Goal: Complete application form

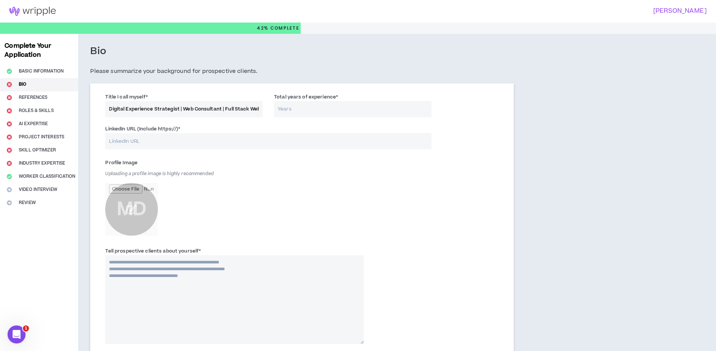
click at [139, 109] on input "Digital Experience Strategist | Web Consultant | Full Stack Web Developer" at bounding box center [183, 109] width 157 height 16
paste input "Web & MarTech Consultant | Business–Tech Liaison for Agencies | Full Stack Word…"
drag, startPoint x: 142, startPoint y: 109, endPoint x: 90, endPoint y: 112, distance: 52.3
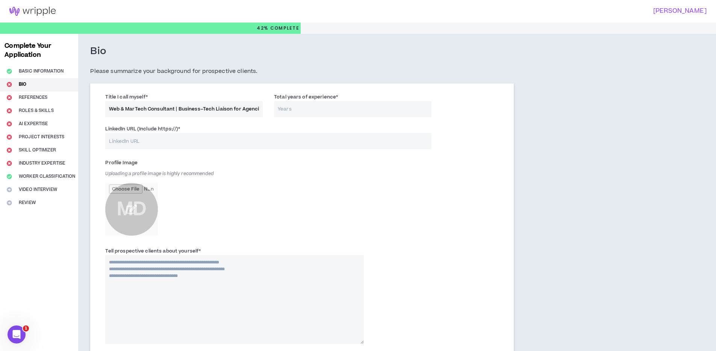
click at [90, 112] on div "Title I call myself * Web & MarTech Consultant | Business–Tech Liaison for Agen…" at bounding box center [302, 320] width 424 height 474
click at [188, 113] on input "Web & MarTech Consultant | Business–Tech Liaison for Agencies | Full Stack Word…" at bounding box center [183, 109] width 157 height 16
type input "Web & MarTech Consultant | Business–Tech Liaison for Agencies | Full Stack Word…"
click at [206, 140] on input "LinkedIn URL (Include https://) *" at bounding box center [268, 141] width 326 height 16
paste input "[URL][DOMAIN_NAME]"
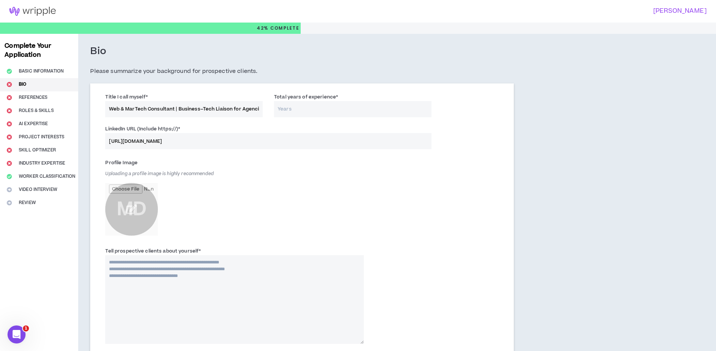
type input "[URL][DOMAIN_NAME]"
click at [303, 107] on input "Total years of experience *" at bounding box center [352, 109] width 157 height 16
type input "7"
click at [144, 207] on input "file" at bounding box center [131, 209] width 53 height 53
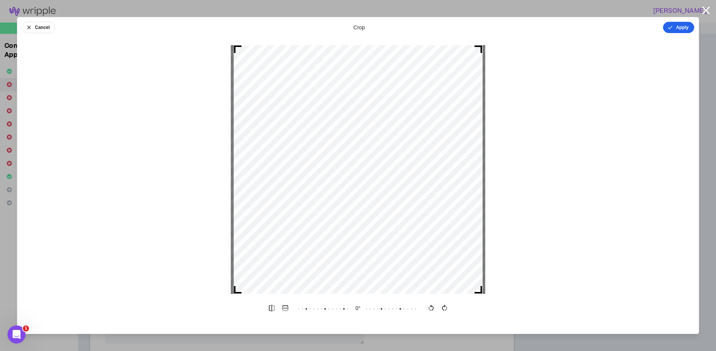
click at [671, 32] on button "Apply" at bounding box center [678, 27] width 31 height 11
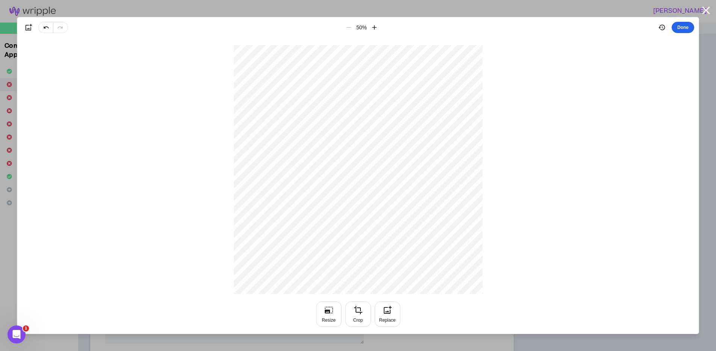
click at [681, 25] on button "Done" at bounding box center [683, 27] width 23 height 11
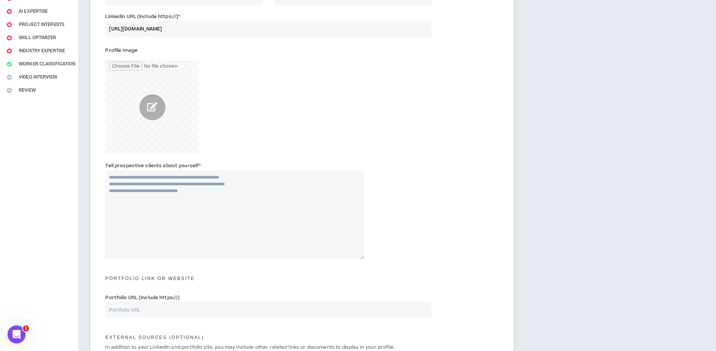
scroll to position [113, 0]
click at [189, 205] on textarea "Tell prospective clients about yourself *" at bounding box center [234, 214] width 259 height 89
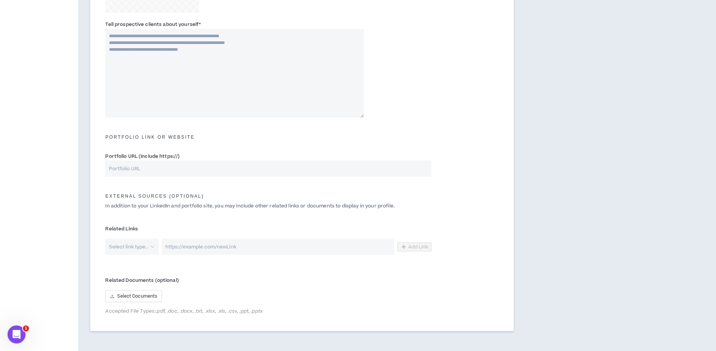
scroll to position [240, 0]
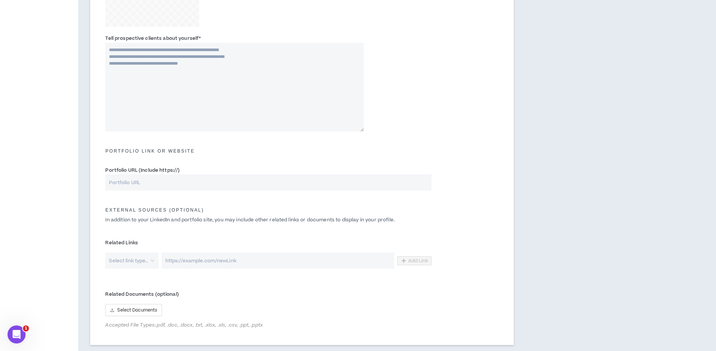
click at [141, 263] on input "search" at bounding box center [128, 261] width 39 height 16
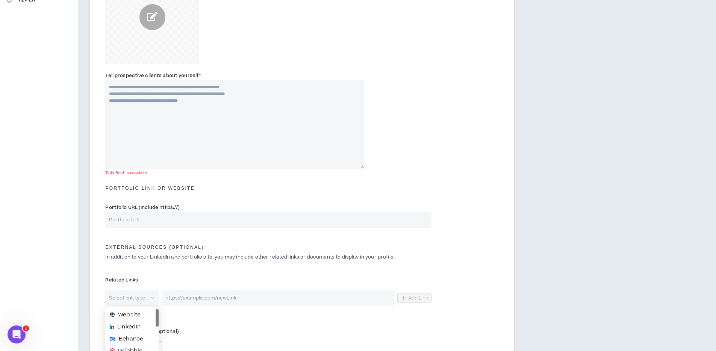
scroll to position [197, 0]
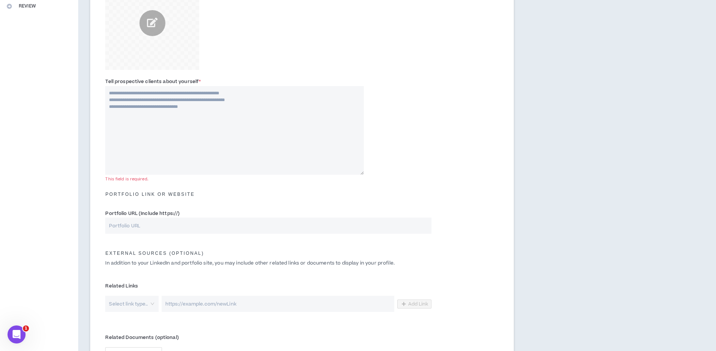
click at [137, 276] on div "External Sources (optional) In addition to your LinkedIn and portfolio site, yo…" at bounding box center [302, 257] width 405 height 37
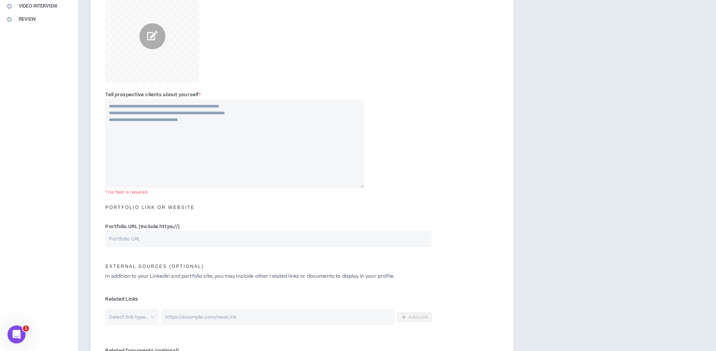
scroll to position [183, 0]
click at [168, 239] on input "Portfolio URL (Include https://)" at bounding box center [268, 239] width 326 height 16
click at [178, 160] on textarea "Tell prospective clients about yourself *" at bounding box center [234, 144] width 259 height 89
paste textarea "**********"
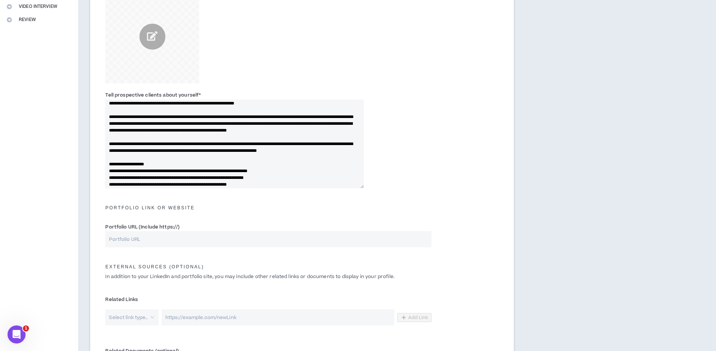
scroll to position [0, 0]
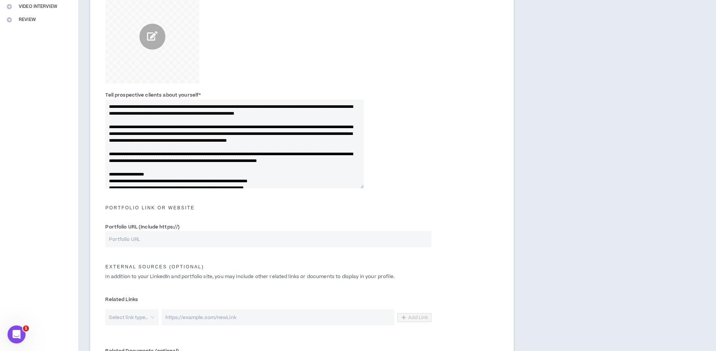
click at [182, 119] on textarea "Tell prospective clients about yourself *" at bounding box center [234, 144] width 259 height 89
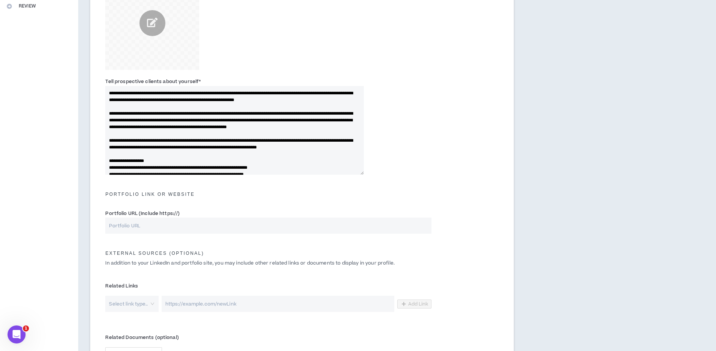
type textarea "**********"
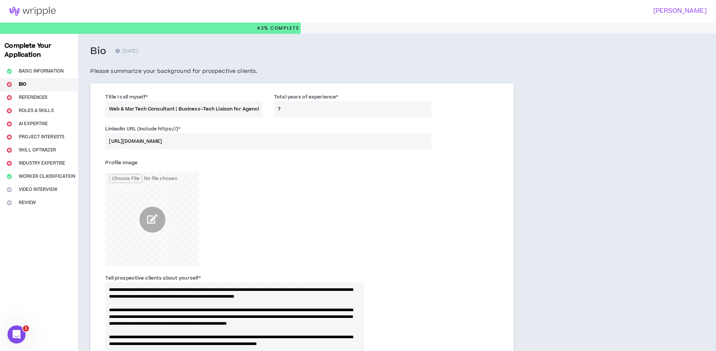
click at [130, 110] on input "Web & MarTech Consultant | Business–Tech Liaison for Agencies | Full Stack Word…" at bounding box center [183, 109] width 157 height 16
paste input "Websites • Integrations • Agency Liaison"
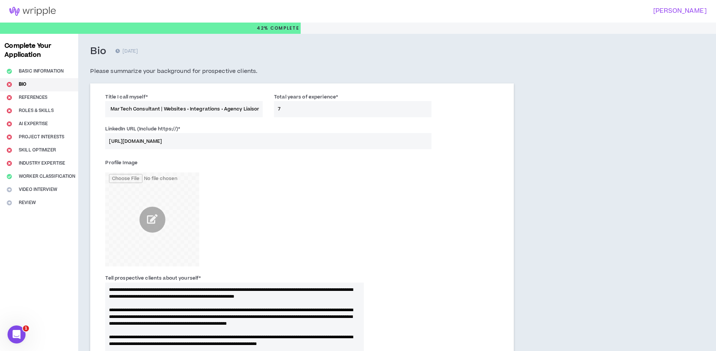
click at [241, 109] on input "Web & MarTech Consultant | Websites • Integrations • Agency Liaison" at bounding box center [183, 109] width 157 height 16
drag, startPoint x: 186, startPoint y: 109, endPoint x: 83, endPoint y: 109, distance: 102.2
click at [83, 109] on div "Bio [DATE] Please summarize your background for prospective clients. Title I ca…" at bounding box center [302, 323] width 448 height 579
type input "Web & MarTech Consultant | Websites • Integrations • Agency Technical Liaison"
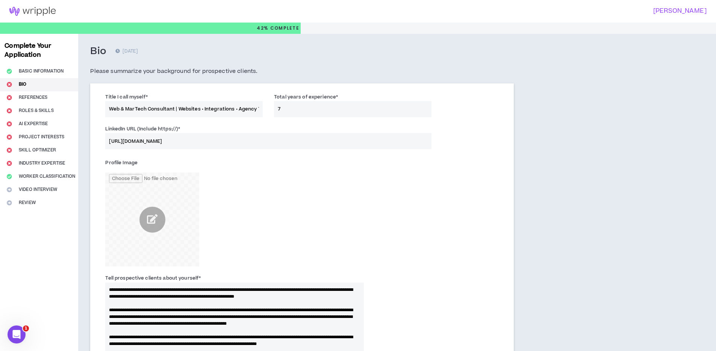
click at [101, 112] on div "Title I call myself * Web & MarTech Consultant | Websites • Integrations • Agen…" at bounding box center [184, 105] width 169 height 24
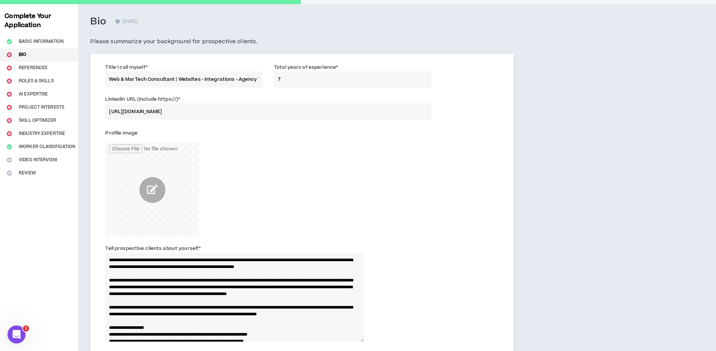
scroll to position [30, 0]
click at [153, 284] on textarea "Tell prospective clients about yourself *" at bounding box center [234, 297] width 259 height 89
paste textarea "**********"
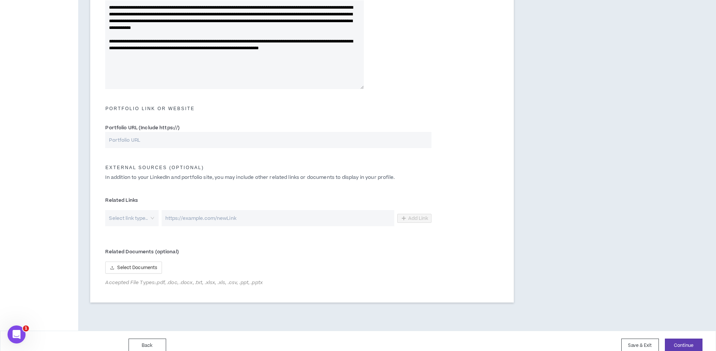
scroll to position [292, 0]
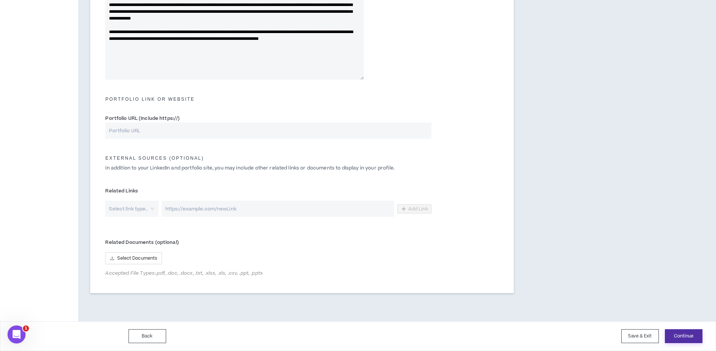
type textarea "**********"
click at [685, 336] on button "Continue" at bounding box center [684, 336] width 38 height 14
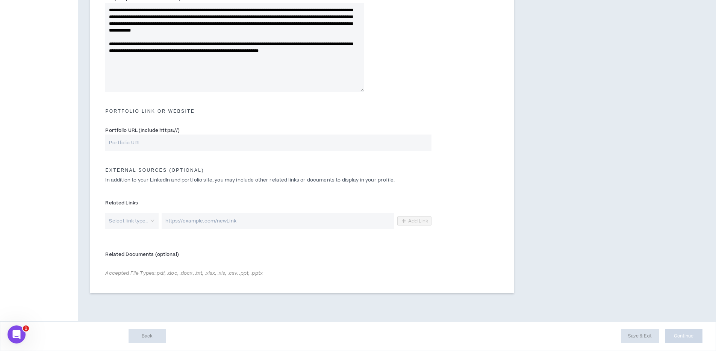
scroll to position [280, 0]
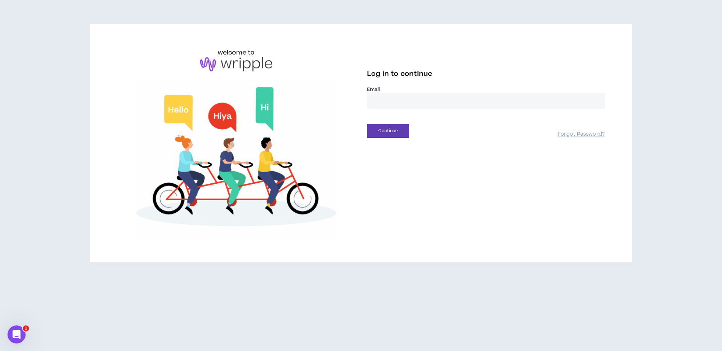
click at [393, 95] on input "email" at bounding box center [486, 101] width 238 height 16
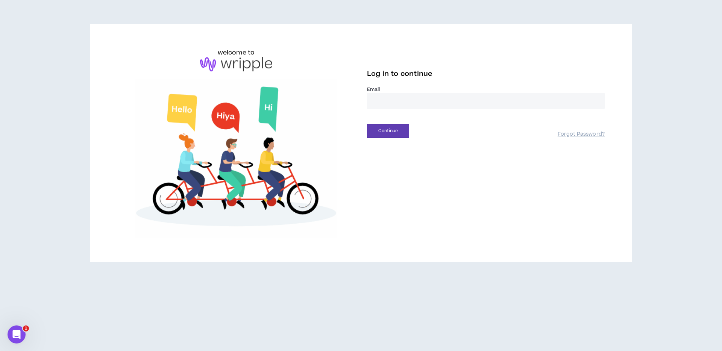
type input "**********"
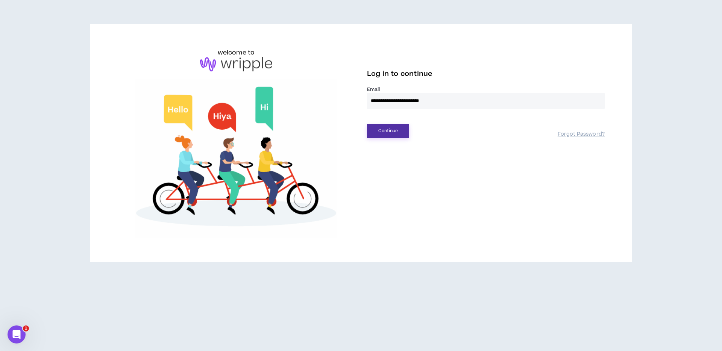
click at [400, 132] on button "Continue" at bounding box center [388, 131] width 42 height 14
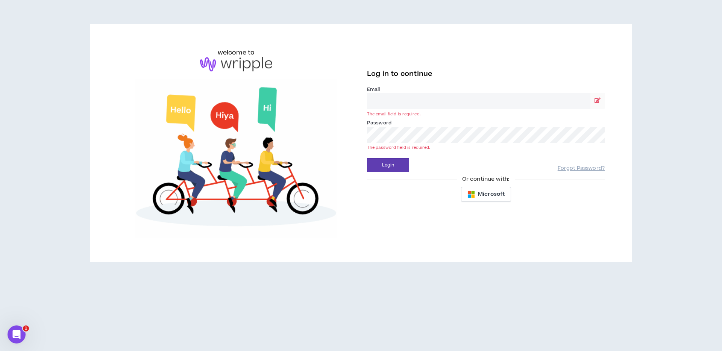
type input "**********"
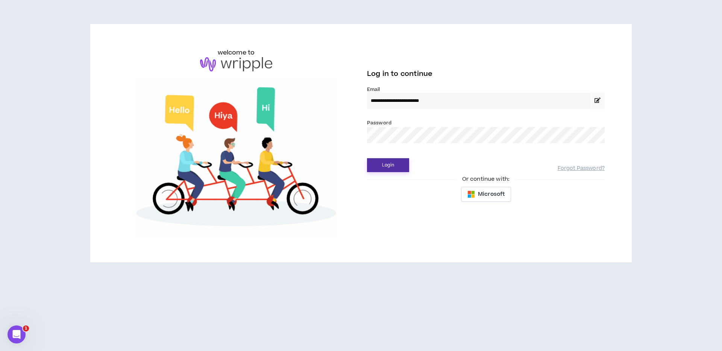
click at [386, 163] on button "Login" at bounding box center [388, 165] width 42 height 14
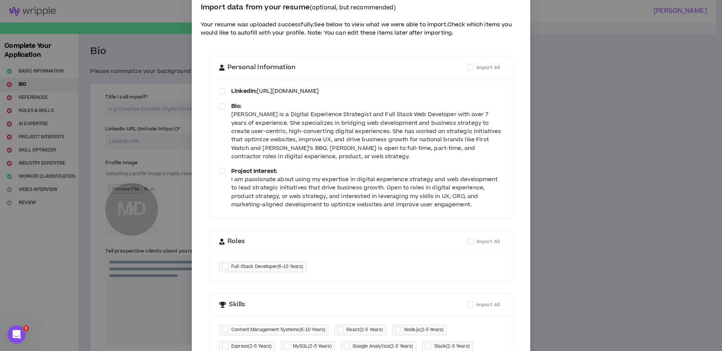
scroll to position [9, 0]
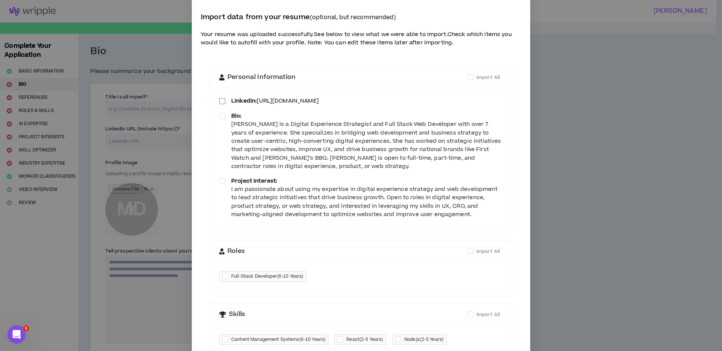
click at [219, 101] on span at bounding box center [222, 101] width 6 height 6
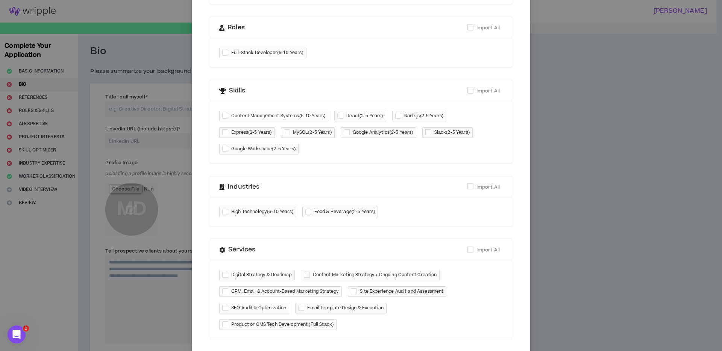
scroll to position [273, 0]
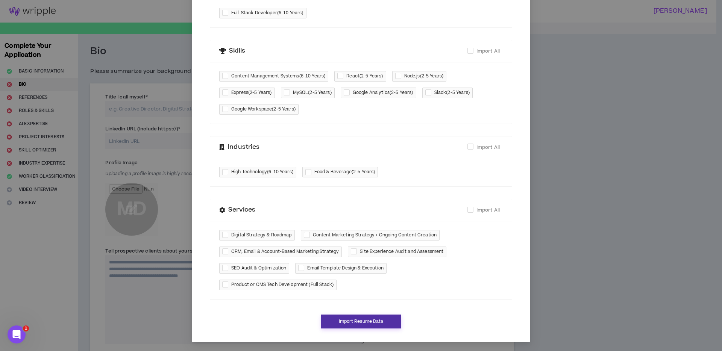
click at [336, 323] on button "Import Resume Data" at bounding box center [361, 322] width 80 height 14
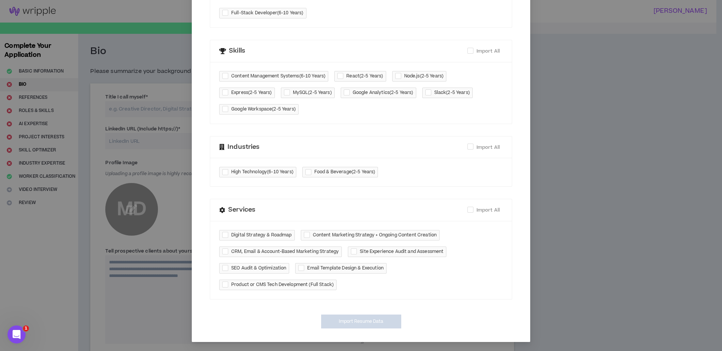
type input "[URL][DOMAIN_NAME]"
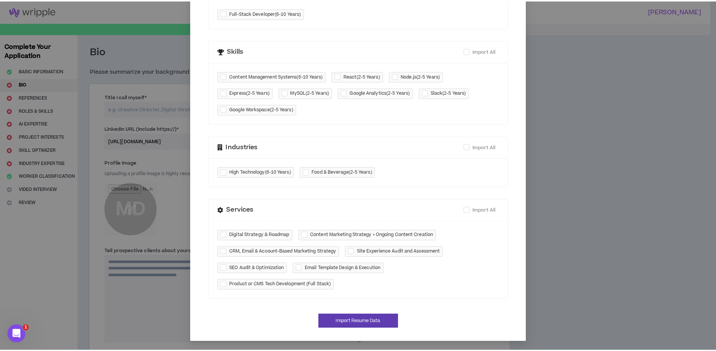
scroll to position [265, 0]
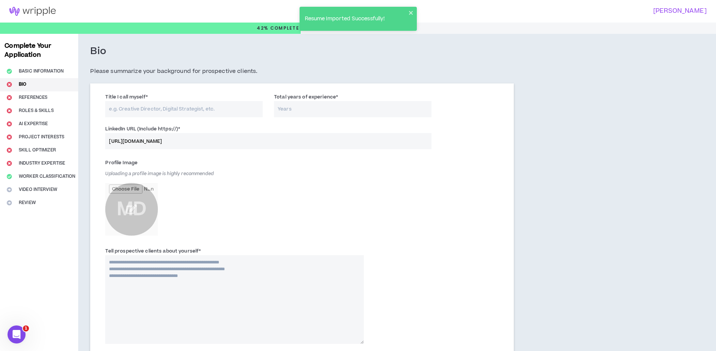
click at [126, 110] on input "Title I call myself *" at bounding box center [183, 109] width 157 height 16
paste input "Web & MarTech Consultant | Websites • Integrations • Agency Liaison"
click at [238, 109] on input "Web & MarTech Consultant | Websites • Integrations • Agency Liaison" at bounding box center [183, 109] width 157 height 16
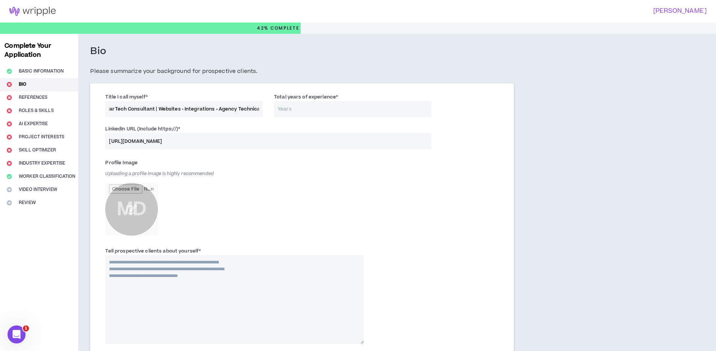
scroll to position [0, 21]
click at [250, 103] on input "Web & MarTech Consultant | Websites • Integrations • Agency Technical Liaison" at bounding box center [183, 109] width 157 height 16
drag, startPoint x: 250, startPoint y: 107, endPoint x: 267, endPoint y: 111, distance: 17.3
click at [267, 111] on div "Title I call myself * Web & MarTech Consultant | Websites • Integrations • Agen…" at bounding box center [184, 105] width 169 height 24
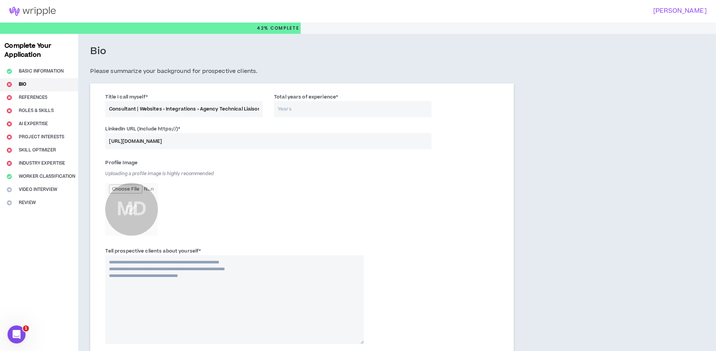
type input "Web & MarTech Consultant | Websites • Integrations • Agency Technical Liaison"
click at [278, 118] on div "Title I call myself * Web & MarTech Consultant | Websites • Integrations • Agen…" at bounding box center [302, 107] width 405 height 32
click at [282, 113] on input "Total years of experience *" at bounding box center [352, 109] width 157 height 16
type input "7"
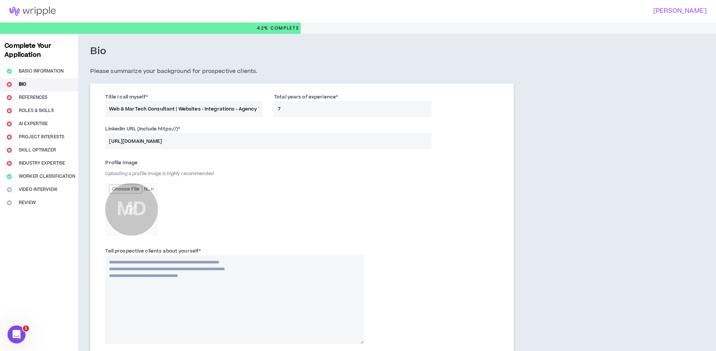
click at [103, 210] on div "Profile Image Uploading a profile image is highly recommended MD" at bounding box center [235, 198] width 270 height 83
click at [133, 211] on input "file" at bounding box center [131, 209] width 53 height 53
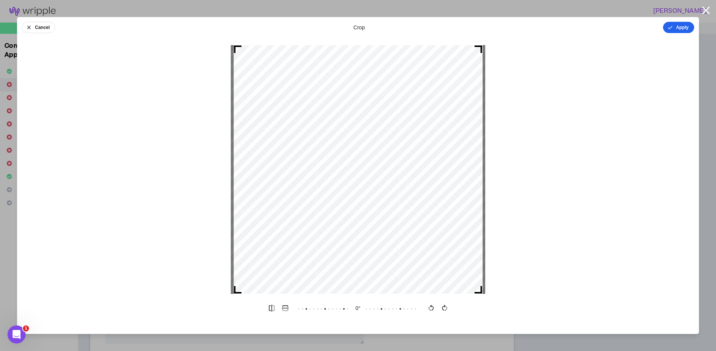
click at [668, 27] on icon "button" at bounding box center [670, 27] width 6 height 6
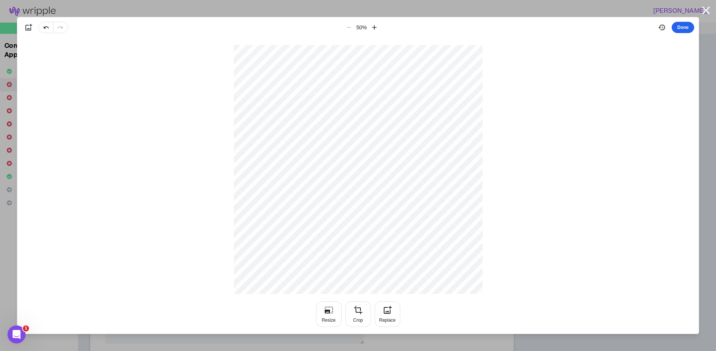
click at [678, 29] on button "Done" at bounding box center [683, 27] width 23 height 11
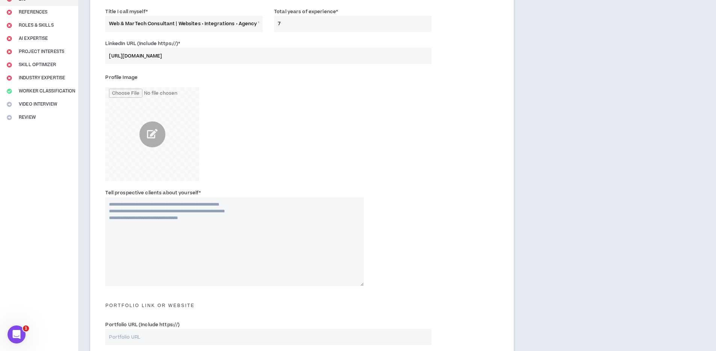
scroll to position [92, 0]
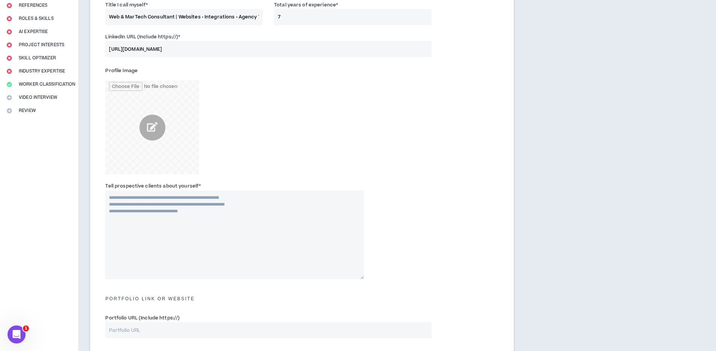
click at [154, 228] on textarea "Tell prospective clients about yourself *" at bounding box center [234, 235] width 259 height 89
paste textarea "**********"
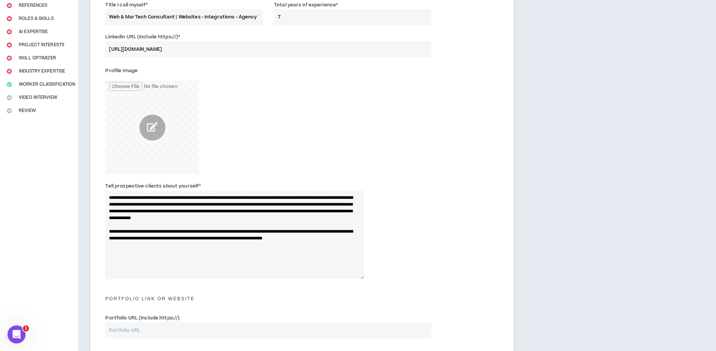
paste textarea "**********"
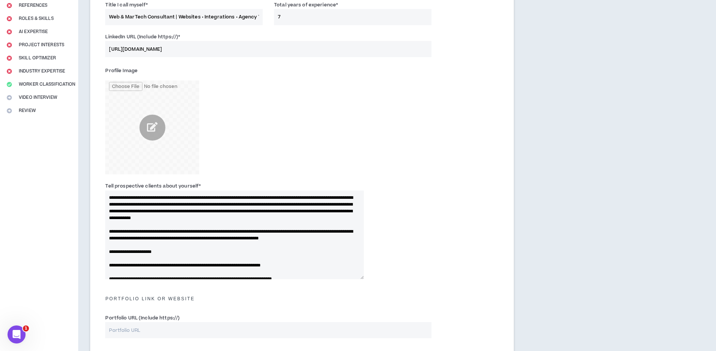
scroll to position [57, 0]
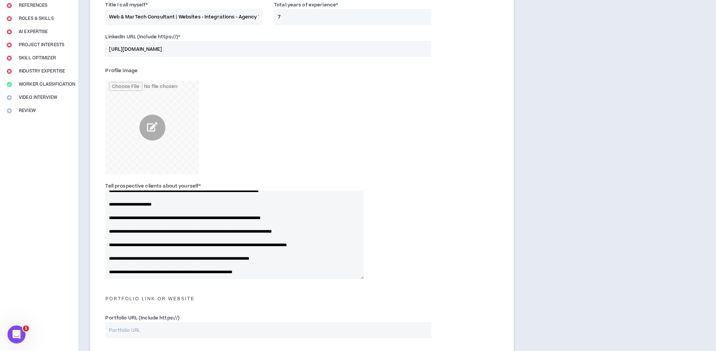
click at [129, 217] on textarea "Tell prospective clients about yourself *" at bounding box center [234, 235] width 259 height 89
click at [129, 223] on textarea "Tell prospective clients about yourself *" at bounding box center [234, 235] width 259 height 89
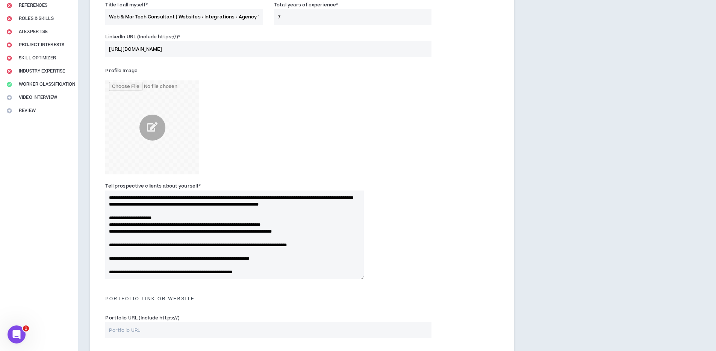
click at [117, 238] on textarea "Tell prospective clients about yourself *" at bounding box center [234, 235] width 259 height 89
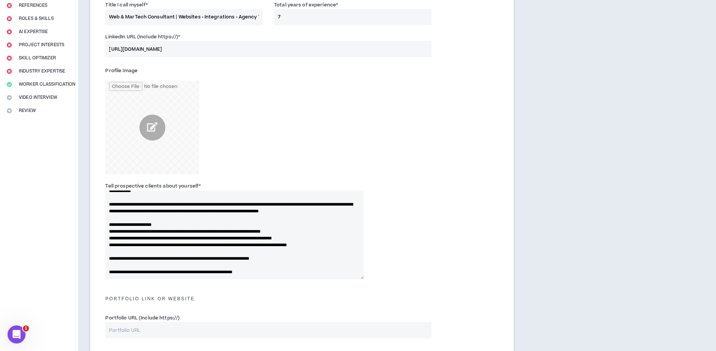
click at [117, 251] on textarea "Tell prospective clients about yourself *" at bounding box center [234, 235] width 259 height 89
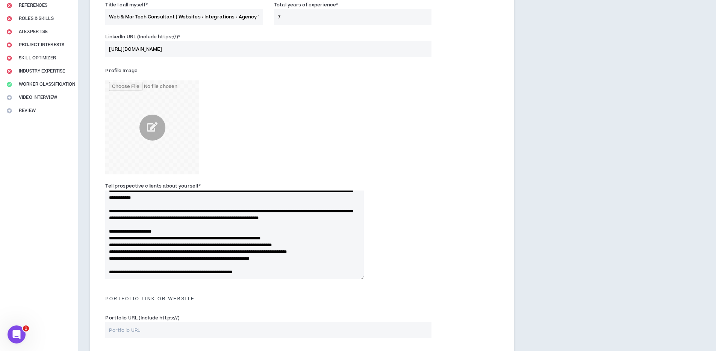
click at [116, 263] on textarea "Tell prospective clients about yourself *" at bounding box center [234, 235] width 259 height 89
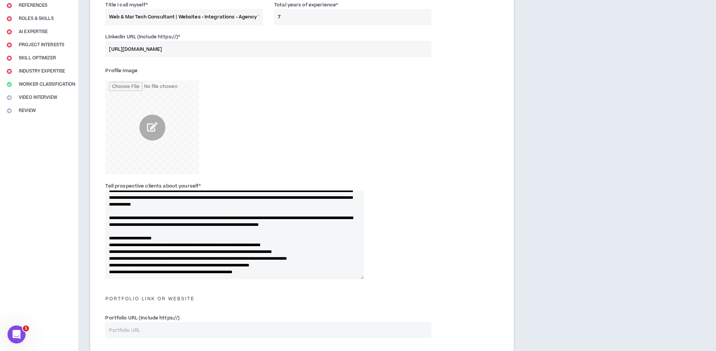
scroll to position [27, 0]
click at [107, 244] on textarea "Tell prospective clients about yourself *" at bounding box center [234, 235] width 259 height 89
click at [107, 253] on textarea "Tell prospective clients about yourself *" at bounding box center [234, 235] width 259 height 89
click at [109, 257] on textarea "Tell prospective clients about yourself *" at bounding box center [234, 235] width 259 height 89
click at [107, 264] on textarea "Tell prospective clients about yourself *" at bounding box center [234, 235] width 259 height 89
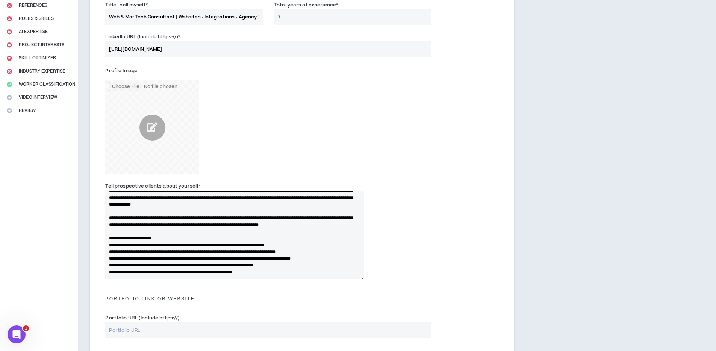
click at [109, 273] on textarea "Tell prospective clients about yourself *" at bounding box center [234, 235] width 259 height 89
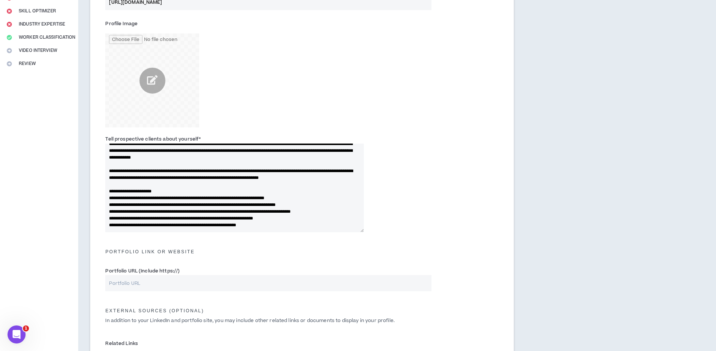
scroll to position [148, 0]
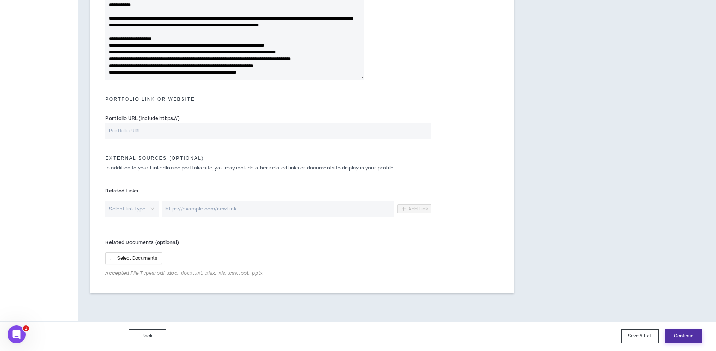
type textarea "**********"
click at [690, 335] on button "Continue" at bounding box center [684, 336] width 38 height 14
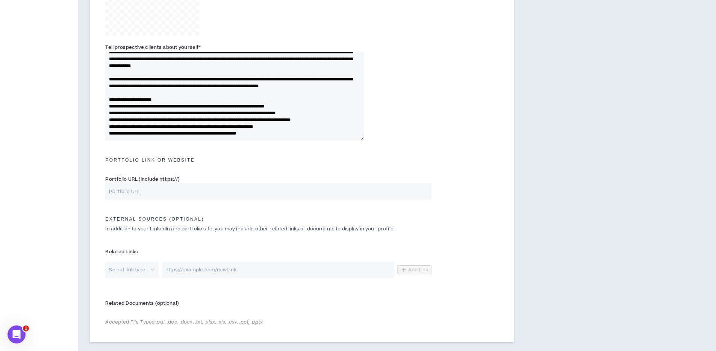
scroll to position [222, 0]
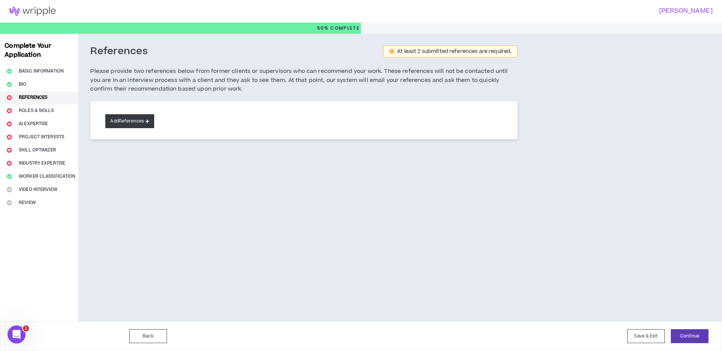
click at [133, 123] on button "Add References" at bounding box center [129, 121] width 49 height 14
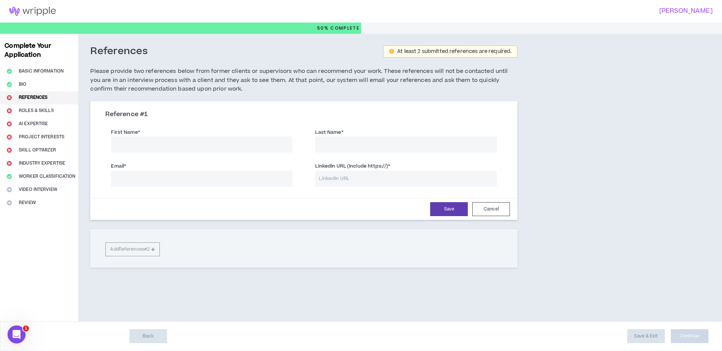
click at [135, 143] on input "First Name *" at bounding box center [202, 144] width 182 height 16
type input "[PERSON_NAME]"
click at [150, 182] on input "Email *" at bounding box center [202, 179] width 182 height 16
type input "[PERSON_NAME][EMAIL_ADDRESS][PERSON_NAME][DOMAIN_NAME]"
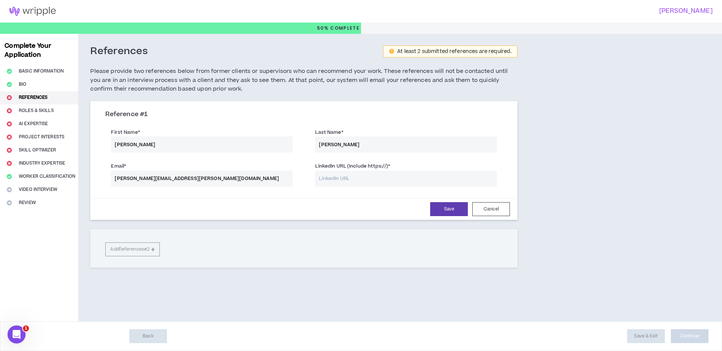
click at [331, 176] on input "LinkedIn URL (Include https://) *" at bounding box center [406, 179] width 182 height 16
paste input "[URL][DOMAIN_NAME]"
type input "[URL][DOMAIN_NAME]"
click at [441, 209] on button "Save" at bounding box center [449, 209] width 38 height 14
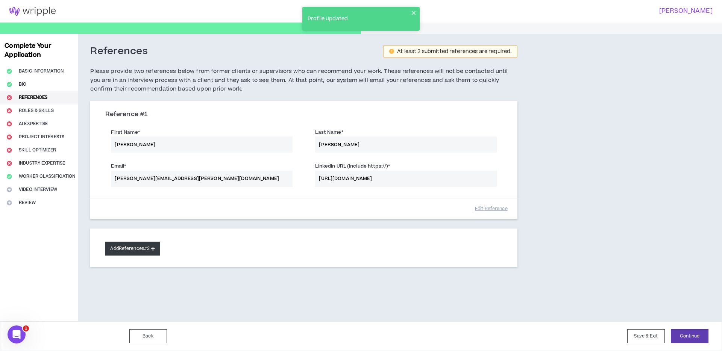
click at [138, 249] on button "Add References #2" at bounding box center [132, 249] width 55 height 14
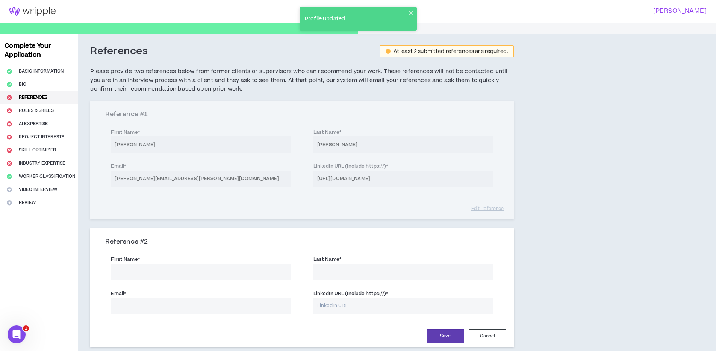
click at [150, 269] on input "First Name *" at bounding box center [201, 272] width 180 height 16
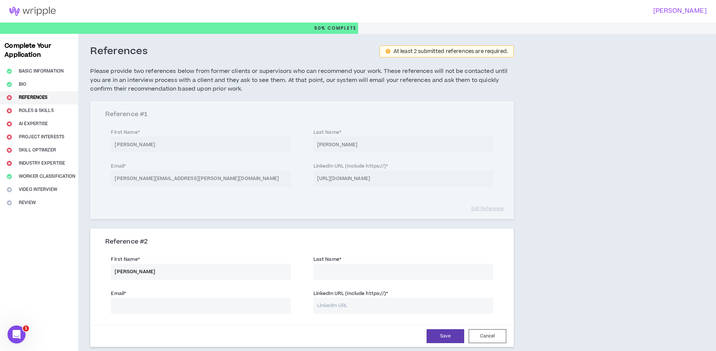
type input "[PERSON_NAME]"
type input "Love"
type input "[EMAIL_ADDRESS][DOMAIN_NAME]"
click at [340, 312] on input "LinkedIn URL (Include https://) *" at bounding box center [403, 306] width 180 height 16
paste input "[URL][DOMAIN_NAME]"
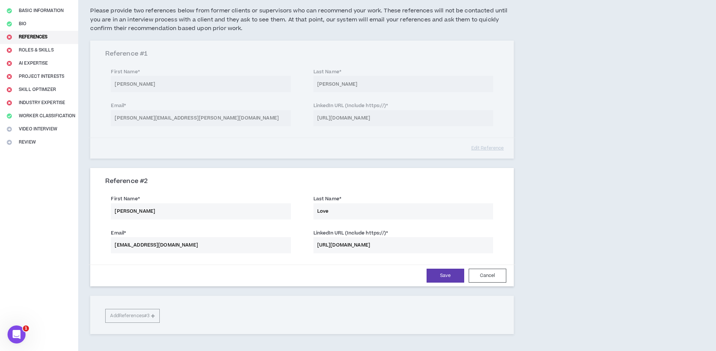
scroll to position [64, 0]
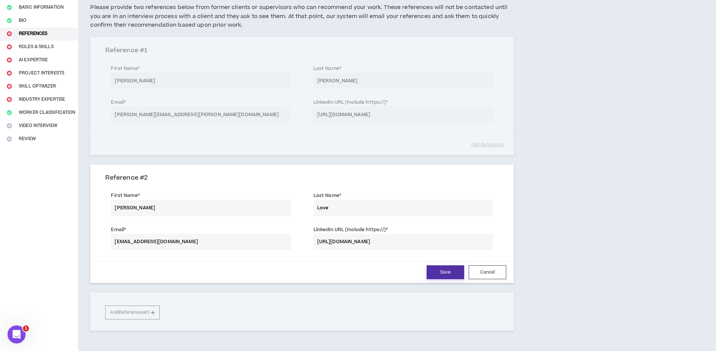
type input "[URL][DOMAIN_NAME]"
click at [438, 271] on button "Save" at bounding box center [446, 272] width 38 height 14
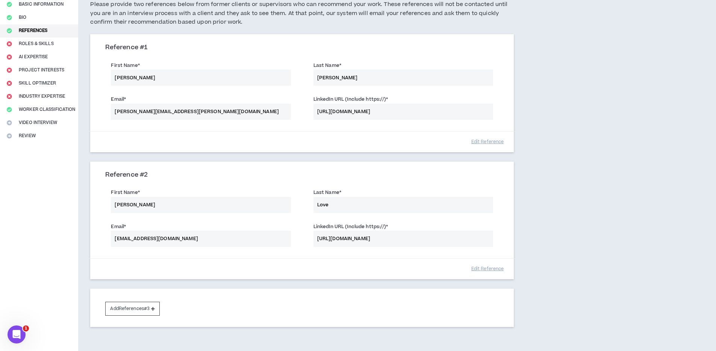
scroll to position [74, 0]
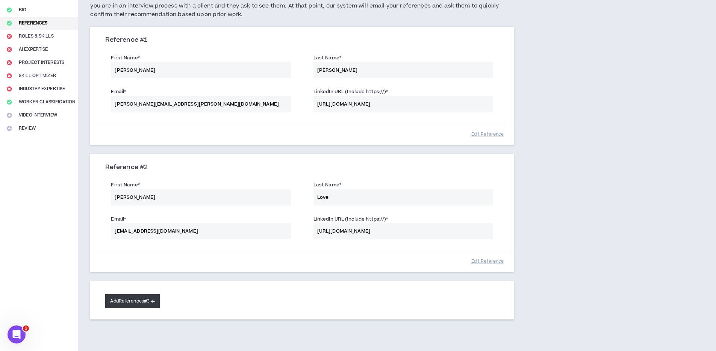
click at [151, 304] on button "Add References #3" at bounding box center [132, 301] width 55 height 14
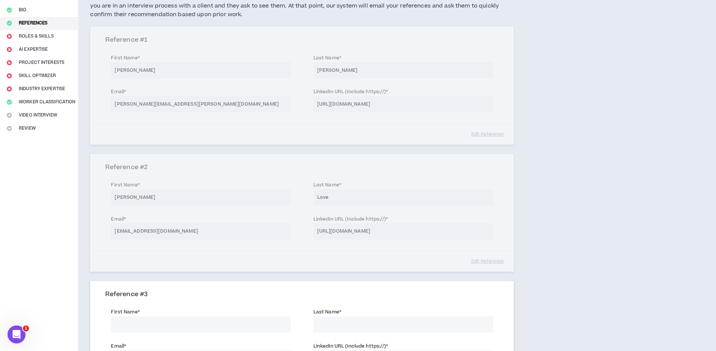
click at [154, 325] on input "First Name *" at bounding box center [201, 324] width 180 height 16
type input "[PERSON_NAME]"
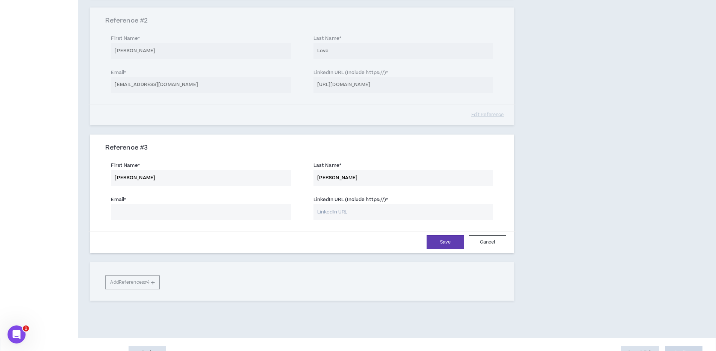
scroll to position [238, 0]
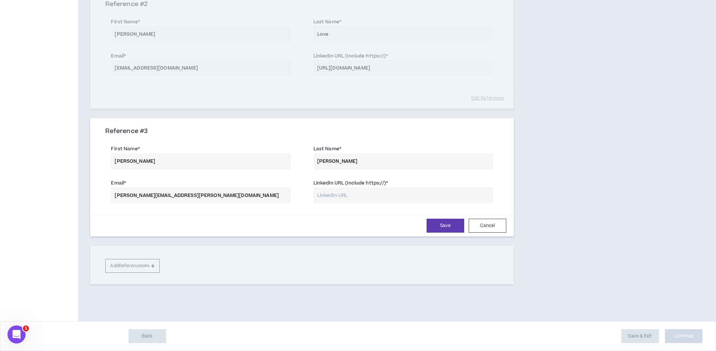
type input "[PERSON_NAME][EMAIL_ADDRESS][PERSON_NAME][DOMAIN_NAME]"
paste input "[URL][DOMAIN_NAME]"
type input "[URL][DOMAIN_NAME]"
click at [448, 229] on button "Save" at bounding box center [446, 226] width 38 height 14
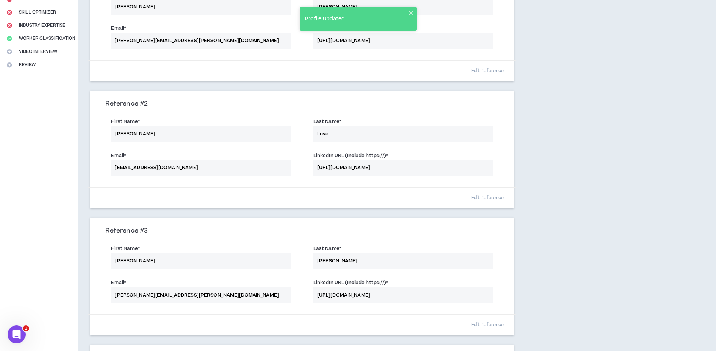
scroll to position [237, 0]
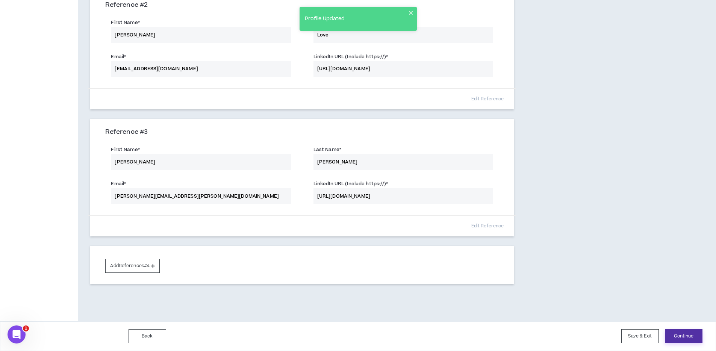
click at [682, 336] on button "Continue" at bounding box center [684, 336] width 38 height 14
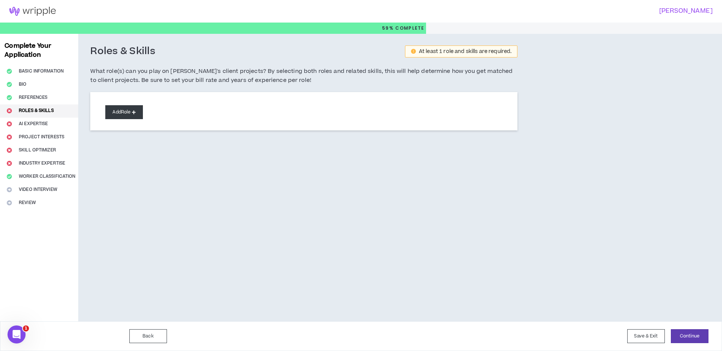
click at [127, 114] on button "Add Role" at bounding box center [124, 112] width 38 height 14
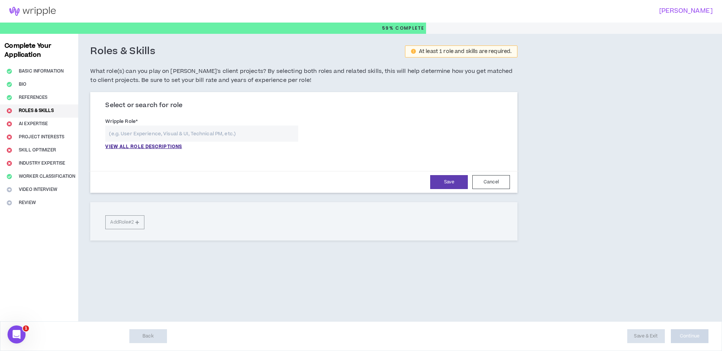
click at [128, 133] on input "text" at bounding box center [201, 134] width 193 height 16
click at [133, 147] on p "VIEW ALL ROLE DESCRIPTIONS" at bounding box center [143, 147] width 77 height 7
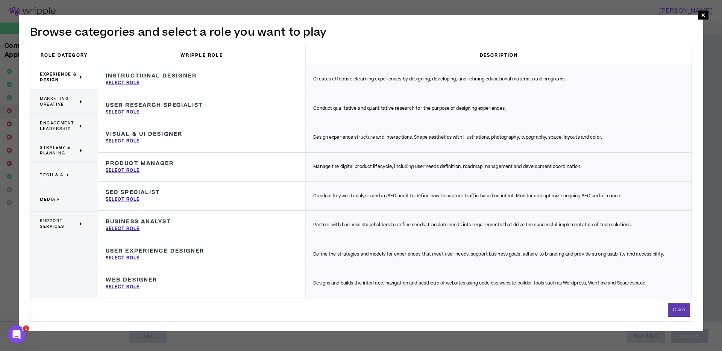
click at [59, 174] on span "Tech & AI" at bounding box center [52, 175] width 25 height 6
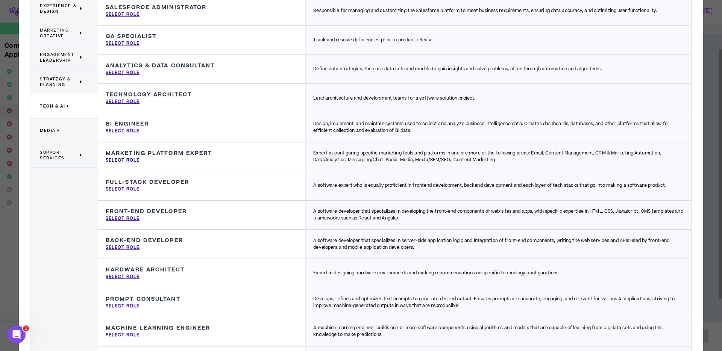
click at [124, 158] on p "Select Role" at bounding box center [123, 160] width 34 height 7
type input "Marketing Platform Expert"
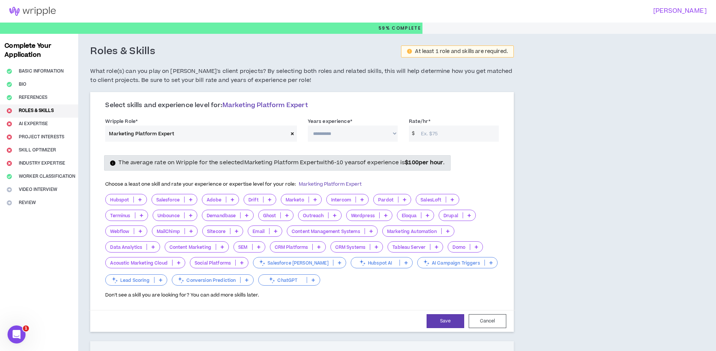
click at [355, 130] on select "**********" at bounding box center [353, 134] width 90 height 16
select select "**"
click at [308, 126] on select "**********" at bounding box center [353, 134] width 90 height 16
click at [430, 130] on input "Rate/hr *" at bounding box center [458, 134] width 82 height 16
type input "100"
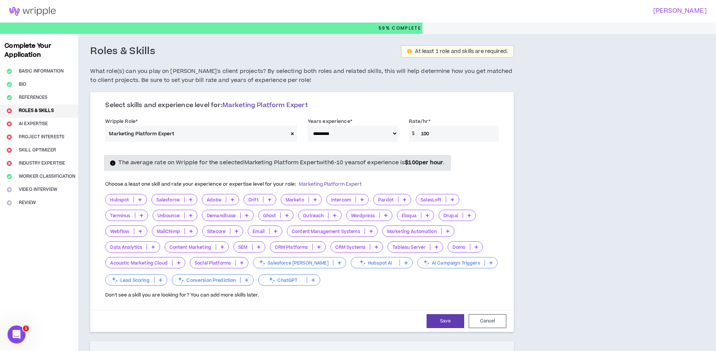
click at [351, 214] on p "Wordpress" at bounding box center [363, 216] width 33 height 6
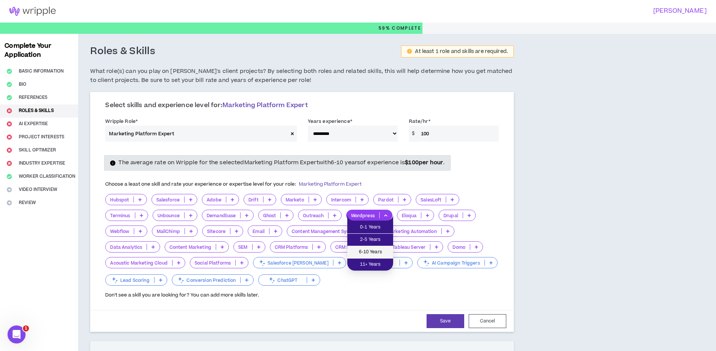
click at [368, 250] on span "6-10 Years" at bounding box center [370, 252] width 37 height 8
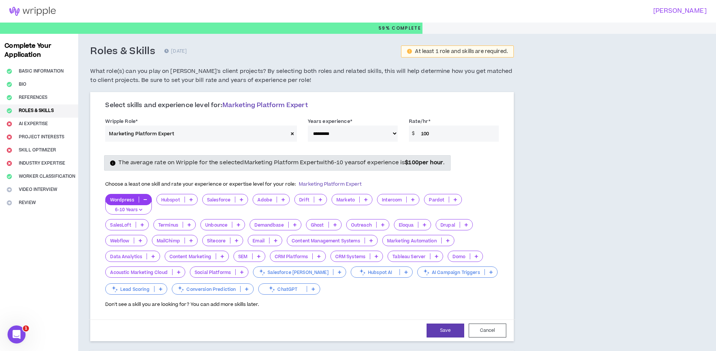
click at [283, 257] on p "CRM Platforms" at bounding box center [291, 257] width 42 height 6
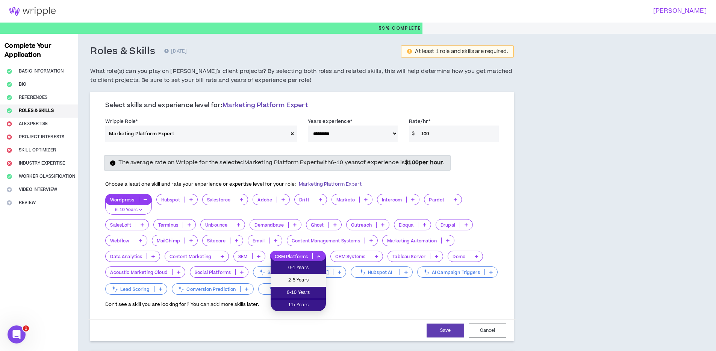
click at [295, 280] on span "2-5 Years" at bounding box center [298, 280] width 46 height 8
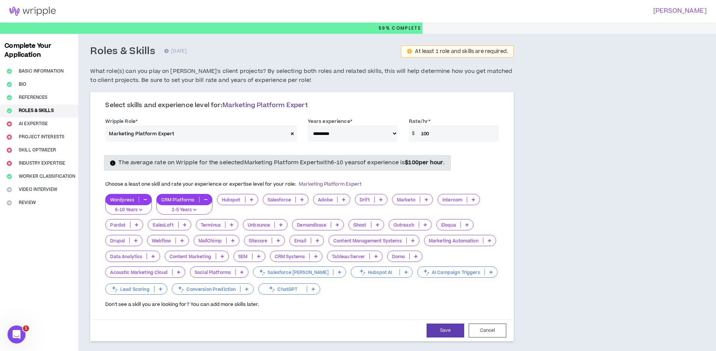
click at [276, 200] on p "Salesforce" at bounding box center [279, 200] width 32 height 6
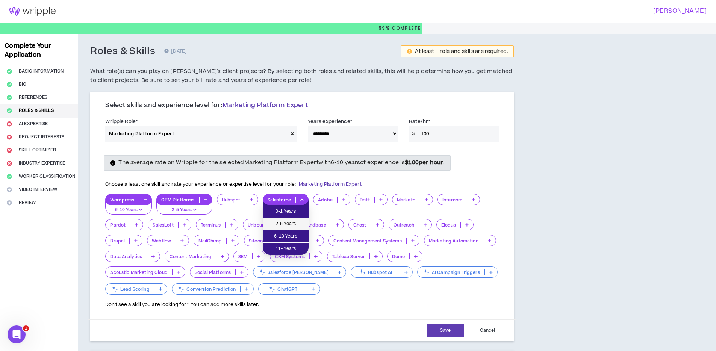
click at [278, 223] on span "2-5 Years" at bounding box center [285, 224] width 37 height 8
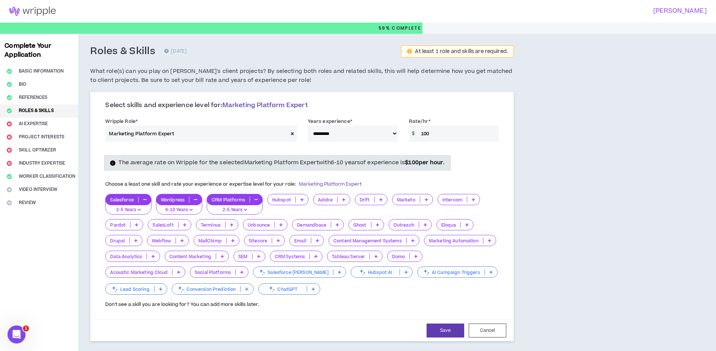
click at [279, 199] on p "Hubspot" at bounding box center [282, 200] width 28 height 6
click at [281, 223] on span "2-5 Years" at bounding box center [288, 224] width 32 height 8
click at [410, 198] on p "Marketo" at bounding box center [405, 200] width 27 height 6
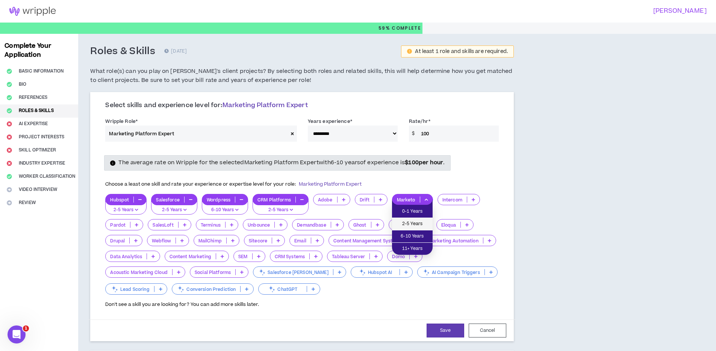
click at [407, 222] on span "2-5 Years" at bounding box center [413, 224] width 32 height 8
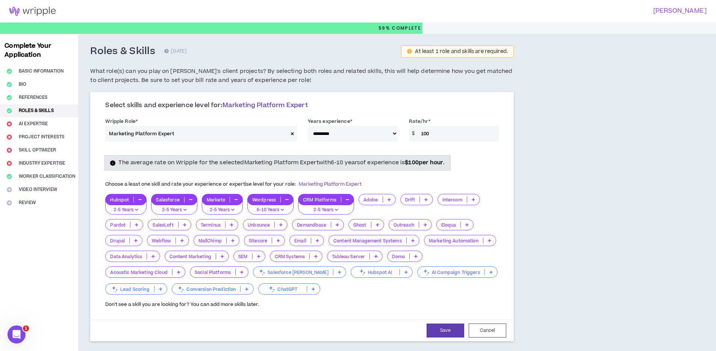
click at [117, 225] on p "Pardot" at bounding box center [118, 225] width 24 height 6
click at [122, 245] on span "2-5 Years" at bounding box center [124, 249] width 28 height 8
click at [214, 241] on p "MailChimp" at bounding box center [210, 241] width 32 height 6
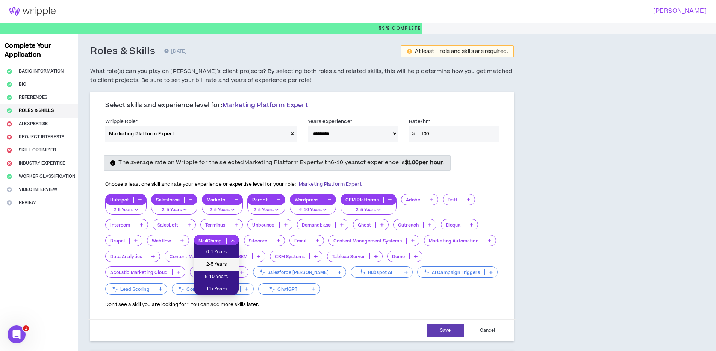
click at [216, 265] on span "2-5 Years" at bounding box center [216, 264] width 36 height 8
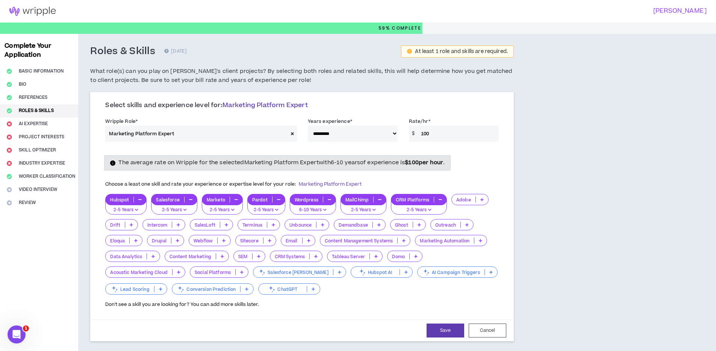
click at [341, 241] on p "Content Management Systems" at bounding box center [358, 241] width 77 height 6
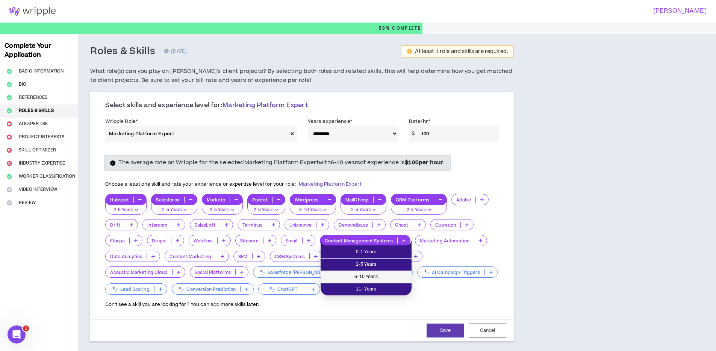
click at [354, 281] on li "6-10 Years" at bounding box center [366, 277] width 91 height 12
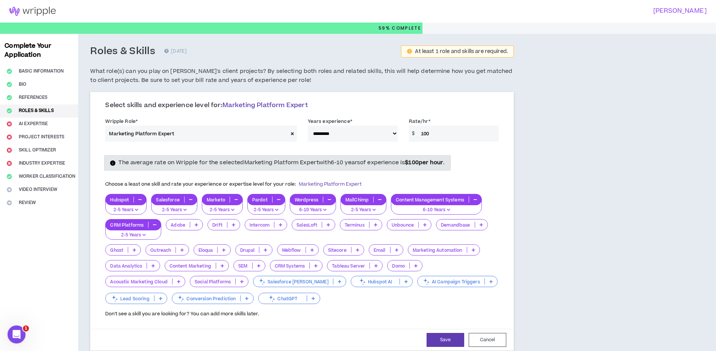
click at [297, 247] on p "Webflow" at bounding box center [291, 250] width 28 height 6
click at [299, 260] on span "0-1 Years" at bounding box center [298, 261] width 32 height 8
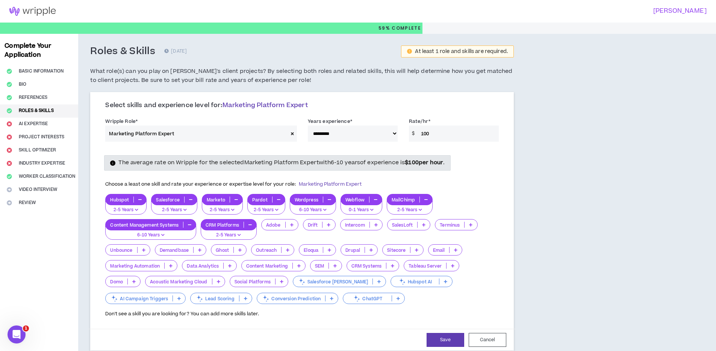
click at [252, 280] on p "Social Platforms" at bounding box center [252, 282] width 45 height 6
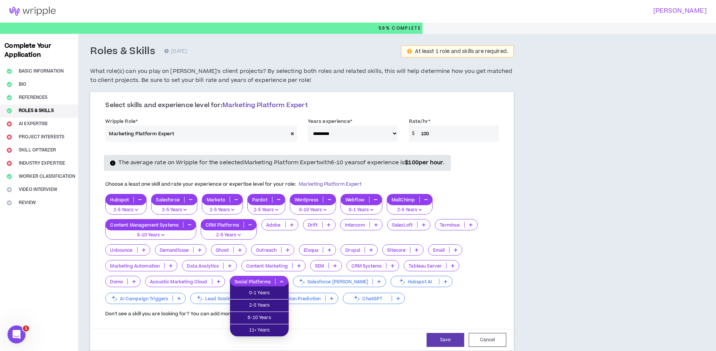
click at [261, 282] on p "Social Platforms" at bounding box center [252, 282] width 45 height 6
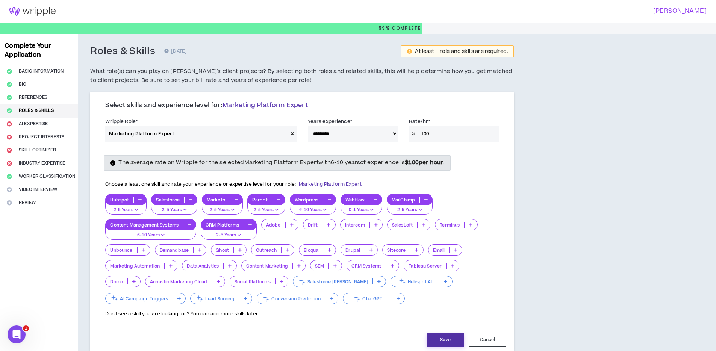
click at [448, 344] on button "Save" at bounding box center [446, 340] width 38 height 14
select select "**"
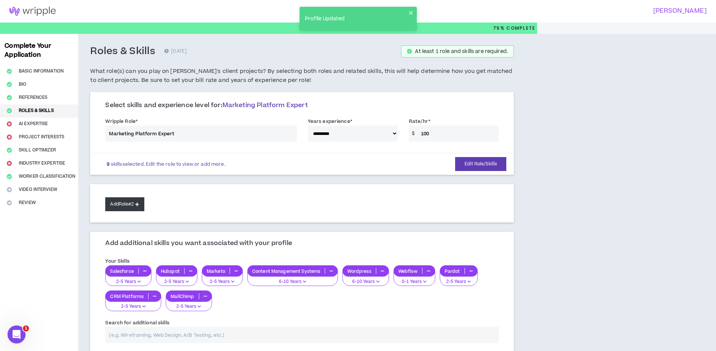
click at [130, 201] on button "Add Role #2" at bounding box center [124, 204] width 39 height 14
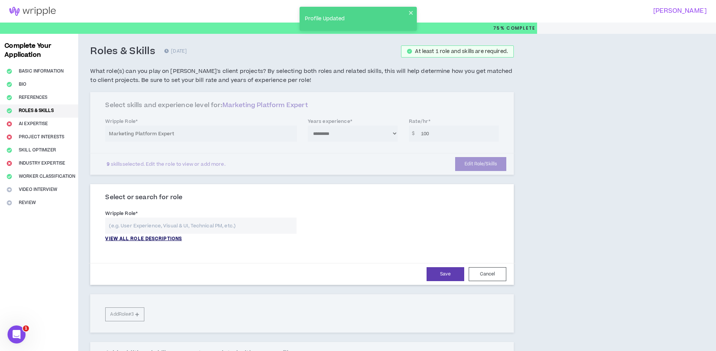
click at [127, 240] on p "VIEW ALL ROLE DESCRIPTIONS" at bounding box center [143, 239] width 77 height 7
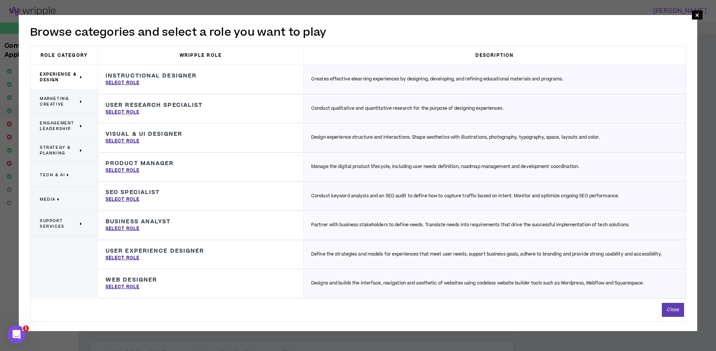
click at [70, 107] on span "Marketing Creative" at bounding box center [59, 101] width 38 height 11
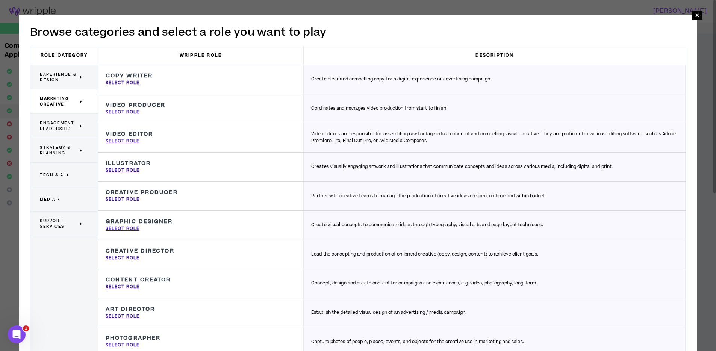
click at [63, 148] on span "Strategy & Planning" at bounding box center [59, 150] width 38 height 11
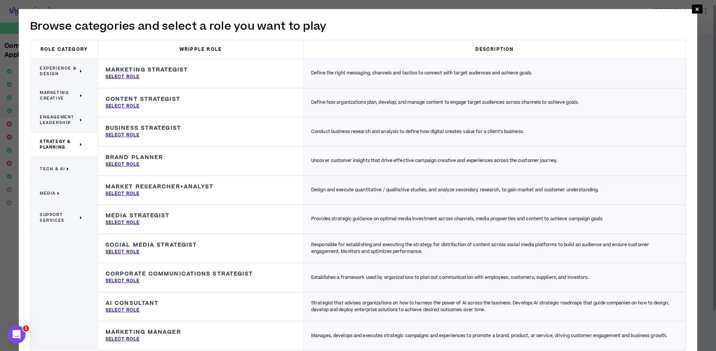
click at [57, 172] on p "Tech & AI" at bounding box center [61, 168] width 43 height 17
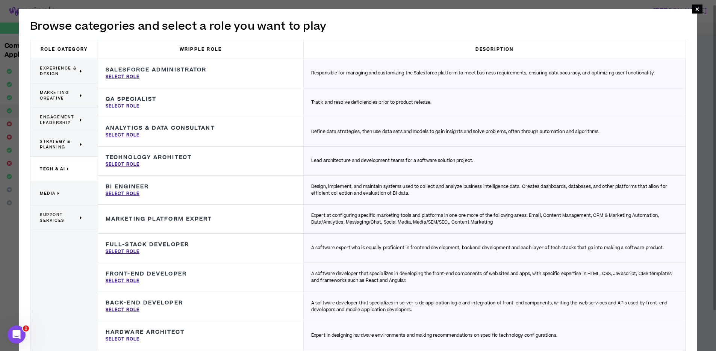
click at [50, 213] on span "Support Services" at bounding box center [59, 217] width 38 height 11
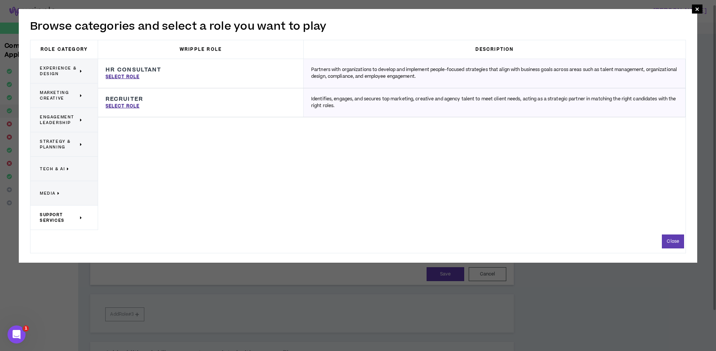
click at [58, 171] on span "Tech & AI" at bounding box center [52, 169] width 25 height 6
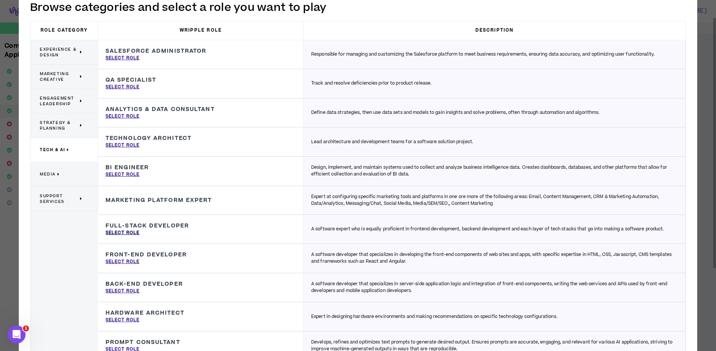
click at [129, 232] on p "Select Role" at bounding box center [123, 233] width 34 height 7
type input "Full-Stack Developer"
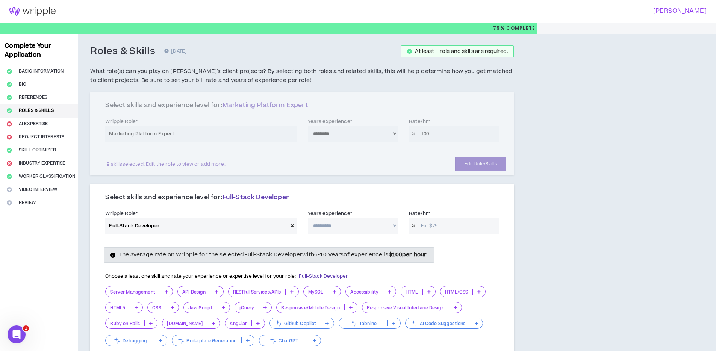
click at [320, 226] on select "**********" at bounding box center [353, 226] width 90 height 16
click at [308, 218] on select "**********" at bounding box center [353, 226] width 90 height 16
click at [362, 221] on select "**********" at bounding box center [353, 226] width 90 height 16
select select "**"
click at [308, 218] on select "**********" at bounding box center [353, 226] width 90 height 16
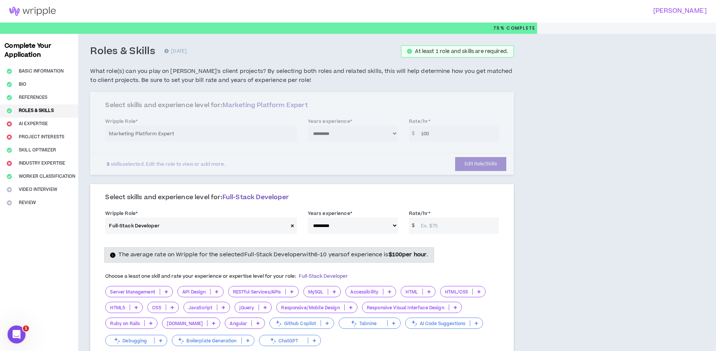
click at [434, 226] on input "Rate/hr *" at bounding box center [458, 226] width 82 height 16
type input "100"
click at [418, 189] on div "**********" at bounding box center [302, 289] width 424 height 206
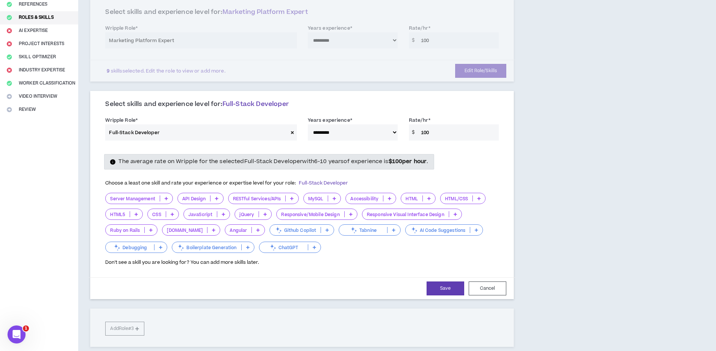
scroll to position [106, 0]
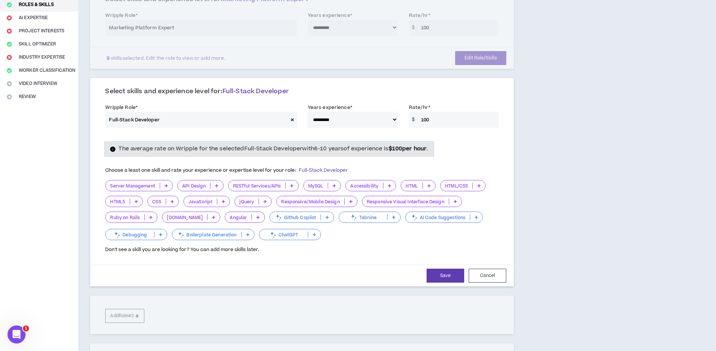
click at [139, 188] on p "Server Management" at bounding box center [133, 186] width 54 height 6
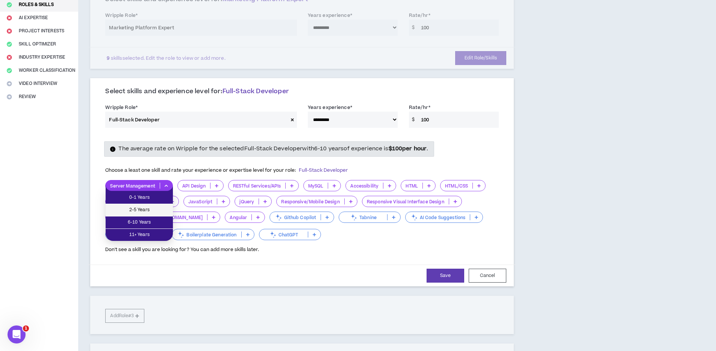
click at [144, 206] on span "2-5 Years" at bounding box center [139, 210] width 58 height 8
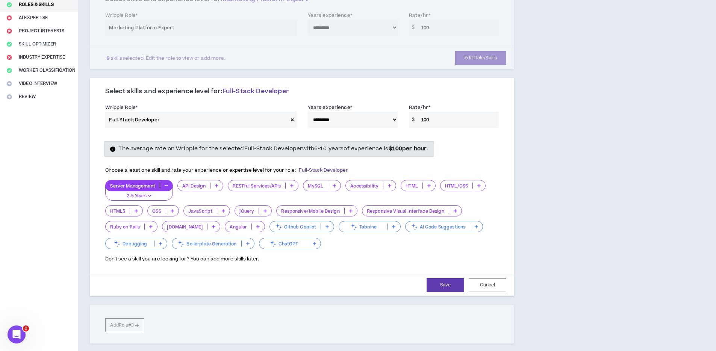
click at [269, 186] on p "RESTful Services/APIs" at bounding box center [256, 186] width 57 height 6
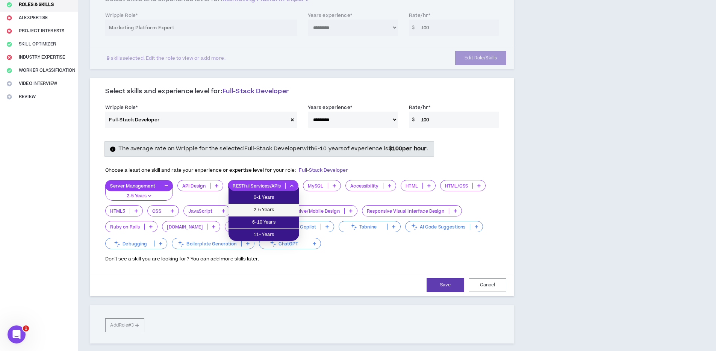
click at [269, 207] on span "2-5 Years" at bounding box center [264, 210] width 62 height 8
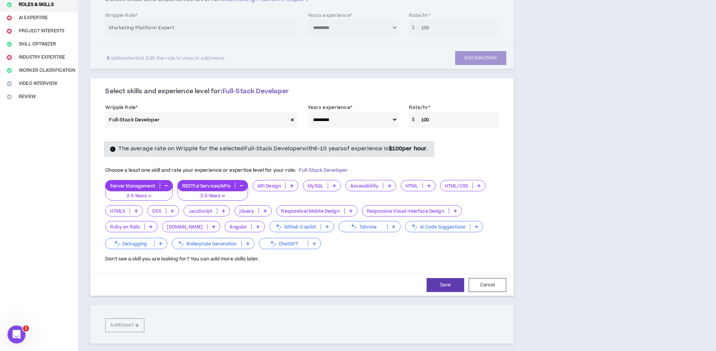
click at [372, 186] on p "Accessibility" at bounding box center [364, 186] width 37 height 6
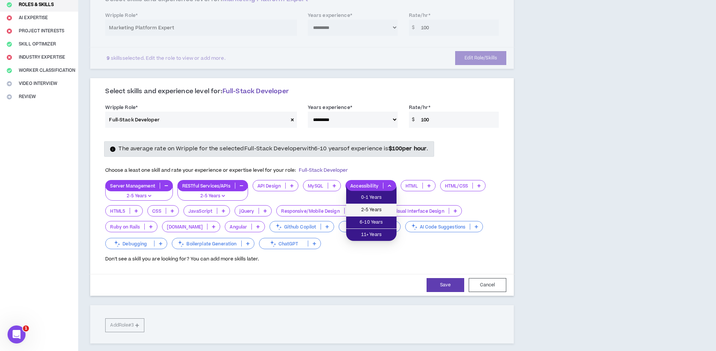
click at [372, 210] on span "2-5 Years" at bounding box center [371, 210] width 41 height 8
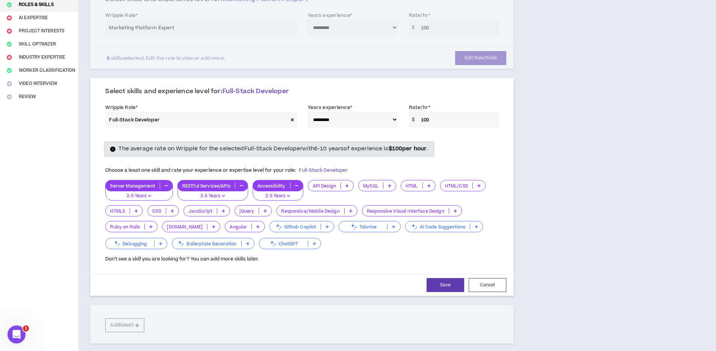
click at [412, 187] on p "HTML" at bounding box center [411, 186] width 21 height 6
click at [412, 221] on span "6-10 Years" at bounding box center [419, 222] width 26 height 8
click at [403, 185] on p "MySQL" at bounding box center [412, 186] width 24 height 6
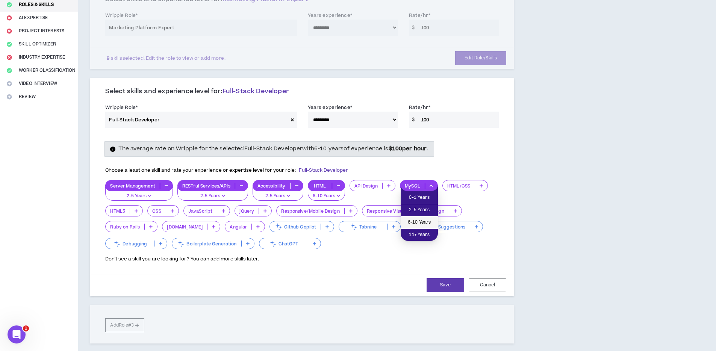
click at [410, 221] on span "6-10 Years" at bounding box center [419, 222] width 28 height 8
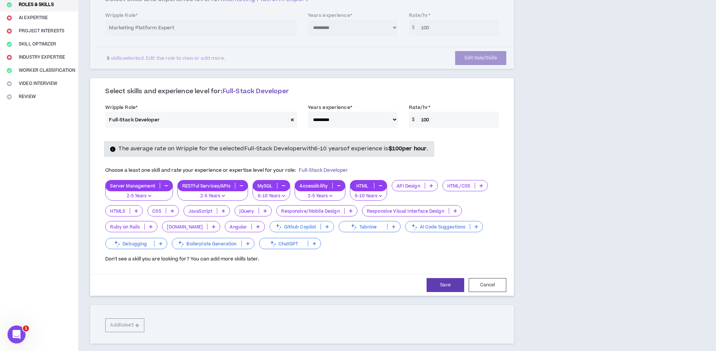
click at [454, 189] on p "HTML/CSS" at bounding box center [459, 186] width 32 height 6
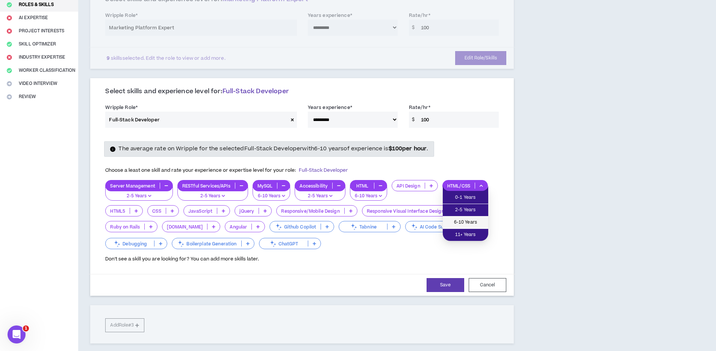
click at [460, 223] on span "6-10 Years" at bounding box center [465, 222] width 36 height 8
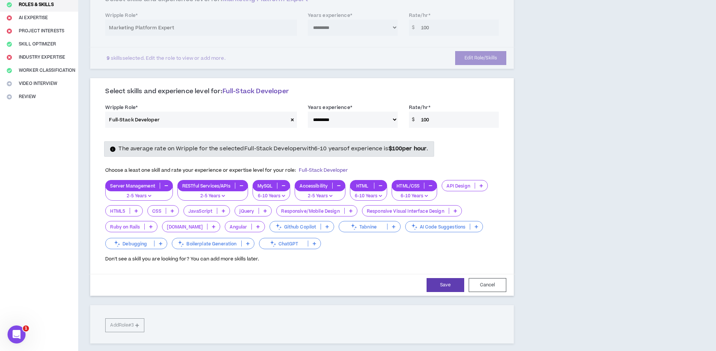
click at [116, 211] on p "HTML5" at bounding box center [118, 211] width 24 height 6
click at [129, 248] on span "6-10 Years" at bounding box center [124, 247] width 28 height 8
click at [166, 212] on p "CSS" at bounding box center [165, 211] width 18 height 6
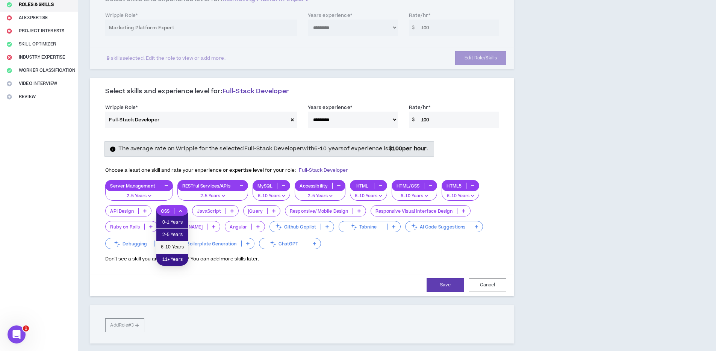
click at [175, 250] on span "6-10 Years" at bounding box center [172, 247] width 23 height 8
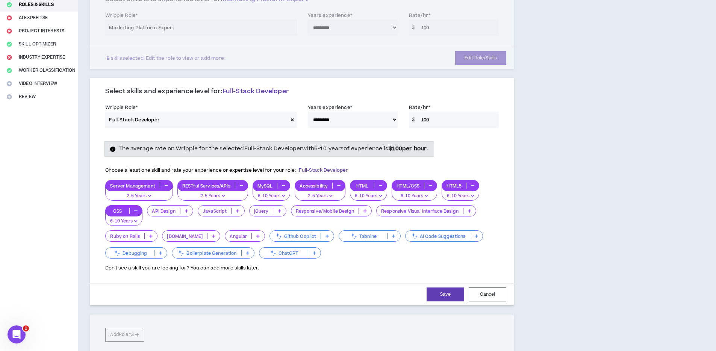
click at [212, 210] on p "JavaScript" at bounding box center [214, 211] width 33 height 6
click at [215, 245] on span "6-10 Years" at bounding box center [220, 247] width 37 height 8
click at [259, 209] on p "jQuery" at bounding box center [261, 211] width 24 height 6
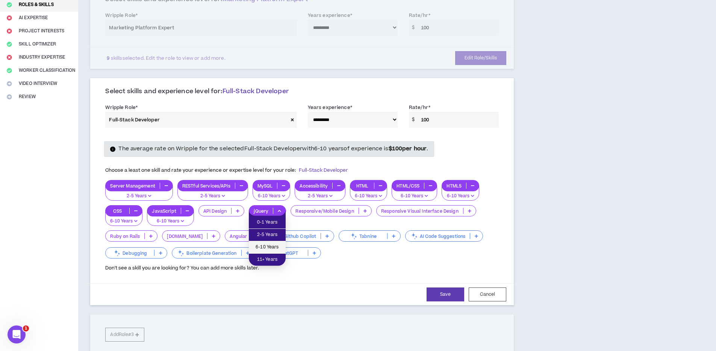
click at [258, 250] on span "6-10 Years" at bounding box center [267, 247] width 28 height 8
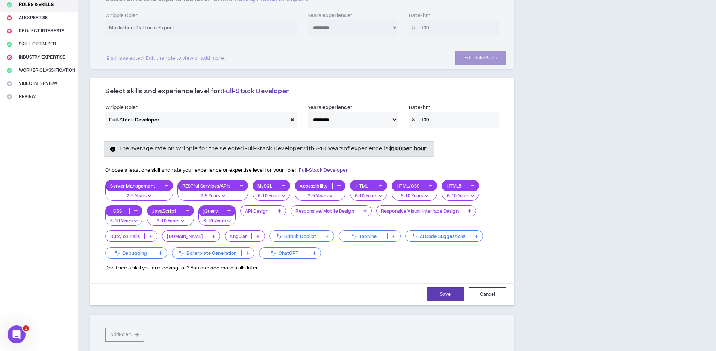
click at [336, 214] on p "Responsive/Mobile Design" at bounding box center [324, 211] width 67 height 6
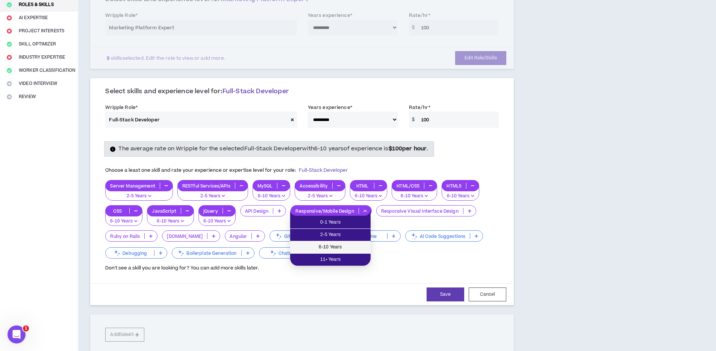
click at [330, 246] on span "6-10 Years" at bounding box center [330, 247] width 71 height 8
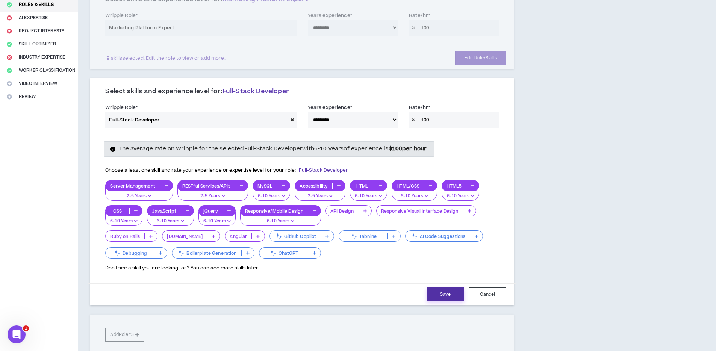
click at [436, 292] on button "Save" at bounding box center [446, 295] width 38 height 14
select select "**"
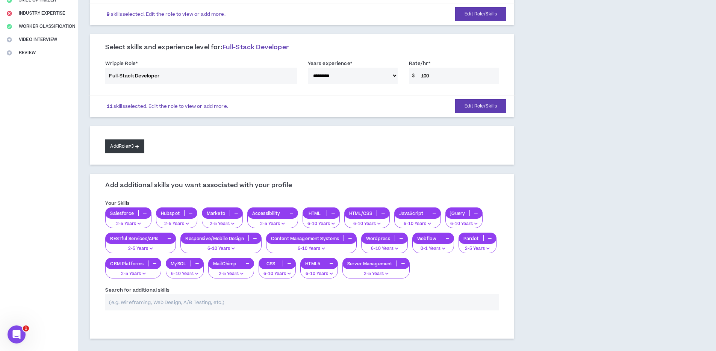
scroll to position [136, 0]
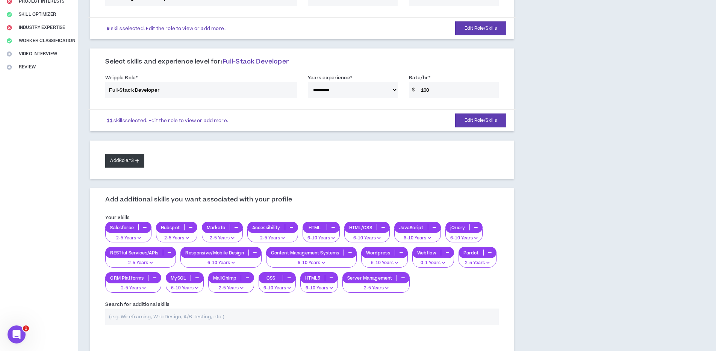
click at [117, 160] on button "Add Role #3" at bounding box center [124, 161] width 39 height 14
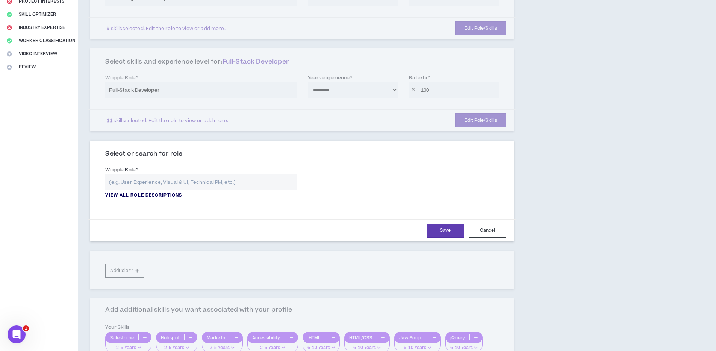
click at [159, 193] on p "VIEW ALL ROLE DESCRIPTIONS" at bounding box center [143, 195] width 77 height 7
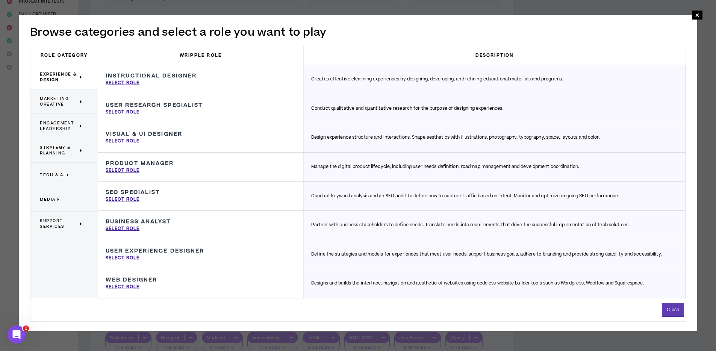
click at [59, 173] on span "Tech & AI" at bounding box center [52, 175] width 25 height 6
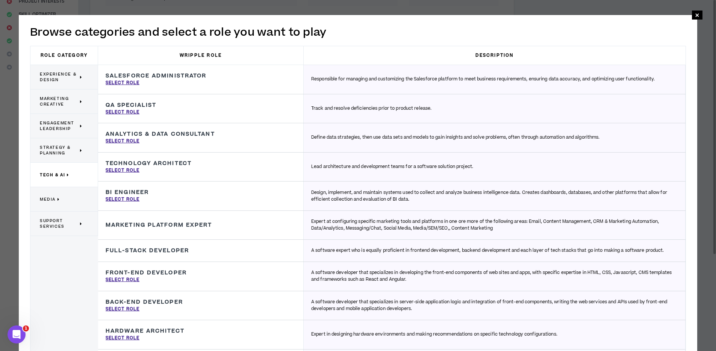
click at [54, 194] on p "Media" at bounding box center [61, 199] width 43 height 17
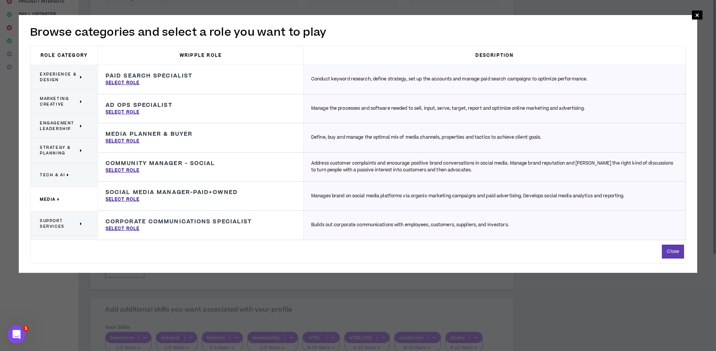
click at [50, 220] on span "Support Services" at bounding box center [59, 223] width 38 height 11
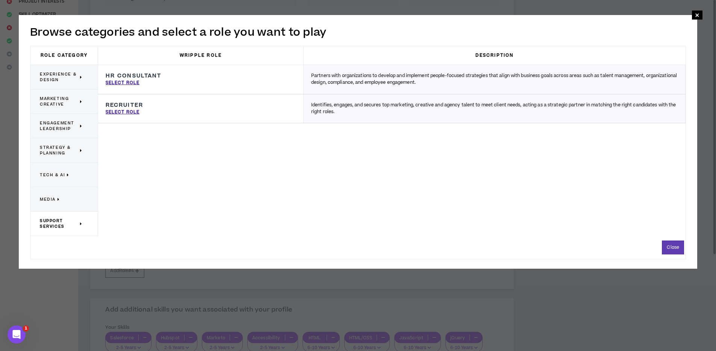
click at [59, 162] on div "Strategy & Planning" at bounding box center [64, 150] width 68 height 24
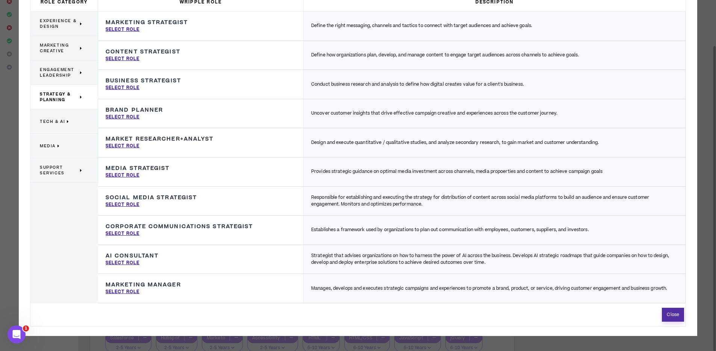
click at [671, 316] on button "Close" at bounding box center [673, 315] width 22 height 14
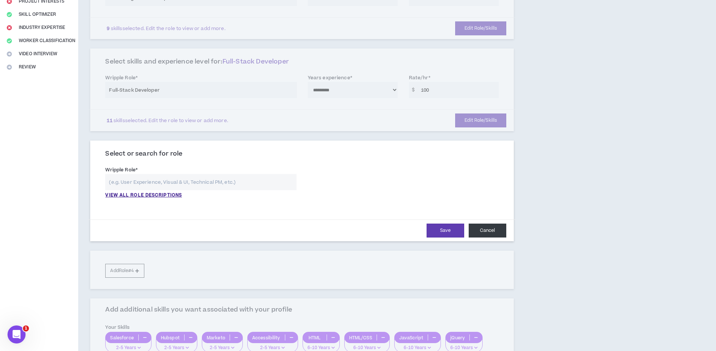
click at [492, 232] on button "Cancel" at bounding box center [488, 231] width 38 height 14
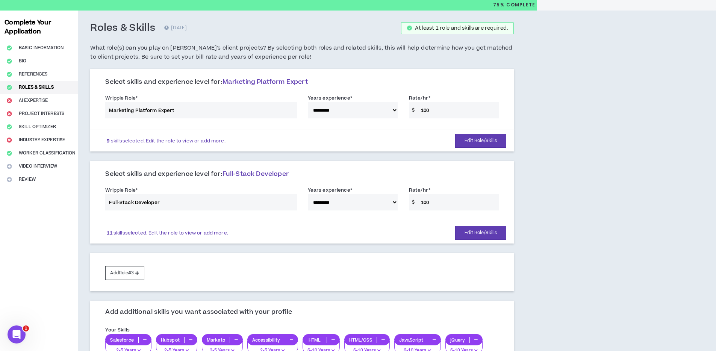
scroll to position [193, 0]
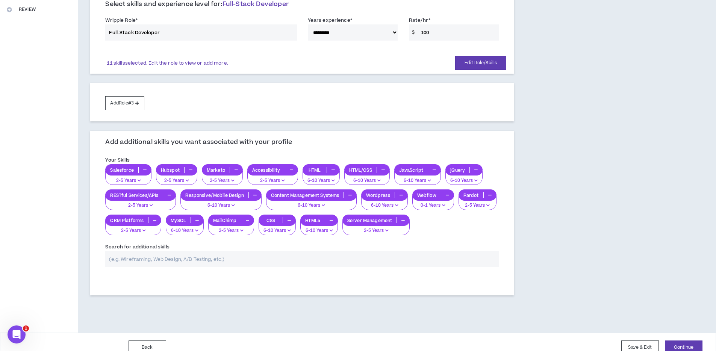
click at [164, 259] on input "text" at bounding box center [302, 259] width 394 height 16
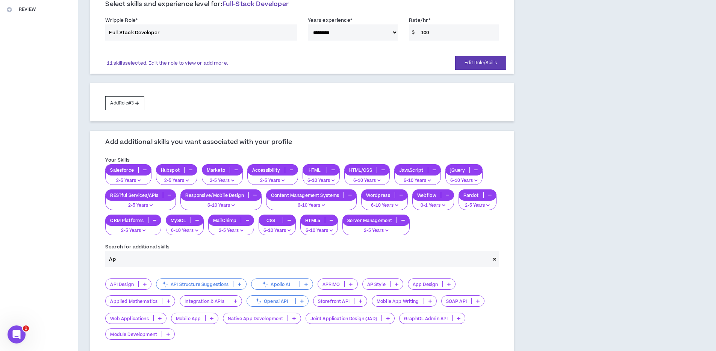
type input "A"
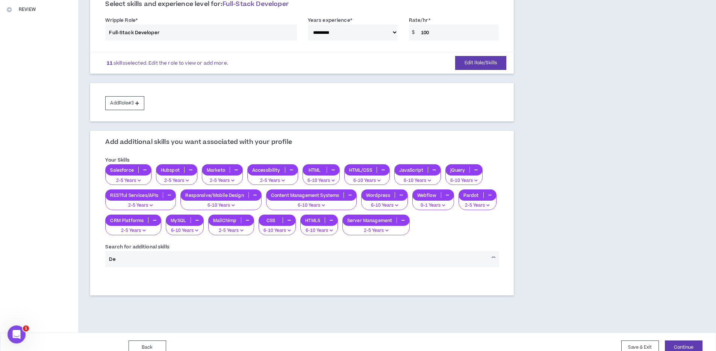
type input "D"
type input "L"
type input "A"
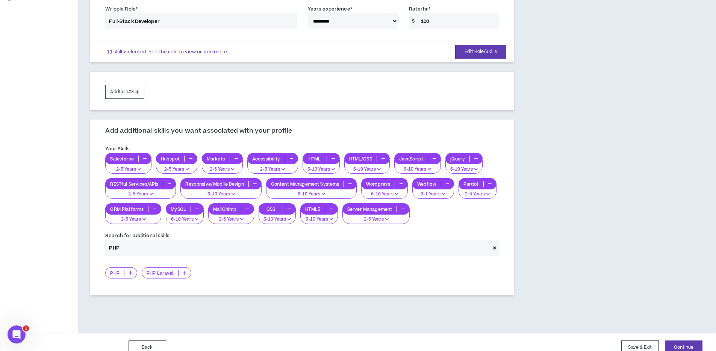
scroll to position [216, 0]
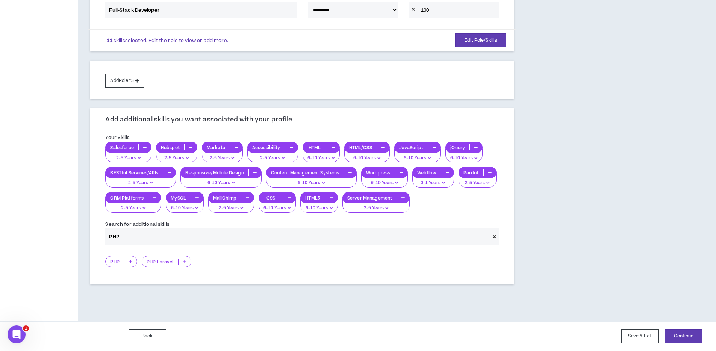
click at [115, 256] on div "PHP" at bounding box center [121, 261] width 32 height 11
click at [123, 294] on span "6-10 Years" at bounding box center [121, 298] width 23 height 8
click at [171, 263] on div "PHP Laravel" at bounding box center [302, 261] width 394 height 11
click at [148, 235] on input "PHP" at bounding box center [297, 237] width 385 height 16
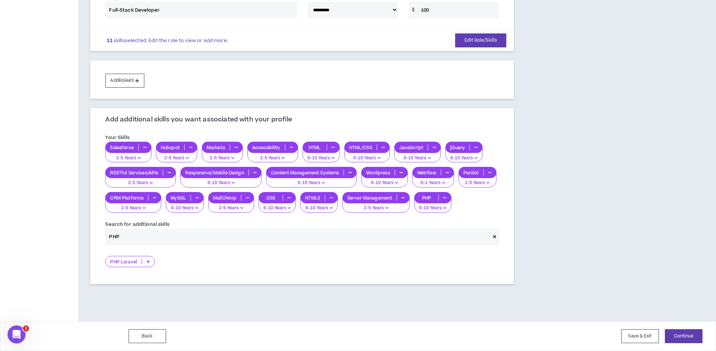
click at [148, 235] on input "PHP" at bounding box center [297, 237] width 385 height 16
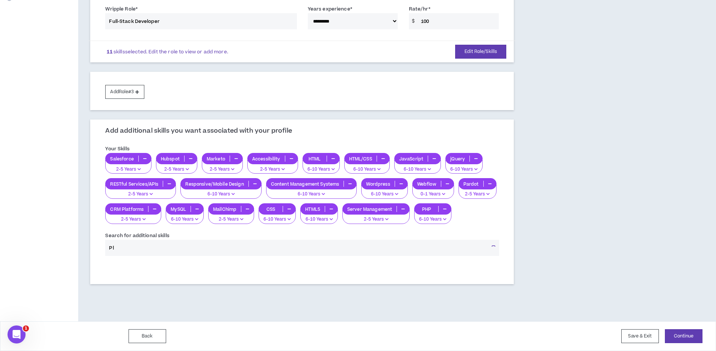
type input "P"
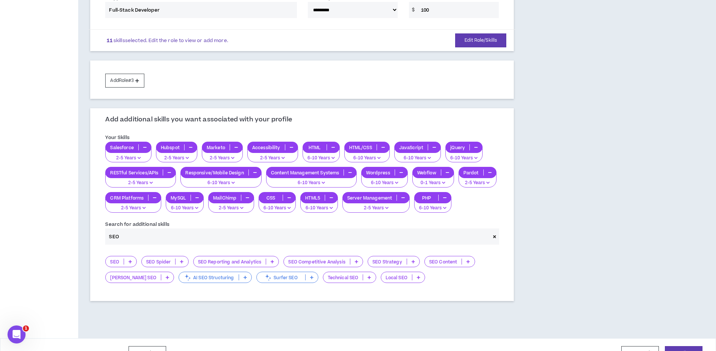
type input "SEO"
click at [325, 278] on p "Technical SEO" at bounding box center [343, 278] width 40 height 6
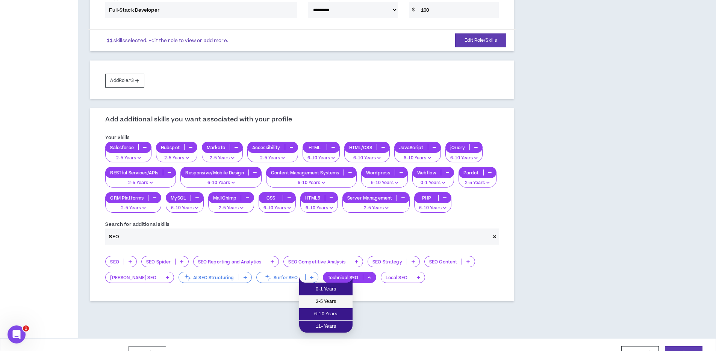
click at [325, 304] on span "2-5 Years" at bounding box center [326, 302] width 44 height 8
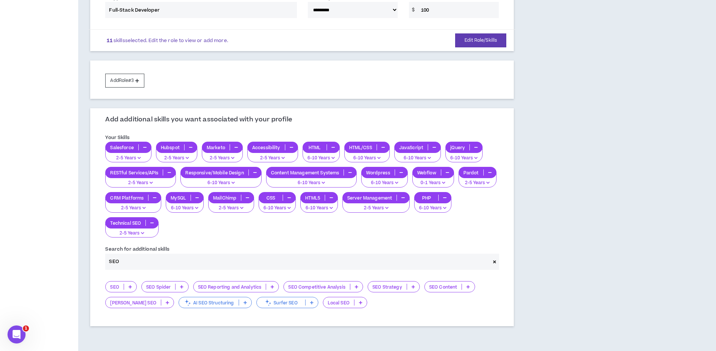
click at [163, 262] on input "SEO" at bounding box center [297, 262] width 385 height 16
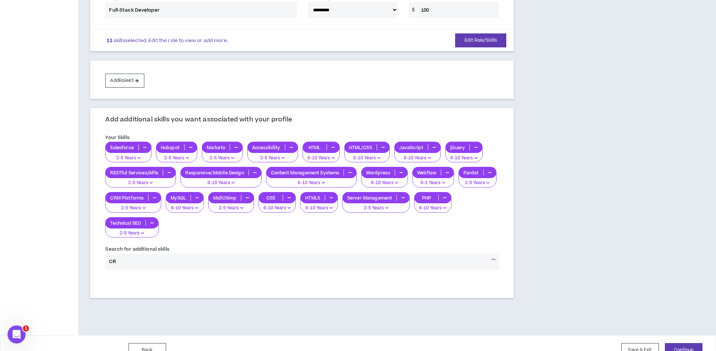
type input "C"
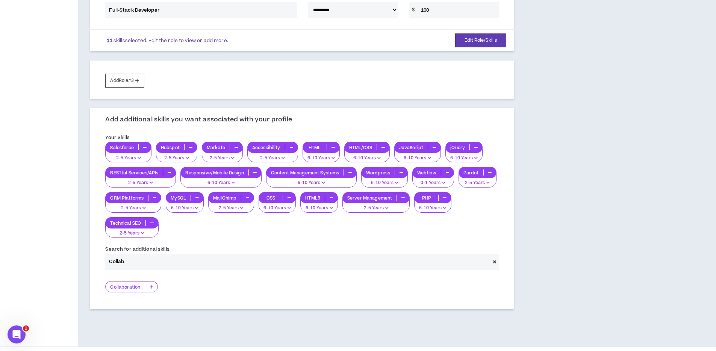
click at [129, 285] on p "Collaboration" at bounding box center [125, 287] width 39 height 6
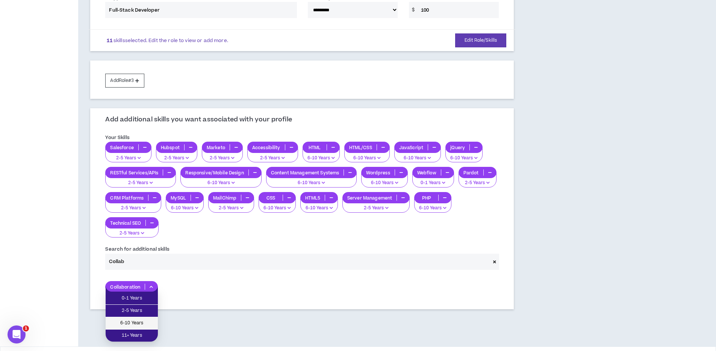
click at [143, 324] on span "6-10 Years" at bounding box center [131, 323] width 43 height 8
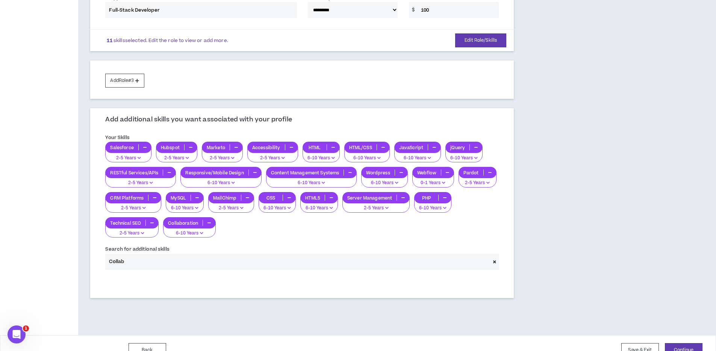
click at [132, 265] on input "Collab" at bounding box center [297, 262] width 385 height 16
type input "Leader"
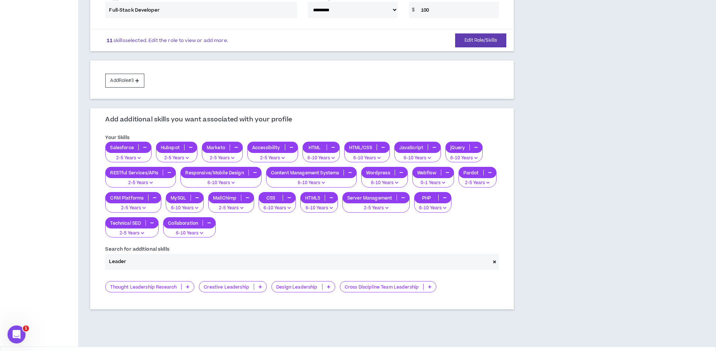
click at [179, 260] on input "Leader" at bounding box center [297, 262] width 385 height 16
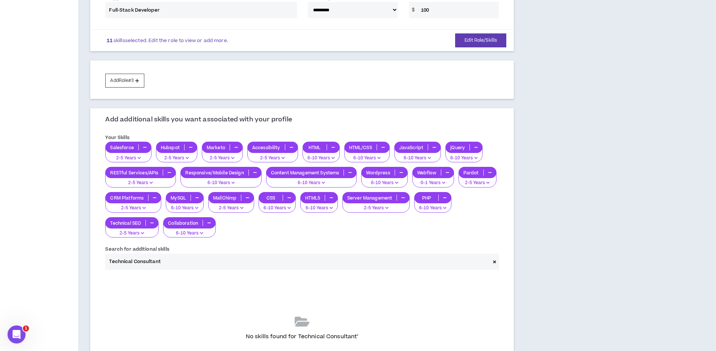
click at [193, 261] on input "Technical Consultant" at bounding box center [297, 262] width 385 height 16
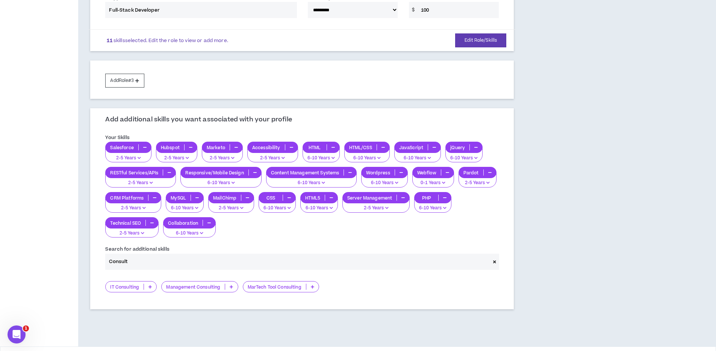
click at [271, 288] on p "MarTech Tool Consulting" at bounding box center [274, 287] width 63 height 6
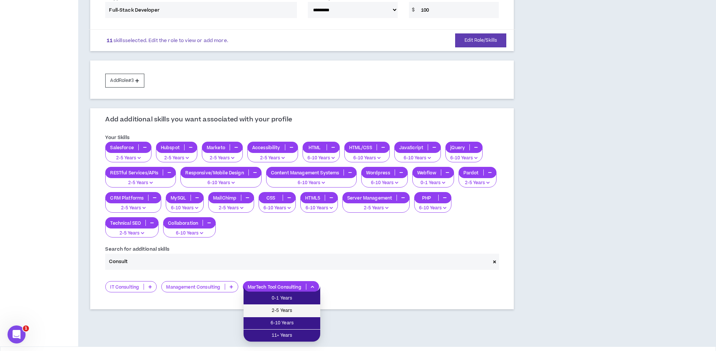
click at [280, 313] on span "2-5 Years" at bounding box center [282, 311] width 68 height 8
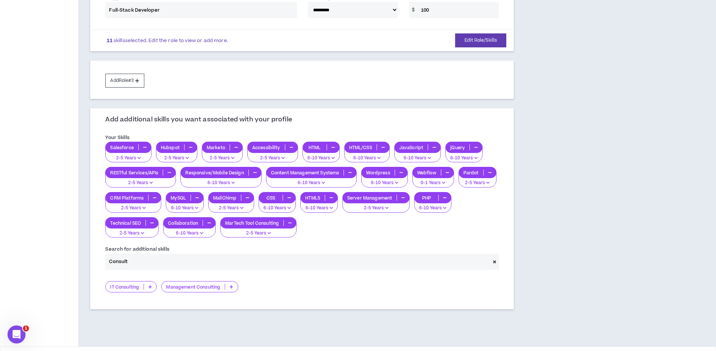
click at [145, 263] on input "Consult" at bounding box center [297, 262] width 385 height 16
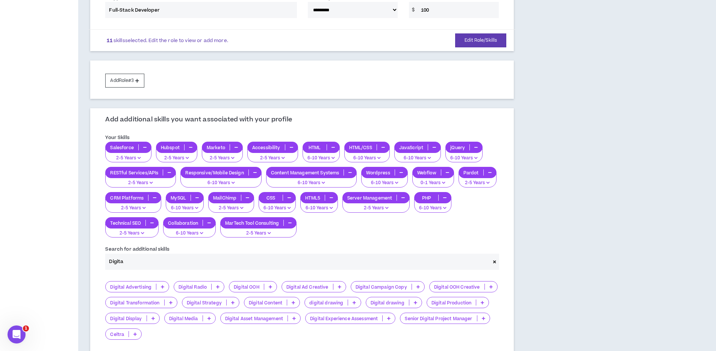
click at [212, 303] on p "Digital Strategy" at bounding box center [204, 303] width 44 height 6
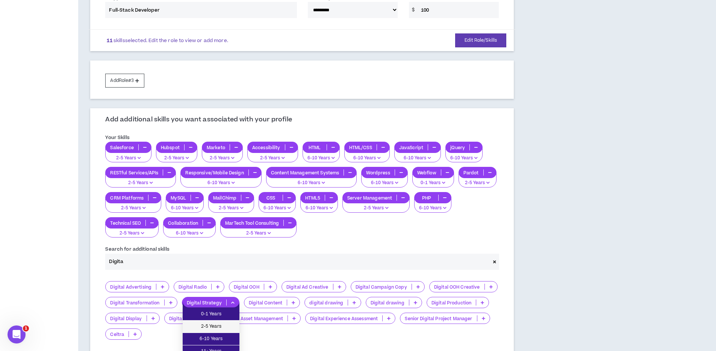
click at [218, 327] on span "2-5 Years" at bounding box center [211, 326] width 48 height 8
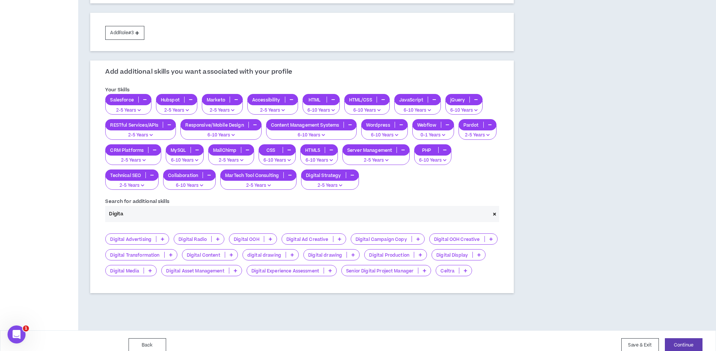
scroll to position [273, 0]
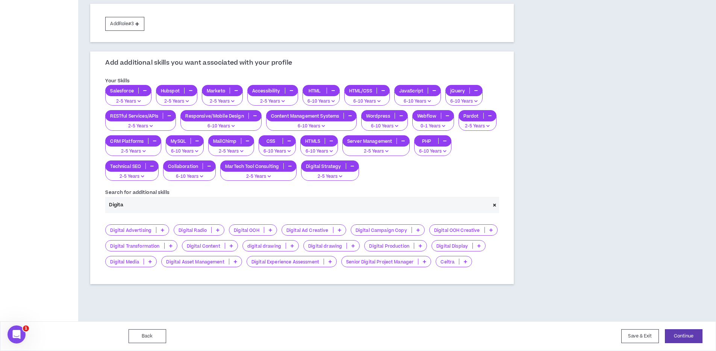
click at [213, 208] on input "Digita" at bounding box center [297, 205] width 385 height 16
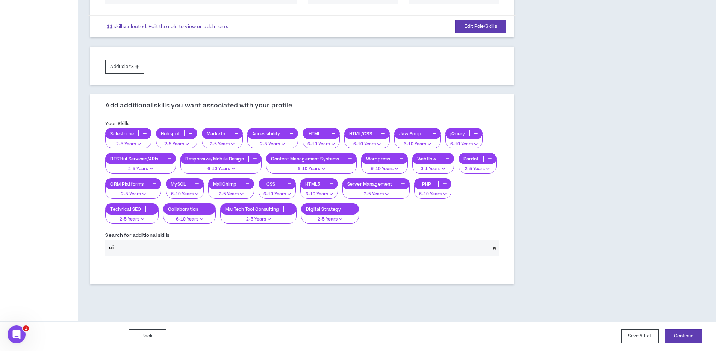
scroll to position [241, 0]
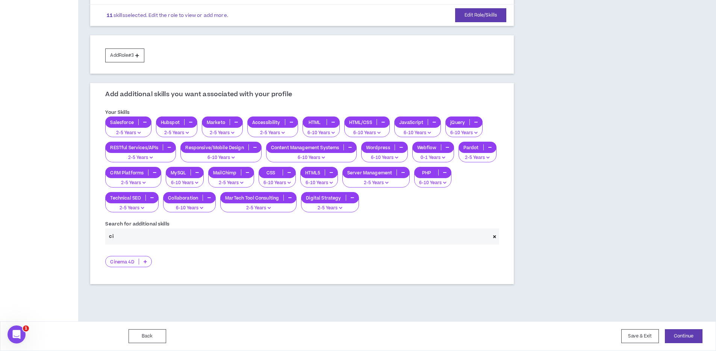
type input "c"
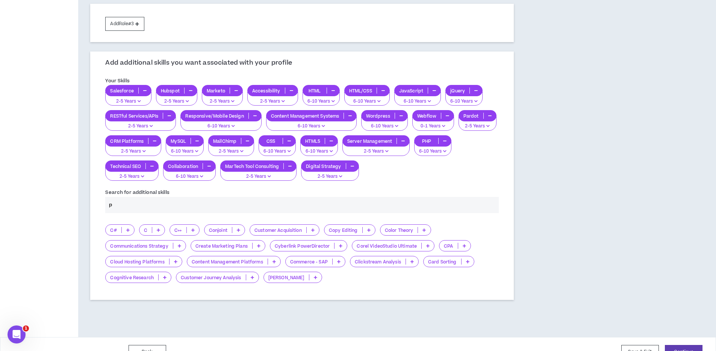
scroll to position [230, 0]
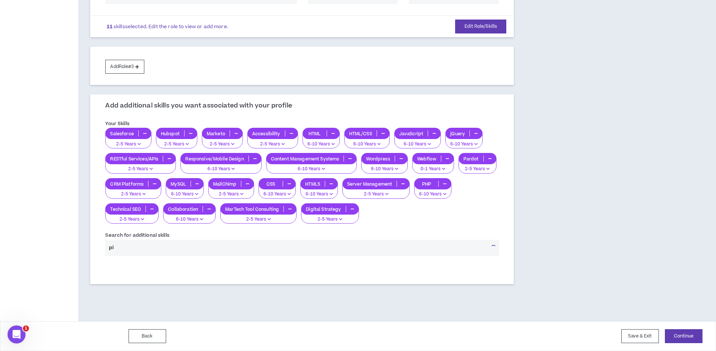
type input "p"
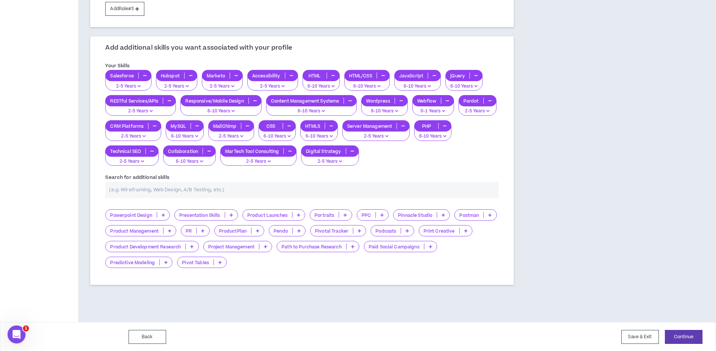
scroll to position [288, 0]
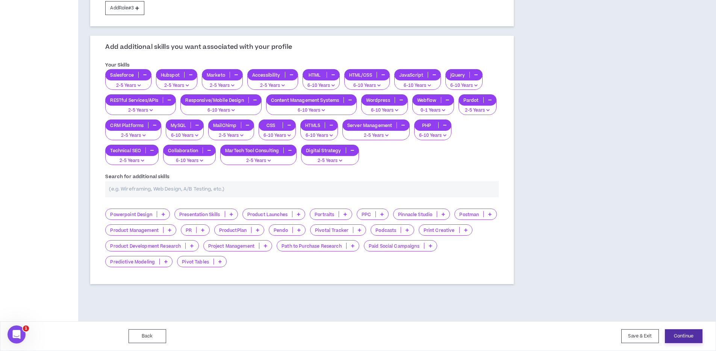
click at [683, 335] on button "Continue" at bounding box center [684, 336] width 38 height 14
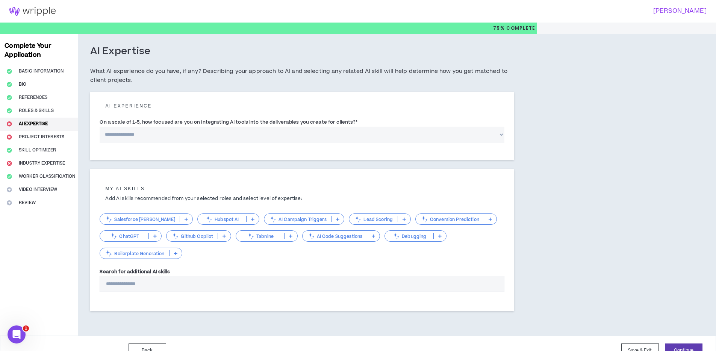
click at [166, 135] on select "**********" at bounding box center [302, 135] width 405 height 16
select select "*"
click at [100, 127] on select "**********" at bounding box center [302, 135] width 405 height 16
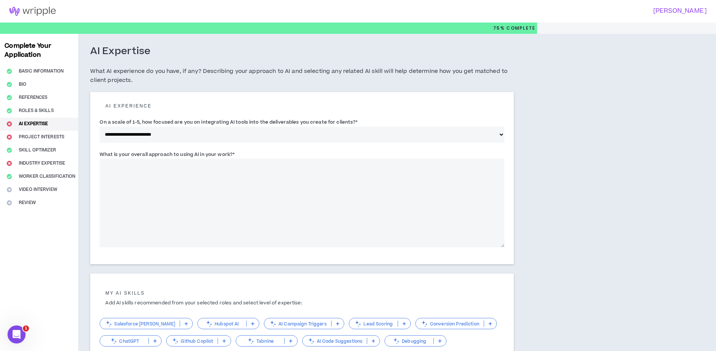
click at [132, 153] on label "What is your overall approach to using AI in your work? *" at bounding box center [167, 154] width 135 height 12
click at [132, 159] on textarea "What is your overall approach to using AI in your work? *" at bounding box center [302, 203] width 405 height 89
click at [132, 153] on label "What is your overall approach to using AI in your work? *" at bounding box center [167, 154] width 135 height 12
click at [132, 159] on textarea "What is your overall approach to using AI in your work? *" at bounding box center [302, 203] width 405 height 89
click at [132, 153] on label "What is your overall approach to using AI in your work? *" at bounding box center [167, 154] width 135 height 12
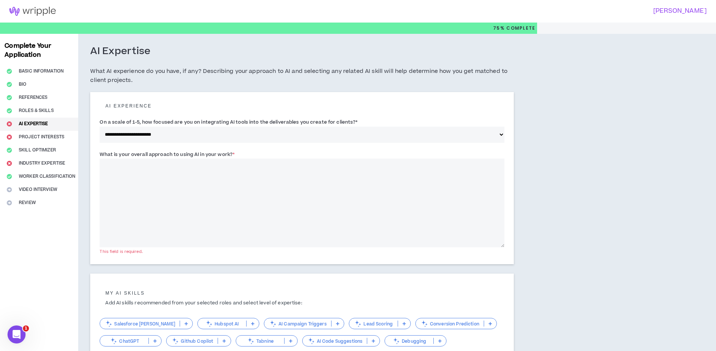
click at [132, 159] on textarea "What is your overall approach to using AI in your work? *" at bounding box center [302, 203] width 405 height 89
copy label "overall"
click at [124, 124] on label "On a scale of 1-5, how focused are you on integrating AI tools into the deliver…" at bounding box center [229, 122] width 258 height 12
click at [124, 127] on select "**********" at bounding box center [302, 135] width 405 height 16
click at [124, 124] on label "On a scale of 1-5, how focused are you on integrating AI tools into the deliver…" at bounding box center [229, 122] width 258 height 12
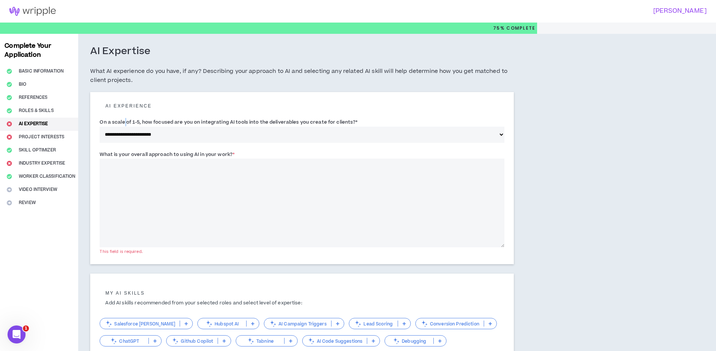
click at [124, 127] on select "**********" at bounding box center [302, 135] width 405 height 16
click at [117, 123] on label "On a scale of 1-5, how focused are you on integrating AI tools into the deliver…" at bounding box center [229, 122] width 258 height 12
click at [117, 127] on select "**********" at bounding box center [302, 135] width 405 height 16
click at [117, 123] on label "On a scale of 1-5, how focused are you on integrating AI tools into the deliver…" at bounding box center [229, 122] width 258 height 12
click at [117, 127] on select "**********" at bounding box center [302, 135] width 405 height 16
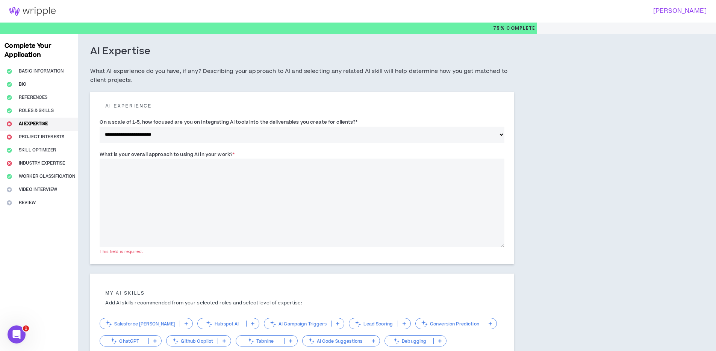
click at [117, 123] on label "On a scale of 1-5, how focused are you on integrating AI tools into the deliver…" at bounding box center [229, 122] width 258 height 12
click at [117, 127] on select "**********" at bounding box center [302, 135] width 405 height 16
copy label "scale"
click at [198, 156] on label "What is your overall approach to using AI in your work? *" at bounding box center [167, 154] width 135 height 12
click at [198, 159] on textarea "What is your overall approach to using AI in your work? *" at bounding box center [302, 203] width 405 height 89
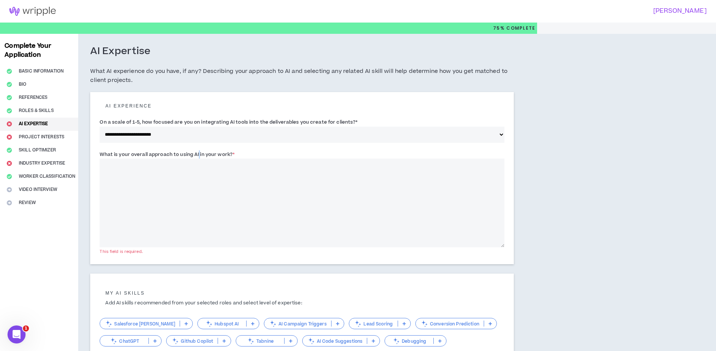
click at [198, 156] on label "What is your overall approach to using AI in your work? *" at bounding box center [167, 154] width 135 height 12
click at [198, 159] on textarea "What is your overall approach to using AI in your work? *" at bounding box center [302, 203] width 405 height 89
click at [198, 156] on label "What is your overall approach to using AI in your work? *" at bounding box center [167, 154] width 135 height 12
click at [198, 159] on textarea "What is your overall approach to using AI in your work? *" at bounding box center [302, 203] width 405 height 89
click at [140, 191] on textarea "What is your overall approach to using AI in your work? *" at bounding box center [302, 203] width 405 height 89
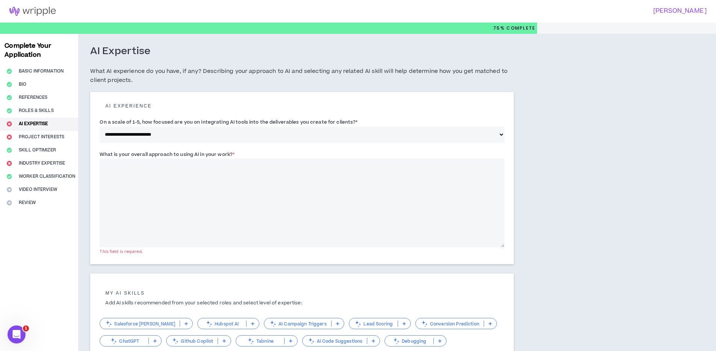
paste textarea "**********"
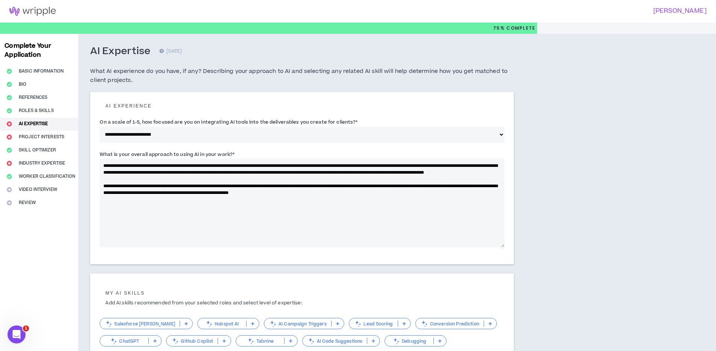
click at [183, 166] on textarea "**********" at bounding box center [302, 203] width 405 height 89
click at [257, 178] on textarea "**********" at bounding box center [302, 203] width 405 height 89
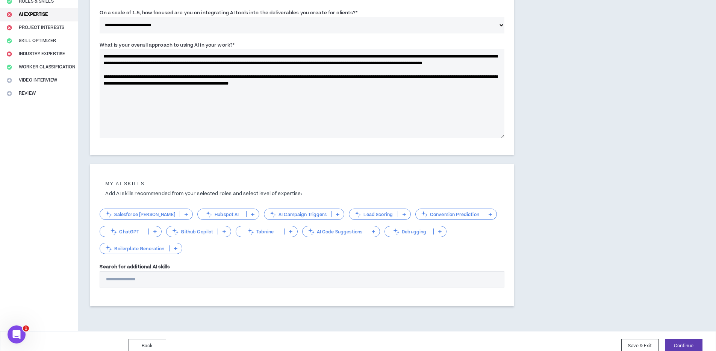
scroll to position [119, 0]
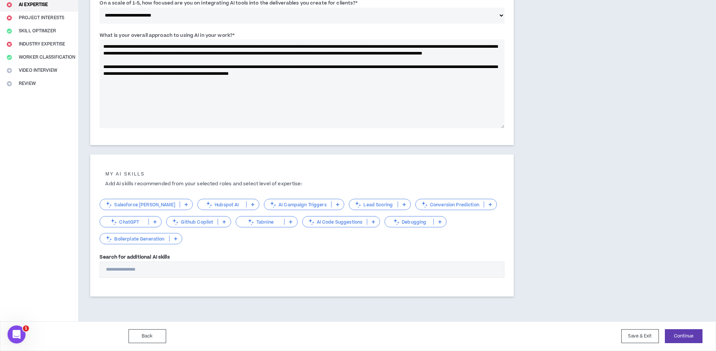
type textarea "**********"
click at [133, 221] on p "ChatGPT" at bounding box center [124, 222] width 48 height 6
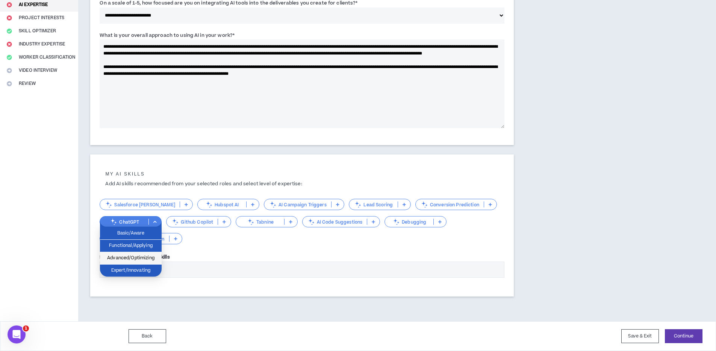
click at [150, 257] on span "Advanced/Optimizing" at bounding box center [130, 258] width 53 height 8
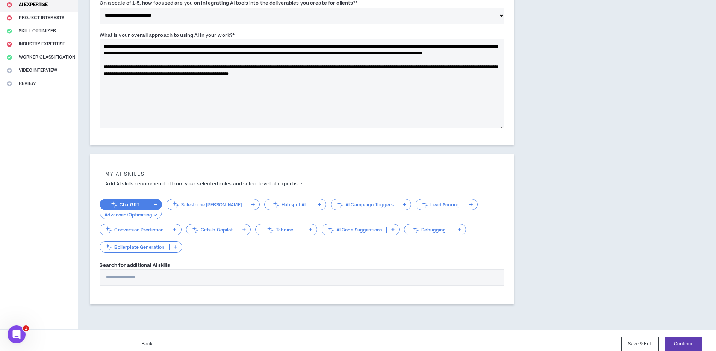
click at [432, 229] on p "Debugging" at bounding box center [428, 230] width 48 height 6
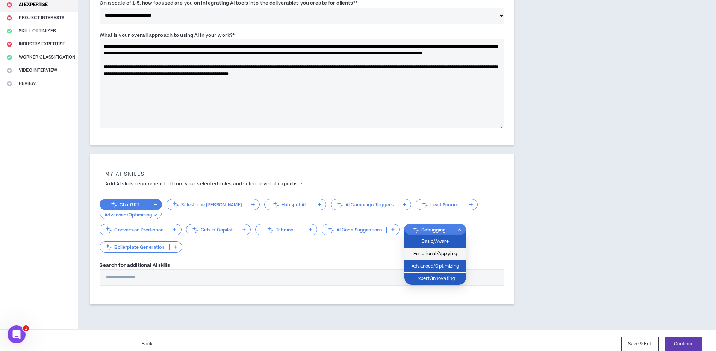
click at [443, 253] on span "Functional/Applying" at bounding box center [435, 254] width 53 height 8
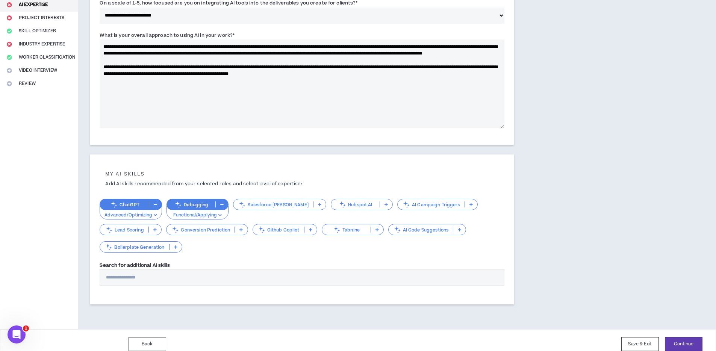
click at [425, 231] on p "AI Code Suggestions" at bounding box center [421, 230] width 65 height 6
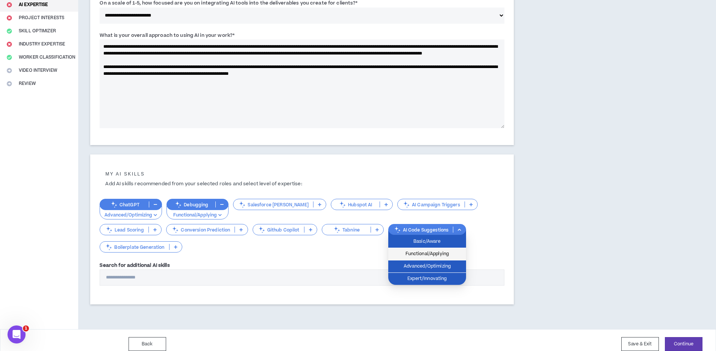
click at [430, 250] on span "Functional/Applying" at bounding box center [427, 254] width 69 height 8
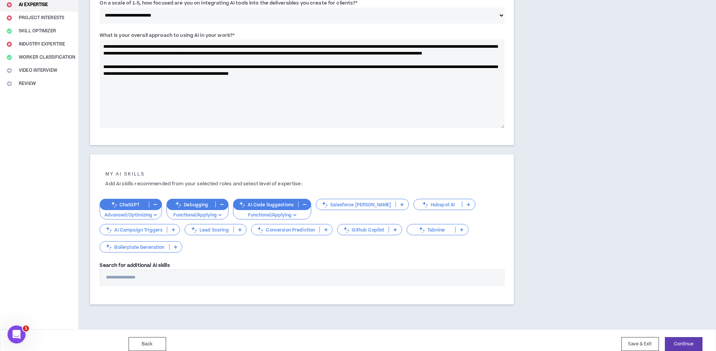
click at [149, 274] on input "Search for additional AI skills" at bounding box center [302, 277] width 405 height 16
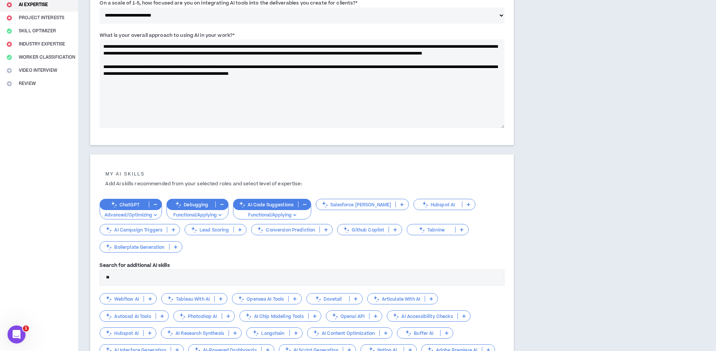
type input "*"
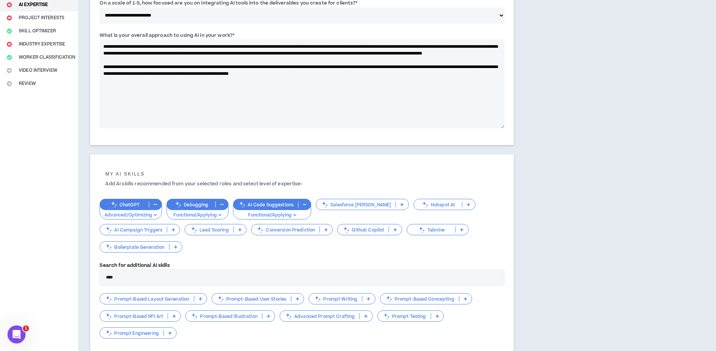
click at [140, 335] on p "Prompt Engineering" at bounding box center [132, 333] width 64 height 6
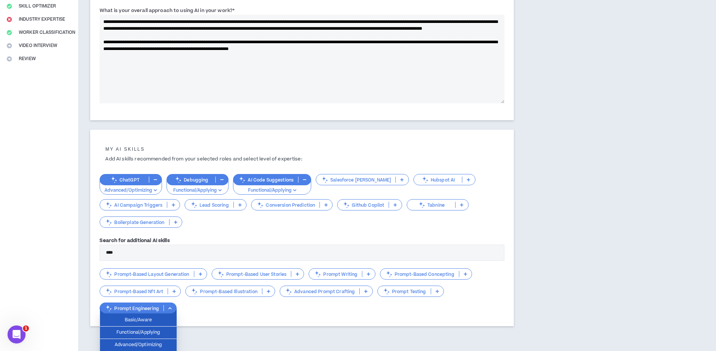
scroll to position [161, 0]
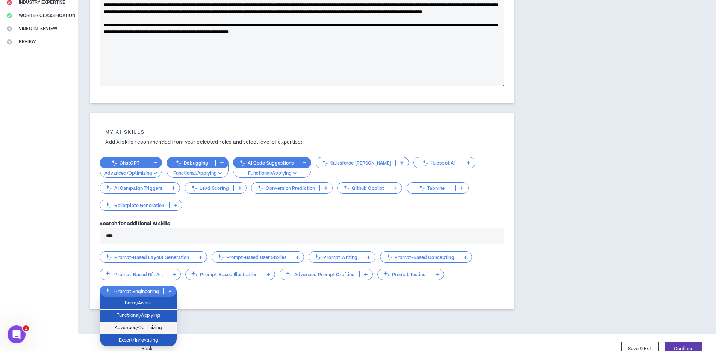
click at [148, 326] on span "Advanced/Optimizing" at bounding box center [138, 328] width 68 height 8
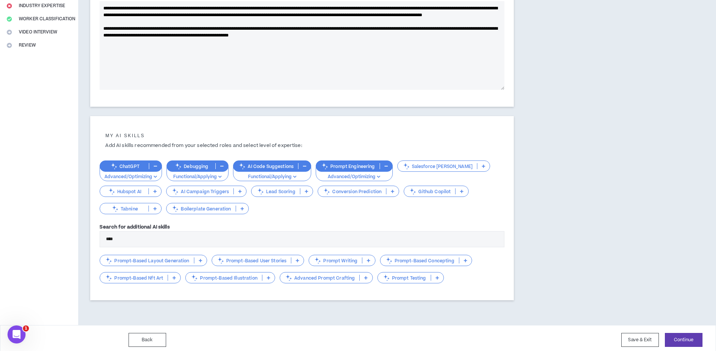
scroll to position [157, 0]
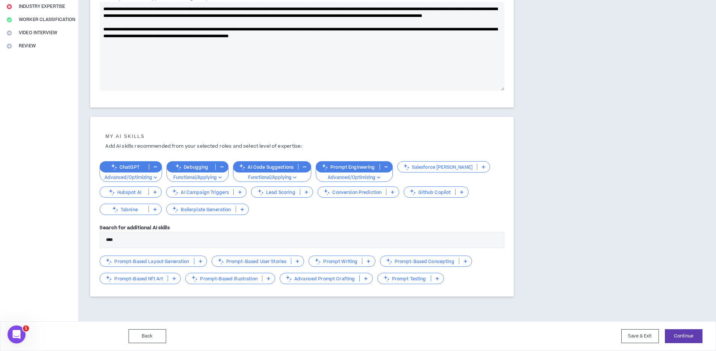
click at [138, 242] on input "****" at bounding box center [302, 240] width 405 height 16
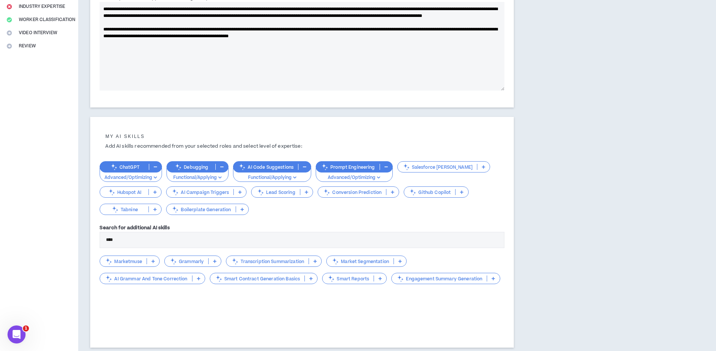
scroll to position [140, 0]
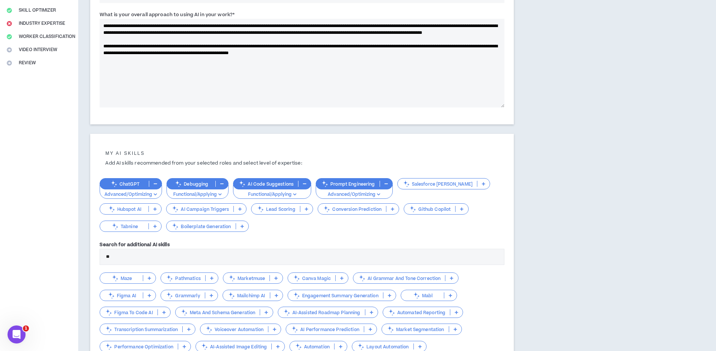
type input "*"
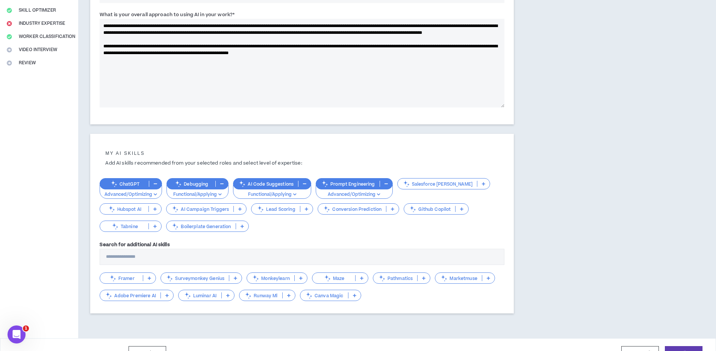
scroll to position [127, 0]
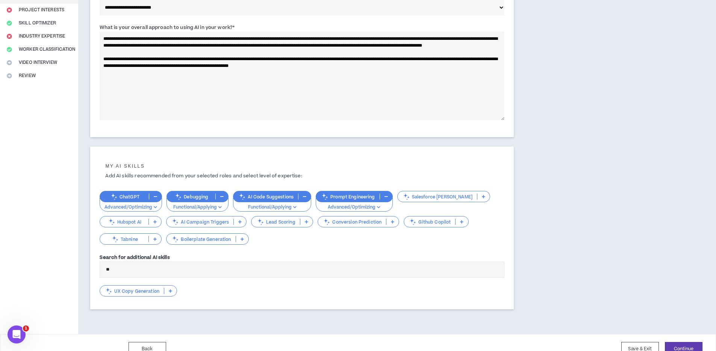
type input "*"
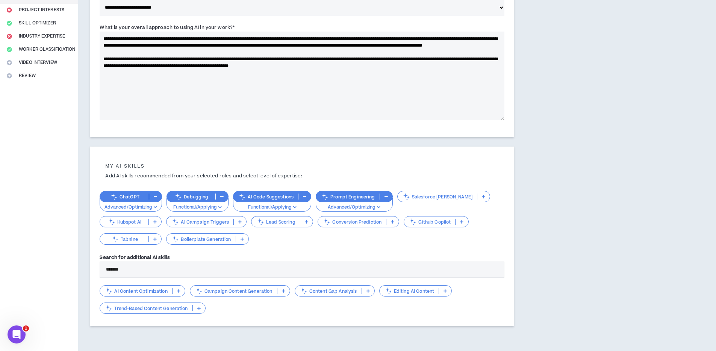
click at [143, 290] on p "AI Content Optimization" at bounding box center [136, 291] width 72 height 6
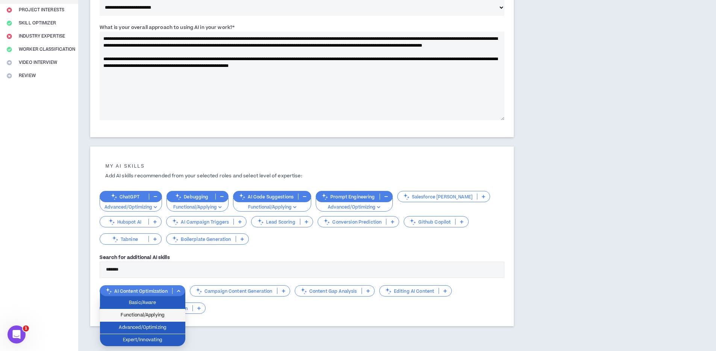
click at [148, 312] on span "Functional/Applying" at bounding box center [142, 315] width 76 height 8
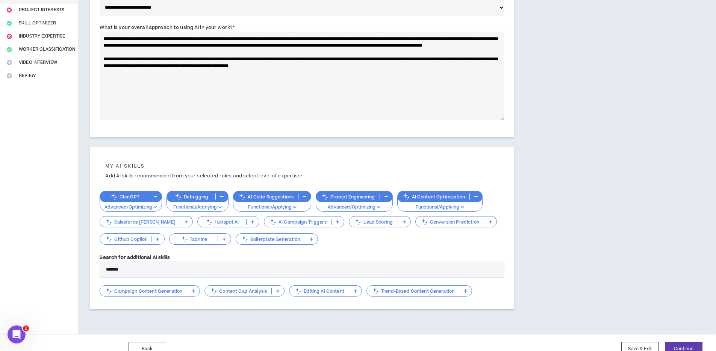
click at [154, 273] on input "*******" at bounding box center [302, 270] width 405 height 16
click at [238, 293] on p "Workflow Automation" at bounding box center [226, 291] width 67 height 6
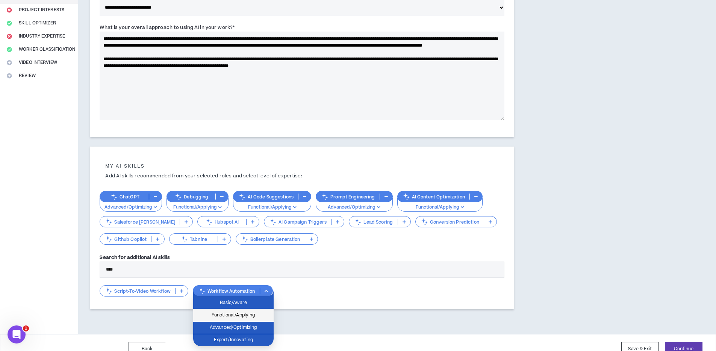
click at [241, 316] on span "Functional/Applying" at bounding box center [233, 315] width 71 height 8
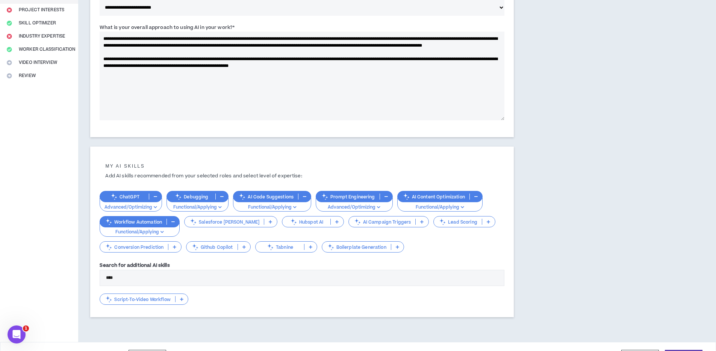
click at [173, 276] on input "****" at bounding box center [302, 278] width 405 height 16
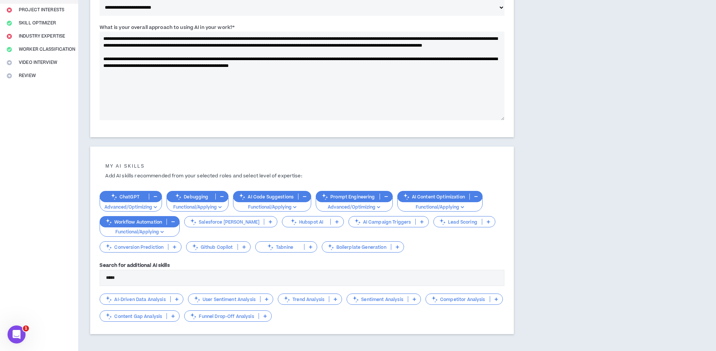
click at [239, 276] on input "*****" at bounding box center [302, 278] width 405 height 16
type input "*****"
click at [426, 302] on p "Competitor Analysis" at bounding box center [458, 300] width 64 height 6
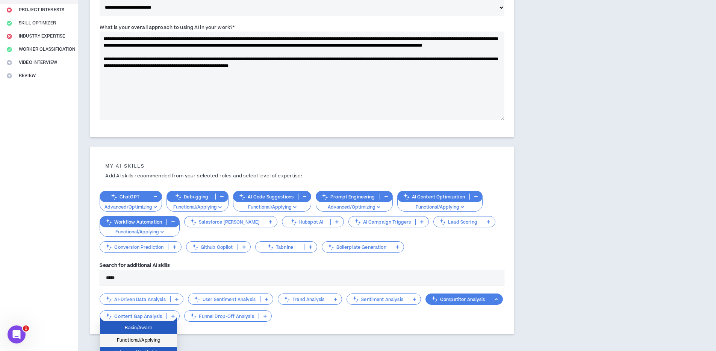
click at [141, 339] on span "Functional/Applying" at bounding box center [138, 340] width 68 height 8
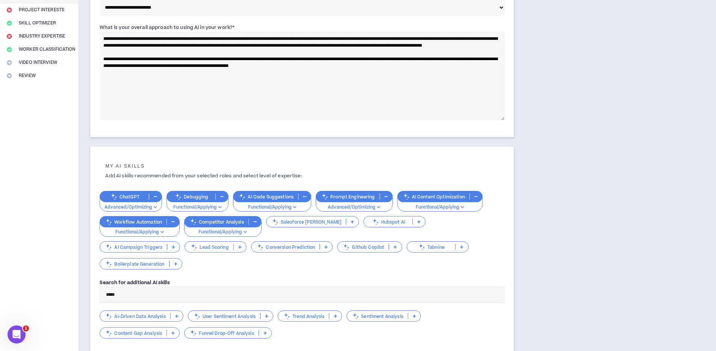
click at [139, 287] on input "*****" at bounding box center [302, 295] width 405 height 16
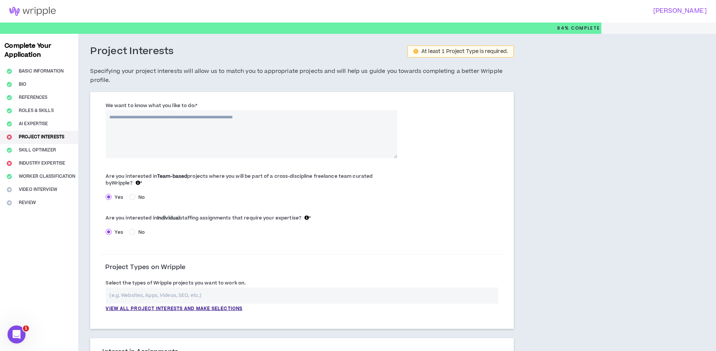
click at [107, 106] on label "We want to know what you like to do: *" at bounding box center [151, 106] width 91 height 12
click at [107, 110] on textarea "We want to know what you like to do: *" at bounding box center [251, 134] width 291 height 48
drag, startPoint x: 112, startPoint y: 105, endPoint x: 194, endPoint y: 106, distance: 82.7
click at [194, 106] on div "We want to know what you like to do: * The field is required." at bounding box center [251, 129] width 303 height 56
copy label "We want to know what you like to do:"
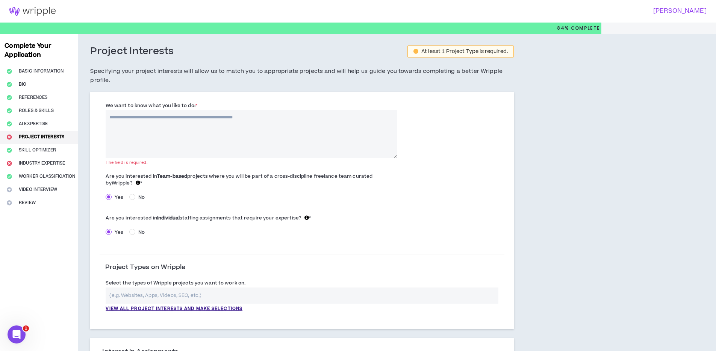
click at [90, 252] on div "We want to know what you like to do: * The field is required. Are you intereste…" at bounding box center [302, 210] width 424 height 237
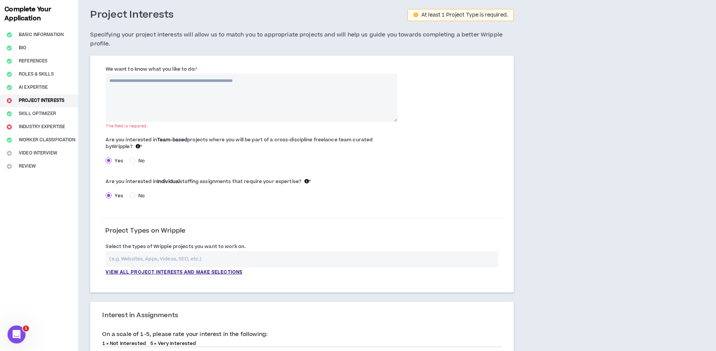
scroll to position [49, 0]
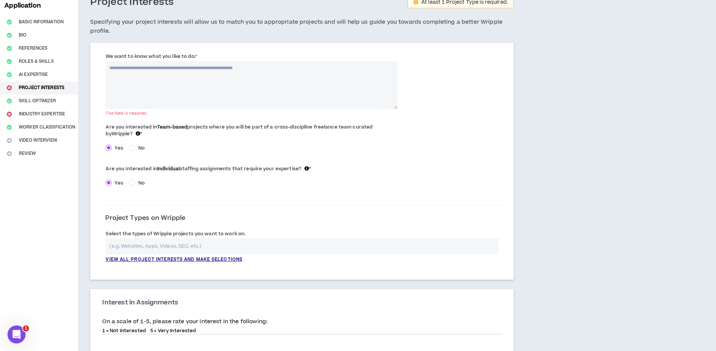
click at [190, 76] on textarea "We want to know what you like to do: *" at bounding box center [251, 85] width 291 height 48
paste textarea "**********"
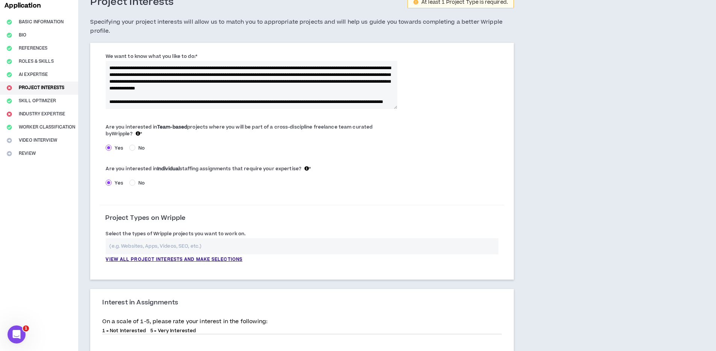
scroll to position [0, 0]
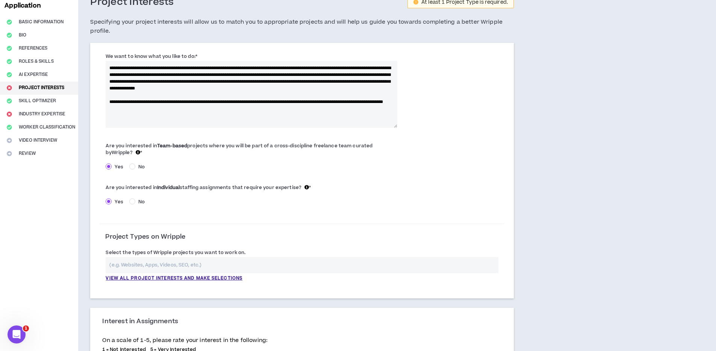
drag, startPoint x: 396, startPoint y: 107, endPoint x: 397, endPoint y: 126, distance: 18.8
click at [397, 126] on div "**********" at bounding box center [251, 89] width 303 height 75
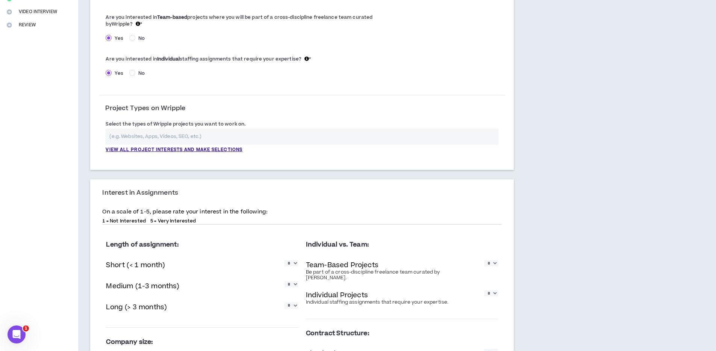
scroll to position [189, 0]
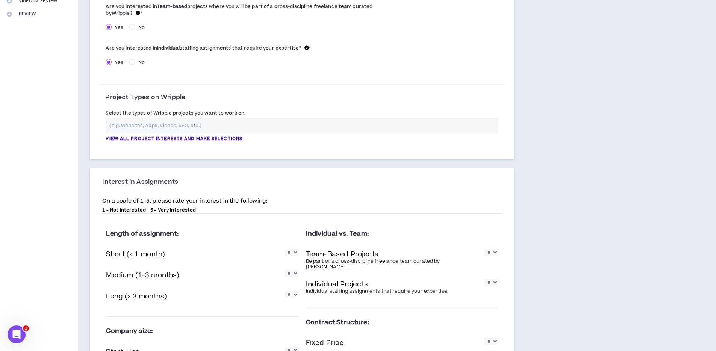
type textarea "**********"
click at [292, 275] on select "* * * * *" at bounding box center [292, 273] width 14 height 6
select select "*"
click at [285, 270] on select "* * * * *" at bounding box center [292, 273] width 14 height 6
click at [292, 298] on select "* * * * *" at bounding box center [292, 294] width 14 height 6
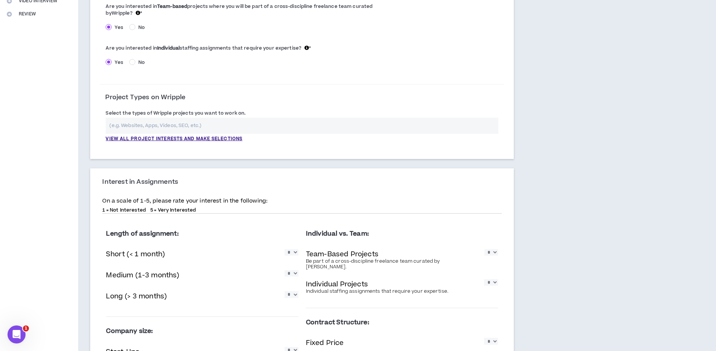
click at [285, 291] on select "* * * * *" at bounding box center [292, 294] width 14 height 6
click at [292, 294] on select "* * * * *" at bounding box center [292, 294] width 14 height 6
select select "*"
click at [285, 291] on select "* * * * *" at bounding box center [292, 294] width 14 height 6
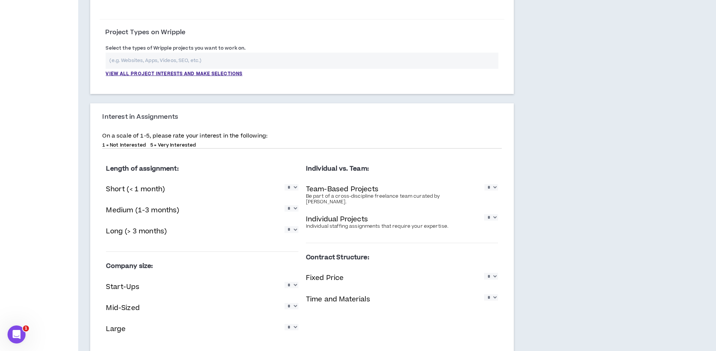
scroll to position [261, 0]
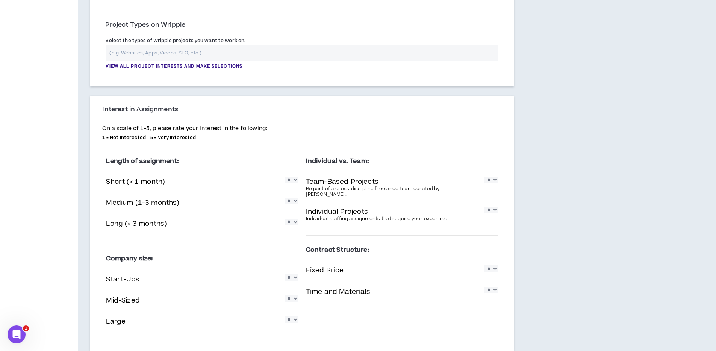
click at [492, 181] on select "* * * * *" at bounding box center [491, 180] width 14 height 6
select select "*"
click at [484, 177] on select "* * * * *" at bounding box center [491, 180] width 14 height 6
click at [494, 207] on select "* * * * *" at bounding box center [491, 210] width 14 height 6
select select "*"
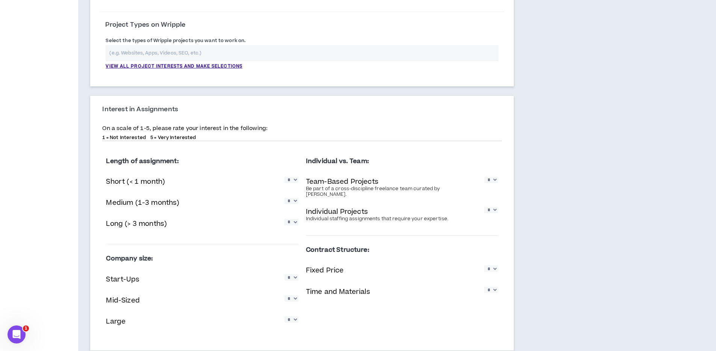
click at [484, 207] on select "* * * * *" at bounding box center [491, 210] width 14 height 6
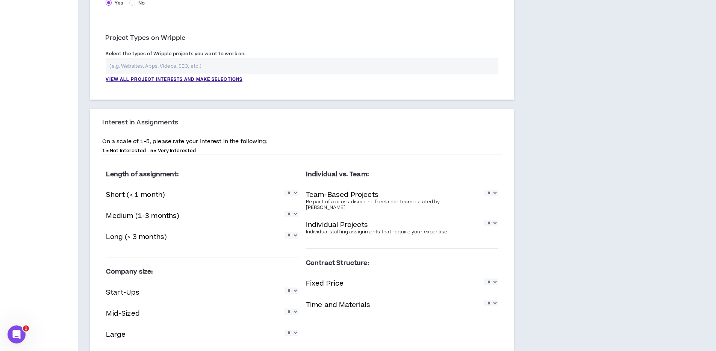
scroll to position [250, 0]
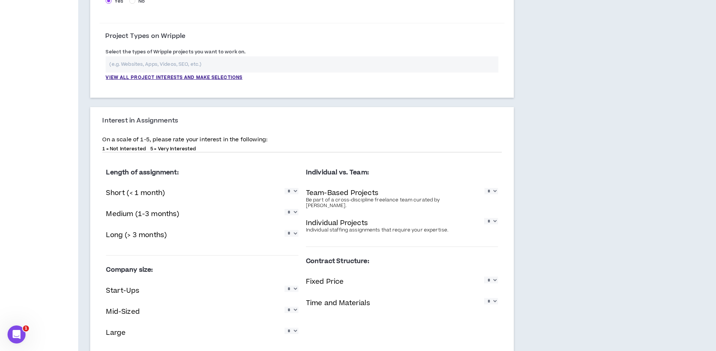
click at [291, 192] on select "* * * * *" at bounding box center [292, 191] width 14 height 6
click at [285, 188] on select "* * * * *" at bounding box center [292, 191] width 14 height 6
click at [292, 194] on select "* * * * *" at bounding box center [292, 191] width 14 height 6
select select "*"
click at [285, 188] on select "* * * * *" at bounding box center [292, 191] width 14 height 6
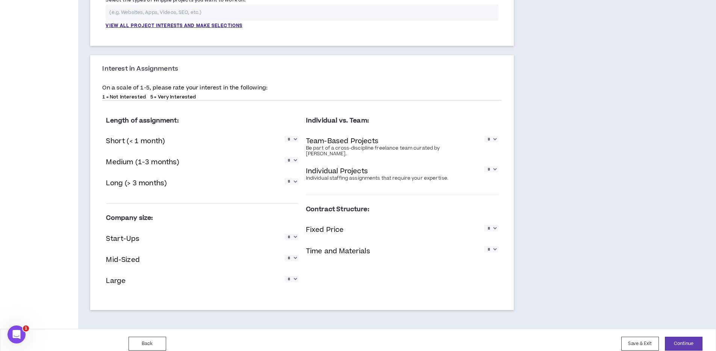
scroll to position [309, 0]
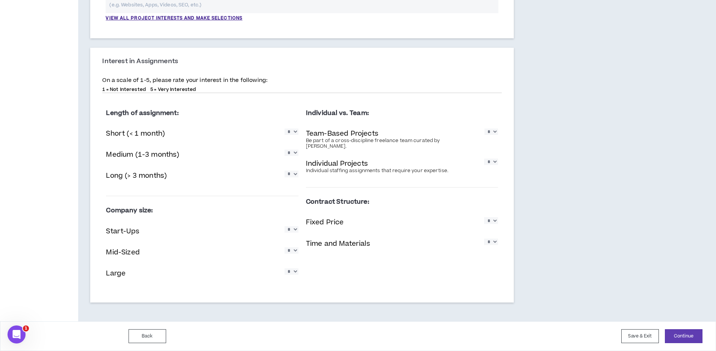
click at [286, 232] on select "* * * * *" at bounding box center [292, 229] width 14 height 6
select select "*"
click at [285, 226] on select "* * * * *" at bounding box center [292, 229] width 14 height 6
click at [293, 247] on select "* * * * *" at bounding box center [292, 250] width 14 height 6
select select "*"
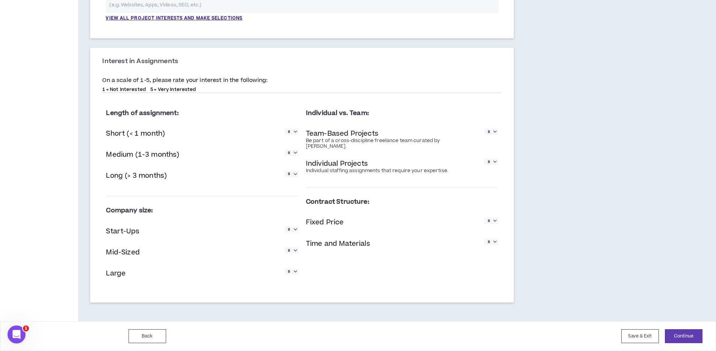
click at [285, 247] on select "* * * * *" at bounding box center [292, 250] width 14 height 6
click at [291, 274] on select "* * * * *" at bounding box center [292, 271] width 14 height 6
select select "*"
click at [285, 268] on select "* * * * *" at bounding box center [292, 271] width 14 height 6
click at [484, 239] on select "* * * * *" at bounding box center [491, 242] width 14 height 6
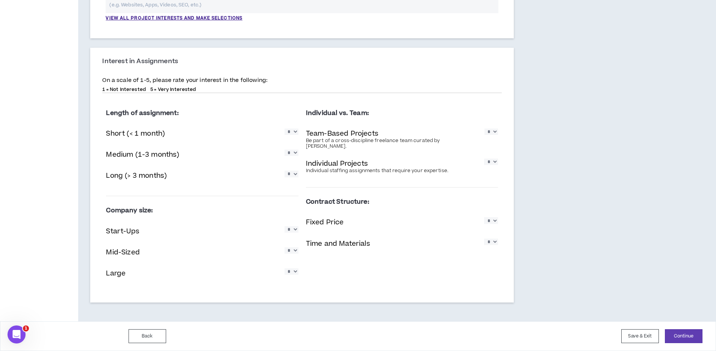
select select "*"
click at [484, 239] on select "* * * * *" at bounding box center [491, 242] width 14 height 6
click at [493, 217] on select "* * * * *" at bounding box center [491, 220] width 14 height 6
select select "*"
click at [484, 217] on select "* * * * *" at bounding box center [491, 220] width 14 height 6
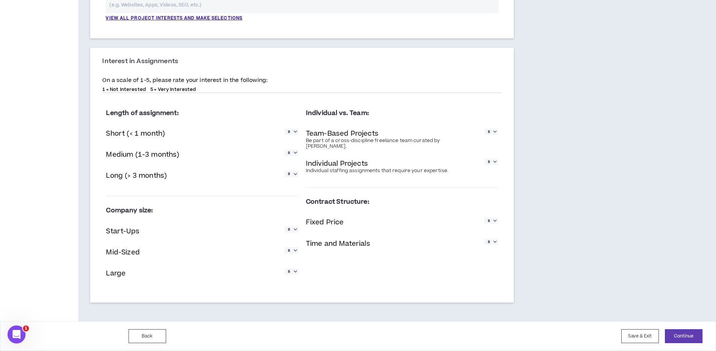
click at [289, 133] on select "* * * * *" at bounding box center [292, 132] width 14 height 6
select select "*"
click at [285, 129] on select "* * * * *" at bounding box center [292, 132] width 14 height 6
click at [291, 271] on select "* * * * *" at bounding box center [292, 271] width 14 height 6
select select "*"
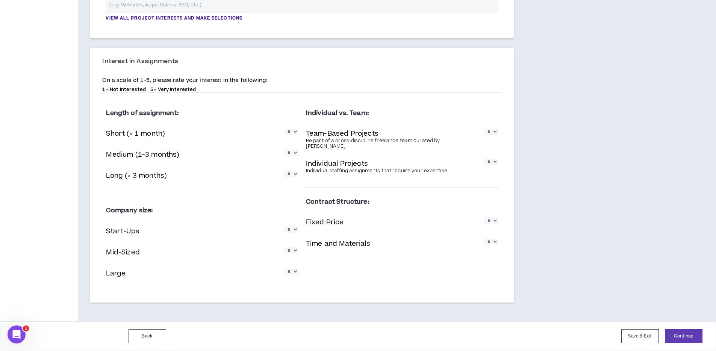
click at [285, 268] on select "* * * * *" at bounding box center [292, 271] width 14 height 6
click at [360, 273] on div "Length of assignment: Short (< 1 month) * * * * * Medium (1-3 months) * * * * *…" at bounding box center [302, 196] width 400 height 195
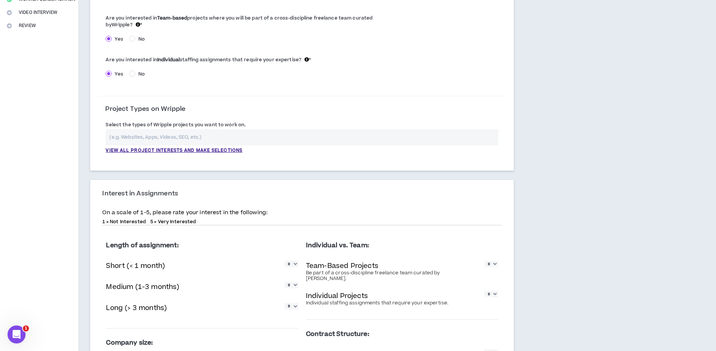
scroll to position [177, 0]
click at [136, 149] on p "View all project interests and make selections" at bounding box center [174, 151] width 137 height 7
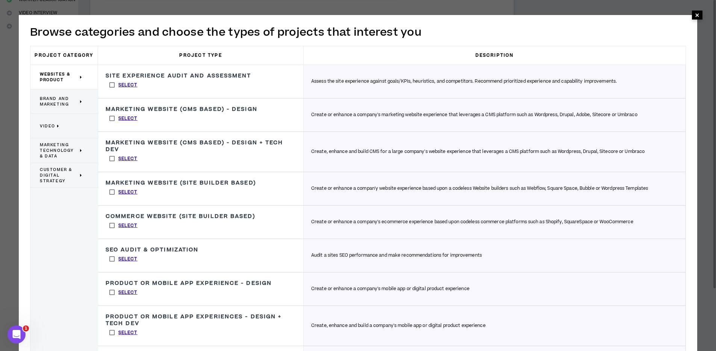
click at [698, 15] on span "×" at bounding box center [697, 15] width 5 height 9
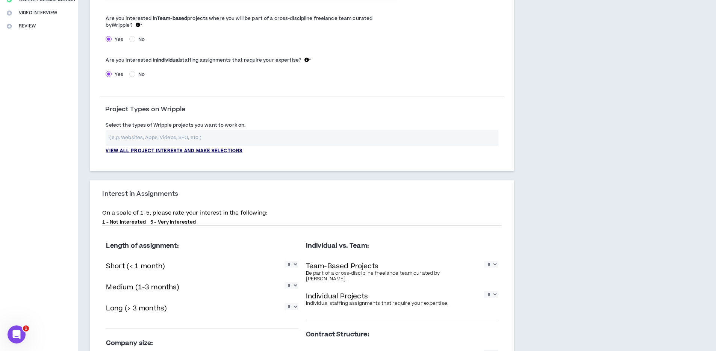
click at [131, 149] on p "View all project interests and make selections" at bounding box center [174, 151] width 137 height 7
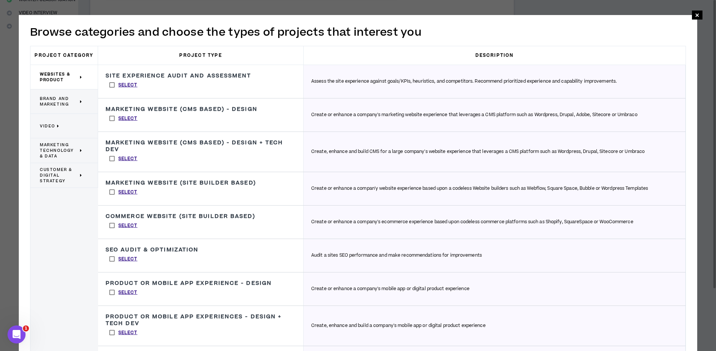
click at [111, 83] on label "Select" at bounding box center [124, 84] width 36 height 11
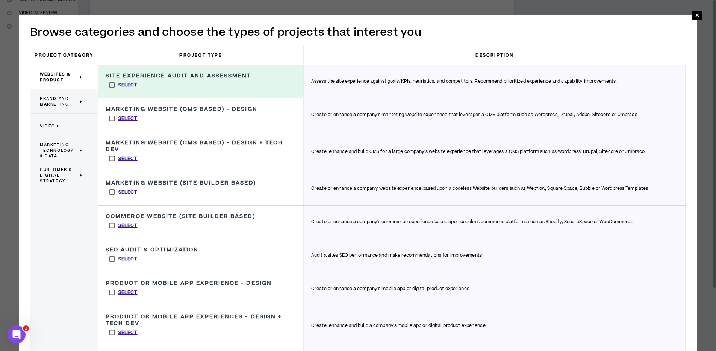
click at [113, 160] on label "Select" at bounding box center [124, 158] width 36 height 11
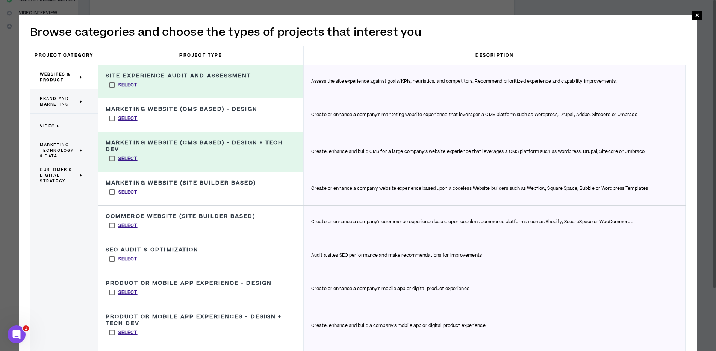
click at [113, 192] on label "Select" at bounding box center [124, 191] width 36 height 11
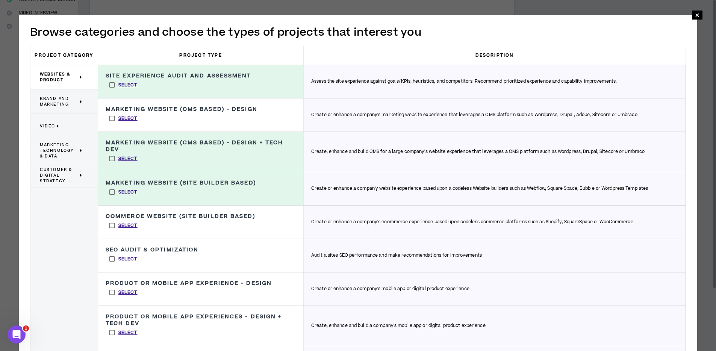
click at [110, 226] on label "Select" at bounding box center [124, 225] width 36 height 11
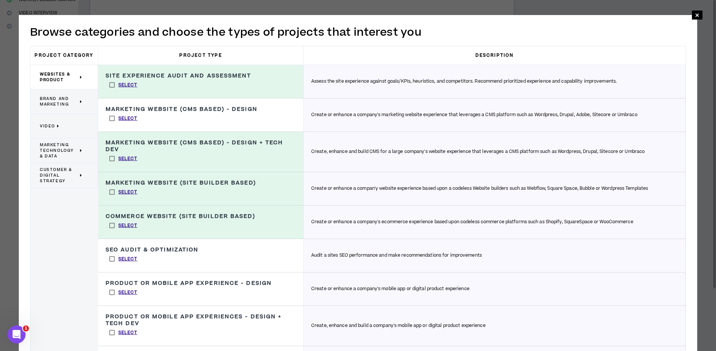
click at [45, 103] on span "Brand and Marketing" at bounding box center [59, 101] width 38 height 11
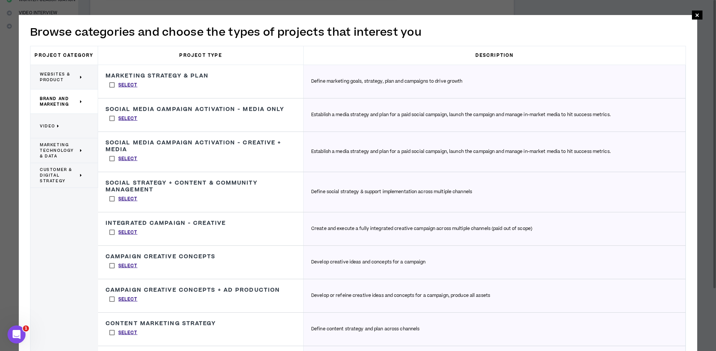
click at [52, 83] on p "Websites & Product" at bounding box center [61, 77] width 43 height 17
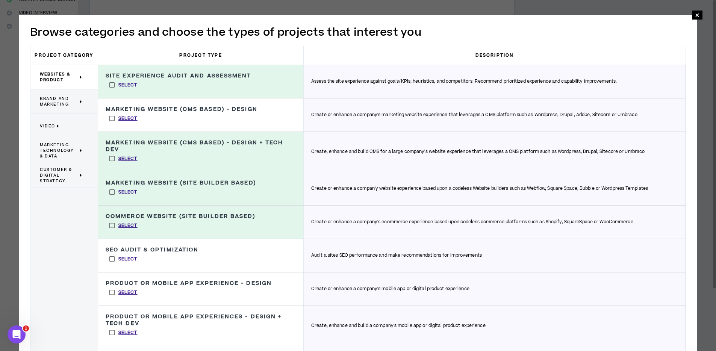
click at [53, 98] on span "Brand and Marketing" at bounding box center [59, 101] width 38 height 11
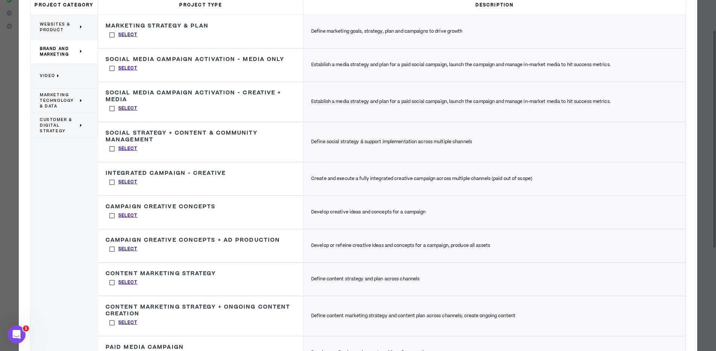
click at [115, 35] on label "Select" at bounding box center [124, 34] width 36 height 11
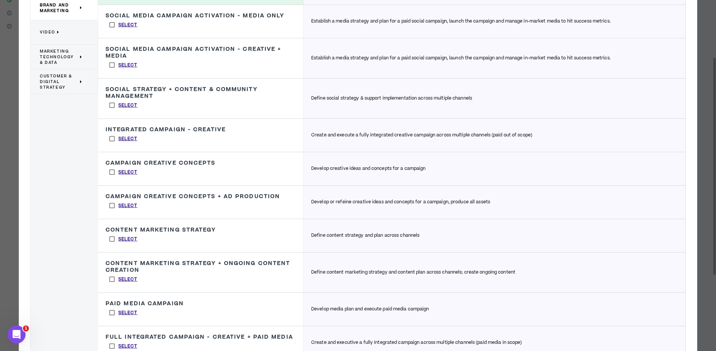
click at [112, 239] on label "Select" at bounding box center [124, 238] width 36 height 11
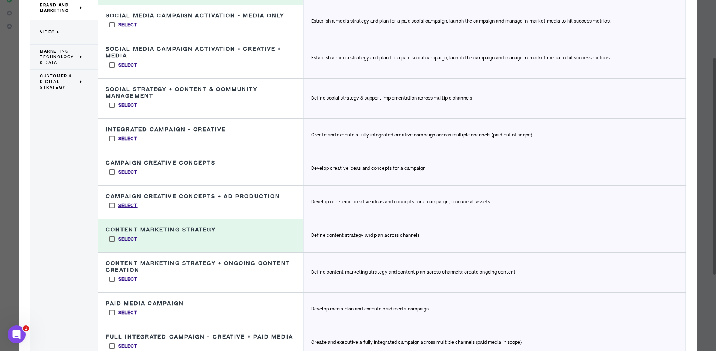
click at [67, 31] on p "Video" at bounding box center [61, 32] width 43 height 17
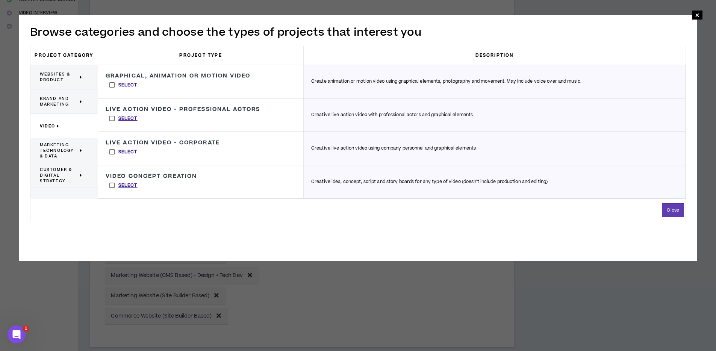
click at [65, 155] on span "Marketing Technology & Data" at bounding box center [59, 150] width 38 height 17
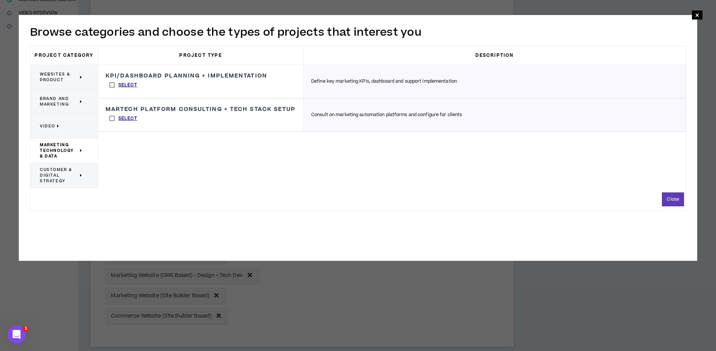
click at [111, 124] on label "Select" at bounding box center [124, 118] width 36 height 11
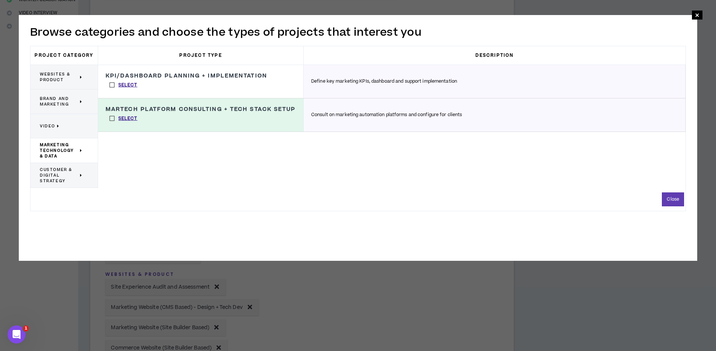
click at [76, 174] on span "Customer & Digital Strategy" at bounding box center [59, 175] width 38 height 17
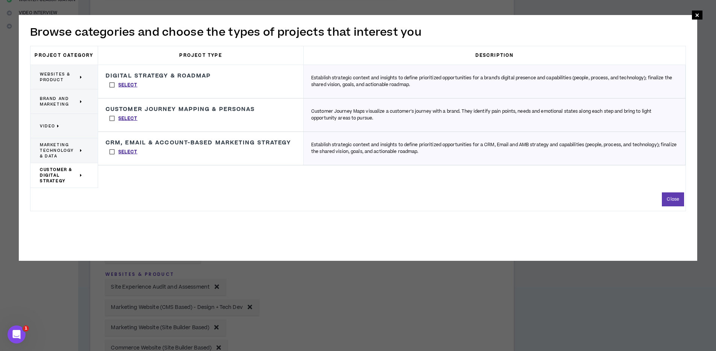
click at [111, 85] on label "Select" at bounding box center [124, 84] width 36 height 11
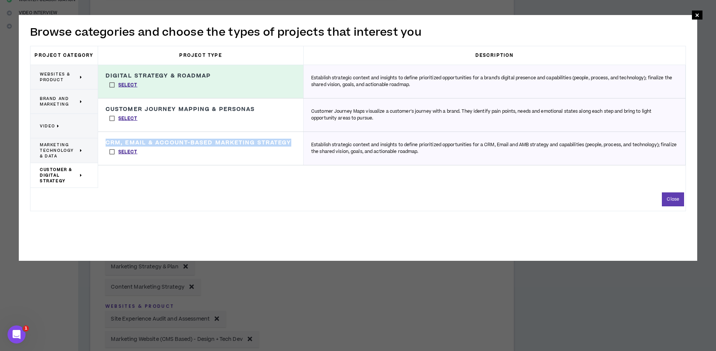
drag, startPoint x: 103, startPoint y: 142, endPoint x: 296, endPoint y: 141, distance: 192.8
click at [296, 141] on div "CRM, Email & Account-Based Marketing Strategy Establish strategic context and i…" at bounding box center [201, 148] width 206 height 33
copy h3 "CRM, Email & Account-Based Marketing Strategy"
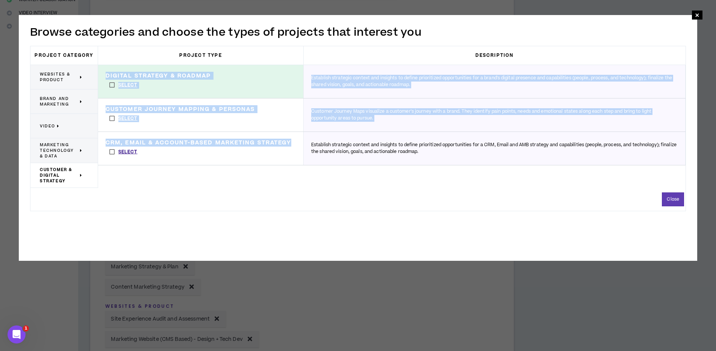
drag, startPoint x: 105, startPoint y: 74, endPoint x: 293, endPoint y: 141, distance: 199.5
click at [293, 141] on div "Digital Strategy & Roadmap Establish strategic context and insights to define p…" at bounding box center [391, 126] width 587 height 123
click at [176, 156] on div "CRM, Email & Account-Based Marketing Strategy Establish strategic context and i…" at bounding box center [201, 148] width 206 height 33
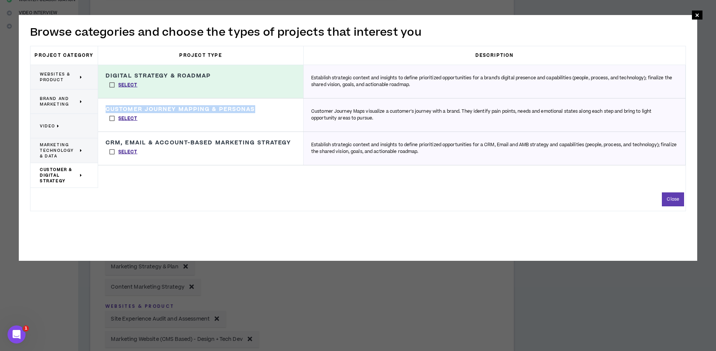
drag, startPoint x: 256, startPoint y: 109, endPoint x: 107, endPoint y: 111, distance: 148.1
click at [107, 111] on h3 "Customer Journey Mapping & Personas" at bounding box center [181, 109] width 150 height 7
copy h3 "Customer Journey Mapping & Personas"
click at [178, 198] on div "Close" at bounding box center [357, 199] width 655 height 14
drag, startPoint x: 224, startPoint y: 76, endPoint x: 104, endPoint y: 74, distance: 119.9
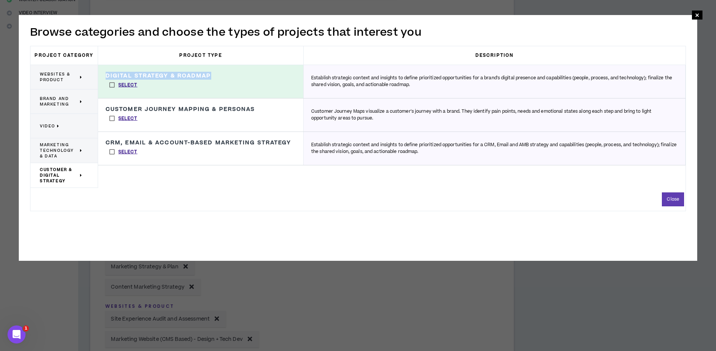
click at [104, 74] on div "Digital Strategy & Roadmap Establish strategic context and insights to define p…" at bounding box center [201, 81] width 206 height 33
copy h3 "Digital Strategy & Roadmap"
click at [212, 194] on div "Close" at bounding box center [357, 199] width 655 height 14
click at [62, 152] on span "Marketing Technology & Data" at bounding box center [59, 150] width 38 height 17
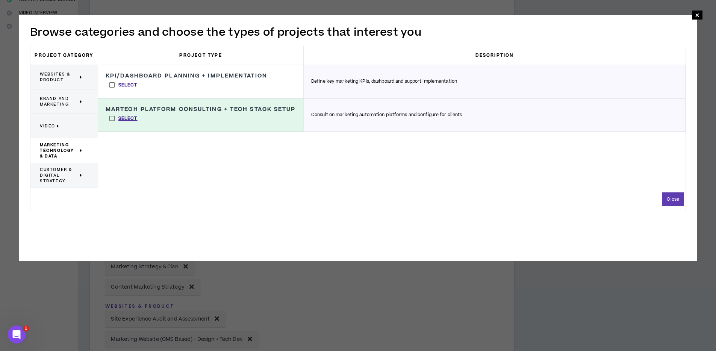
click at [64, 128] on p "Video" at bounding box center [61, 126] width 43 height 17
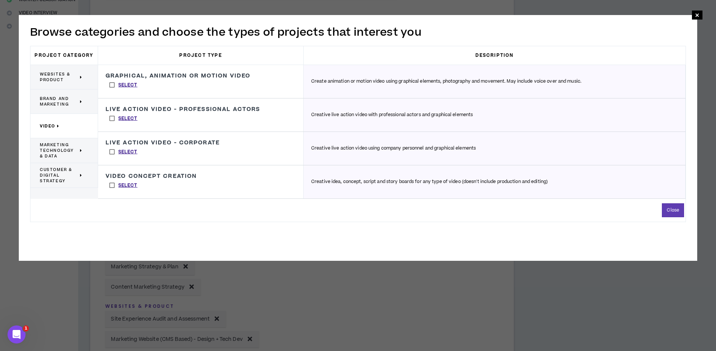
click at [65, 101] on span "Brand and Marketing" at bounding box center [59, 101] width 38 height 11
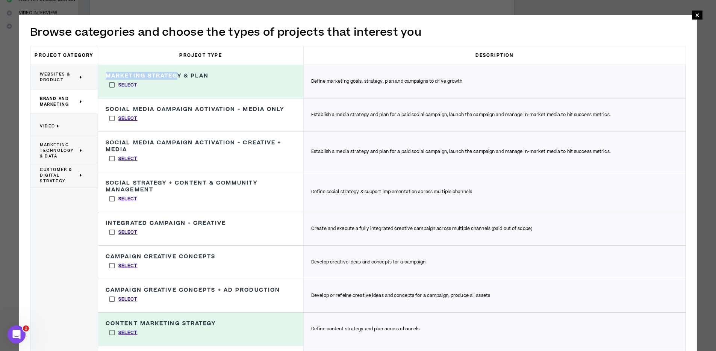
drag, startPoint x: 213, startPoint y: 71, endPoint x: 176, endPoint y: 74, distance: 36.9
click at [176, 74] on div "Marketing Strategy & Plan Define marketing goals, strategy, plan and campaigns …" at bounding box center [201, 81] width 206 height 33
click at [218, 72] on div "Marketing Strategy & Plan Define marketing goals, strategy, plan and campaigns …" at bounding box center [201, 81] width 206 height 33
drag, startPoint x: 214, startPoint y: 74, endPoint x: 107, endPoint y: 71, distance: 106.8
click at [107, 71] on div "Marketing Strategy & Plan Define marketing goals, strategy, plan and campaigns …" at bounding box center [201, 81] width 206 height 33
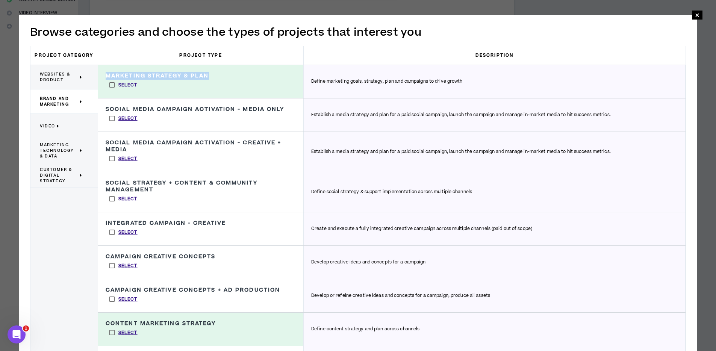
copy h3 "Marketing Strategy & Plan"
click at [111, 85] on label "Select" at bounding box center [124, 84] width 36 height 11
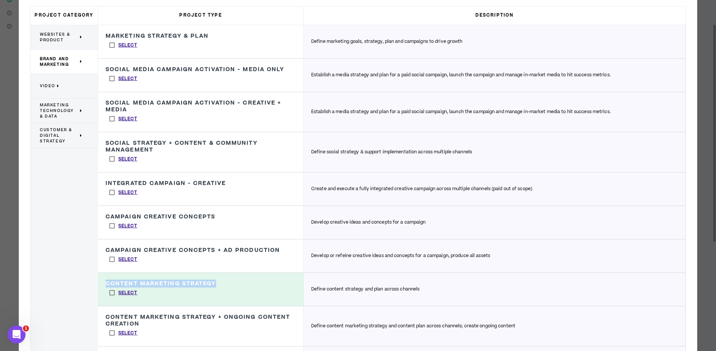
drag, startPoint x: 211, startPoint y: 283, endPoint x: 106, endPoint y: 281, distance: 104.9
click at [106, 281] on div "Content Marketing Strategy Define content strategy and plan across channels Sel…" at bounding box center [201, 289] width 206 height 33
copy h3 "Content Marketing Strategy"
click at [112, 292] on label "Select" at bounding box center [124, 292] width 36 height 11
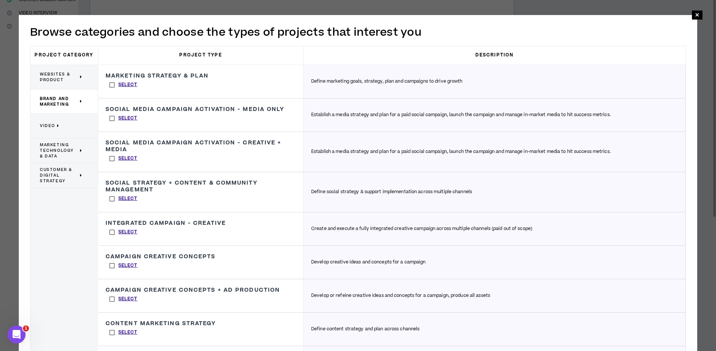
click at [51, 82] on span "Websites & Product" at bounding box center [59, 76] width 38 height 11
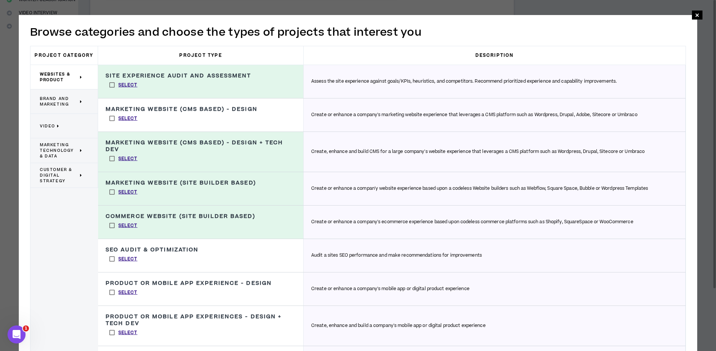
click at [112, 119] on label "Select" at bounding box center [124, 118] width 36 height 11
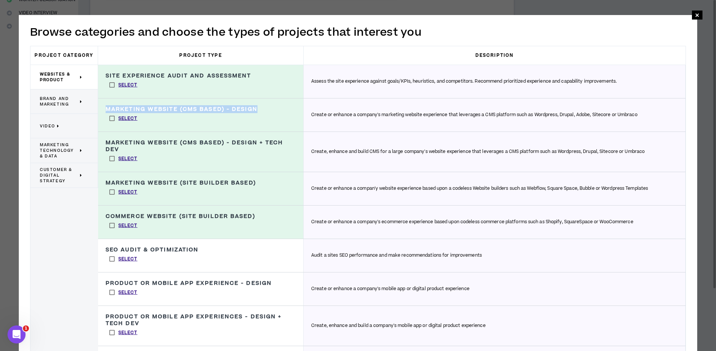
drag, startPoint x: 107, startPoint y: 108, endPoint x: 259, endPoint y: 107, distance: 151.9
click at [259, 107] on div "Marketing Website (CMS Based) - Design Create or enhance a company's marketing …" at bounding box center [201, 114] width 206 height 33
copy h3 "Marketing Website (CMS Based) - Design"
click at [232, 108] on h3 "Marketing Website (CMS Based) - Design" at bounding box center [182, 109] width 152 height 7
click at [113, 118] on label "Select" at bounding box center [124, 118] width 36 height 11
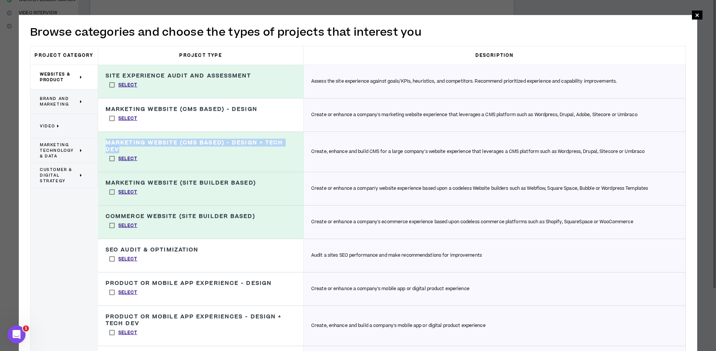
drag, startPoint x: 130, startPoint y: 149, endPoint x: 102, endPoint y: 143, distance: 28.9
click at [102, 143] on div "Marketing Website (CMS Based) - Design + Tech Dev Create, enhance and build CMS…" at bounding box center [201, 152] width 206 height 40
copy h3 "Marketing Website (CMS Based) - Design + Tech Dev"
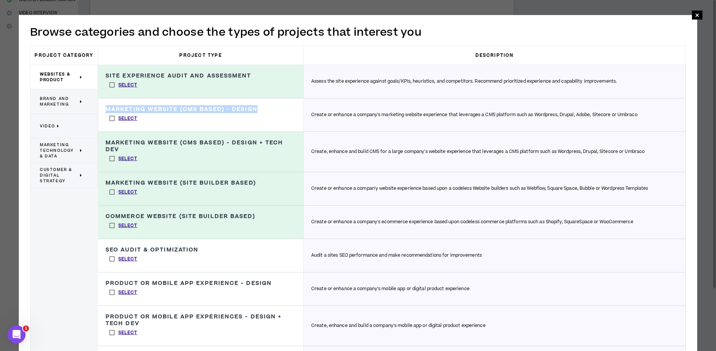
drag, startPoint x: 256, startPoint y: 107, endPoint x: 107, endPoint y: 106, distance: 149.2
click at [107, 106] on h3 "Marketing Website (CMS Based) - Design" at bounding box center [182, 109] width 152 height 7
click at [189, 108] on h3 "Marketing Website (CMS Based) - Design" at bounding box center [182, 109] width 152 height 7
click at [171, 74] on h3 "Site Experience Audit and Assessment" at bounding box center [179, 76] width 146 height 7
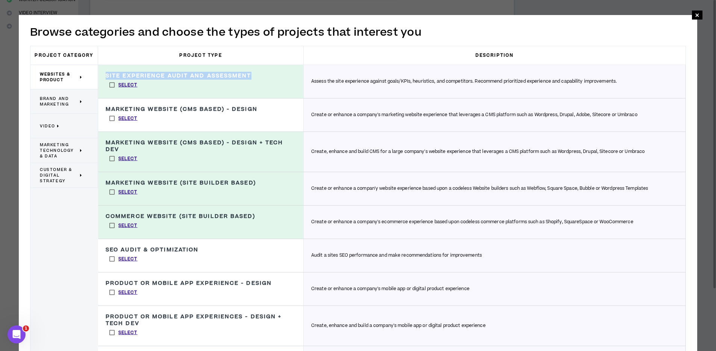
click at [171, 74] on h3 "Site Experience Audit and Assessment" at bounding box center [179, 76] width 146 height 7
click at [198, 77] on h3 "Site Experience Audit and Assessment" at bounding box center [179, 76] width 146 height 7
click at [54, 95] on p "Brand and Marketing" at bounding box center [61, 101] width 43 height 17
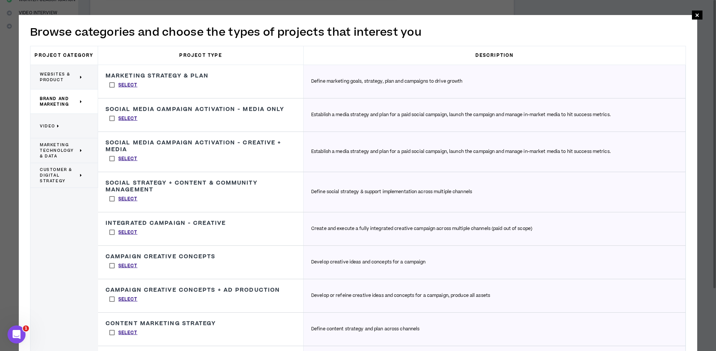
click at [58, 123] on p "Video" at bounding box center [61, 126] width 43 height 17
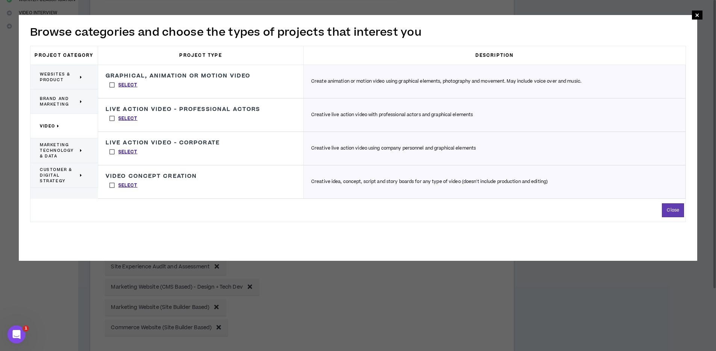
click at [59, 154] on span "Marketing Technology & Data" at bounding box center [59, 150] width 38 height 17
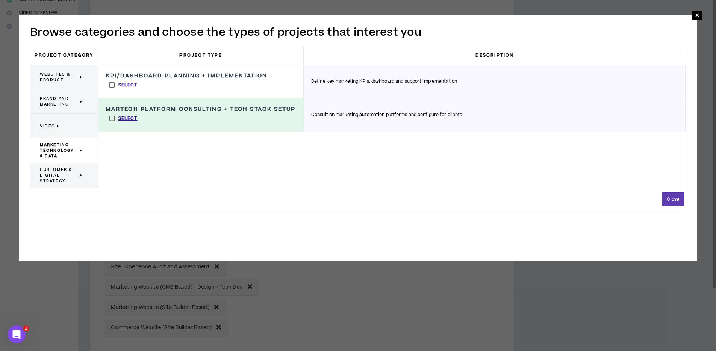
click at [71, 170] on span "Customer & Digital Strategy" at bounding box center [59, 175] width 38 height 17
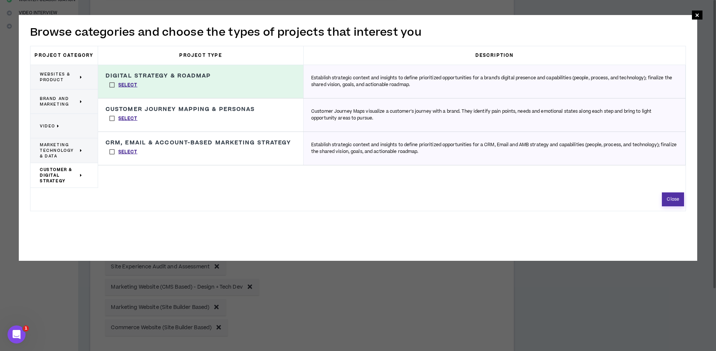
click at [672, 201] on button "Close" at bounding box center [673, 199] width 22 height 14
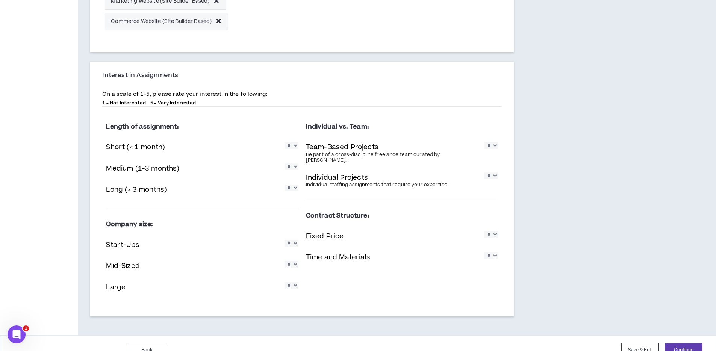
scroll to position [497, 0]
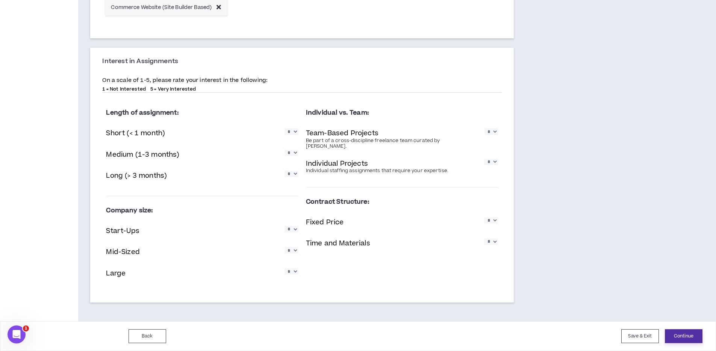
click at [689, 338] on button "Continue" at bounding box center [684, 336] width 38 height 14
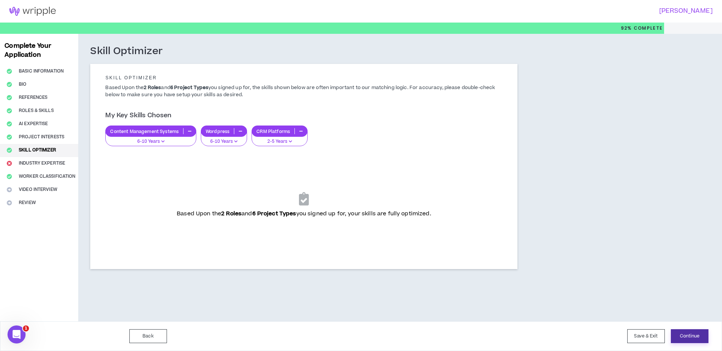
click at [694, 335] on button "Continue" at bounding box center [690, 336] width 38 height 14
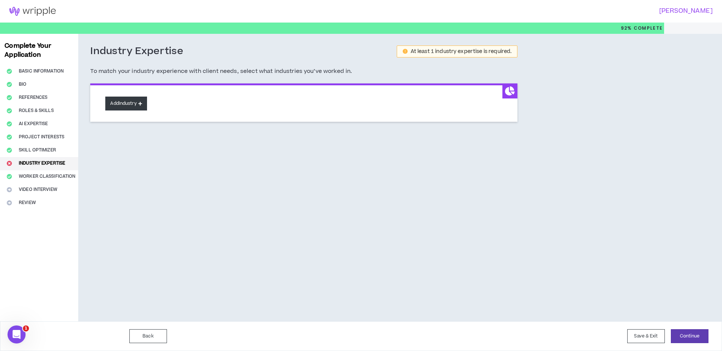
click at [137, 105] on button "Add Industry" at bounding box center [125, 104] width 41 height 14
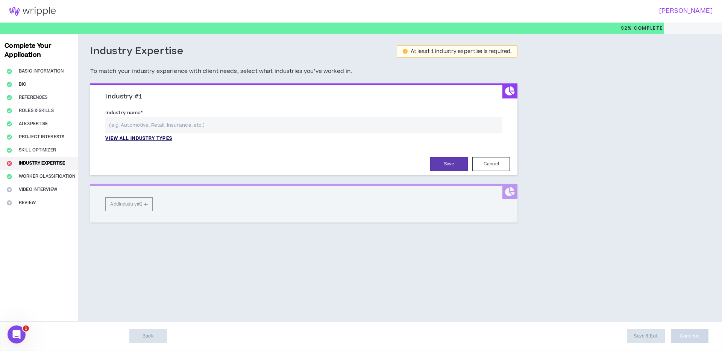
click at [139, 141] on p "View all industry types" at bounding box center [138, 138] width 67 height 7
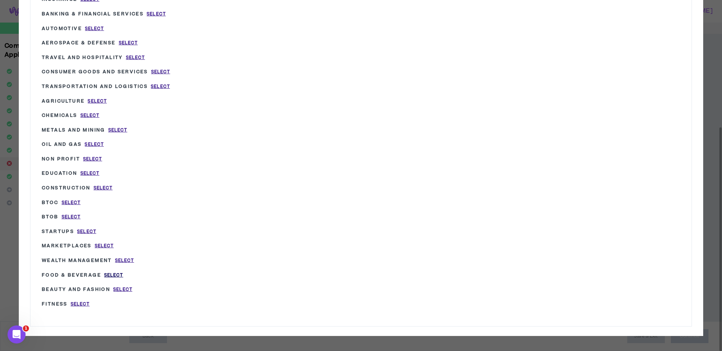
click at [113, 276] on span "Select" at bounding box center [113, 275] width 19 height 6
type input "Food & Beverage"
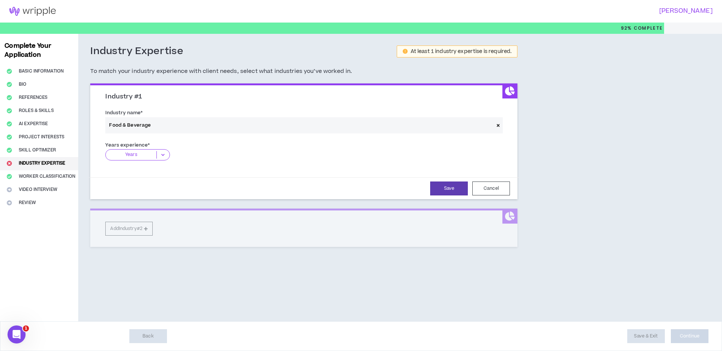
click at [145, 154] on p "Years" at bounding box center [131, 155] width 51 height 8
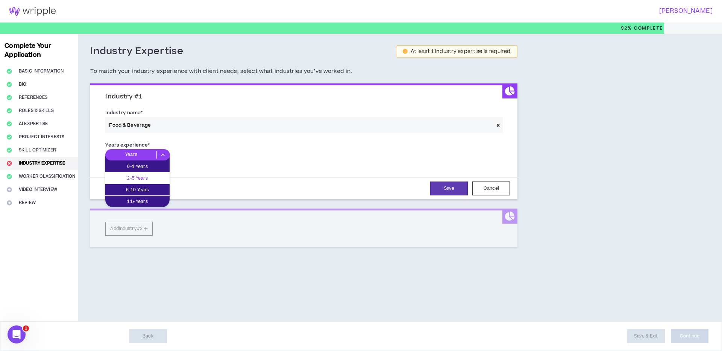
click at [147, 176] on p "2-5 Years" at bounding box center [137, 178] width 64 height 8
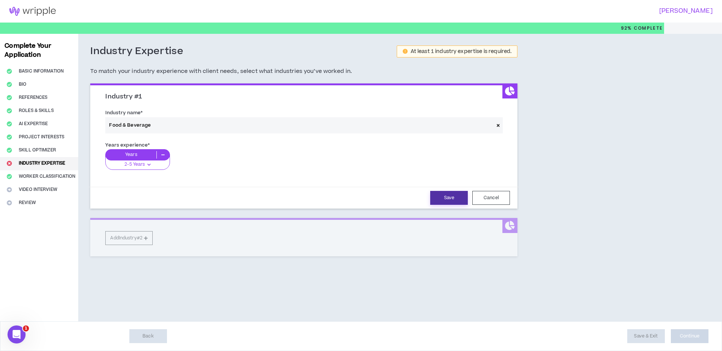
click at [439, 198] on button "Save" at bounding box center [449, 198] width 38 height 14
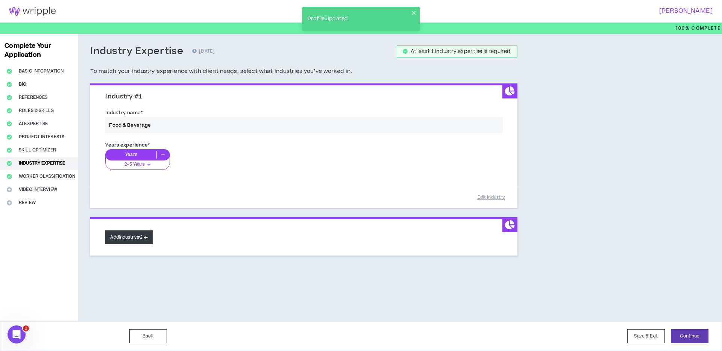
click at [126, 237] on button "Add Industry #2" at bounding box center [128, 237] width 47 height 14
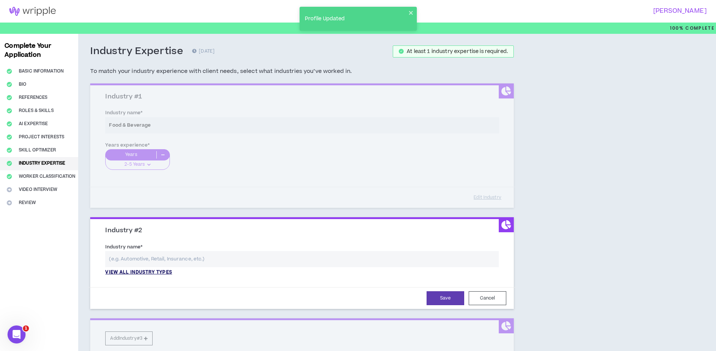
click at [131, 270] on p "View all industry types" at bounding box center [138, 272] width 67 height 7
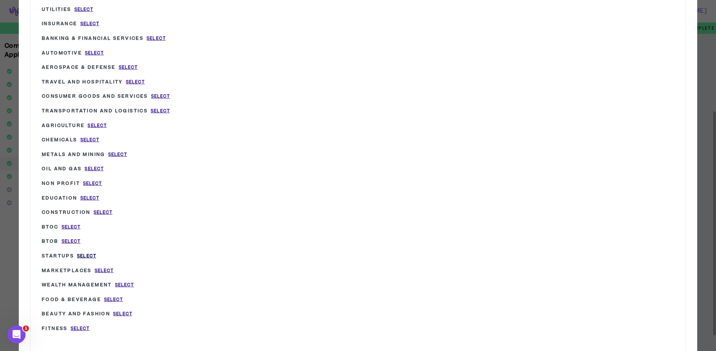
click at [86, 255] on span "Select" at bounding box center [86, 256] width 19 height 6
type input "Startups"
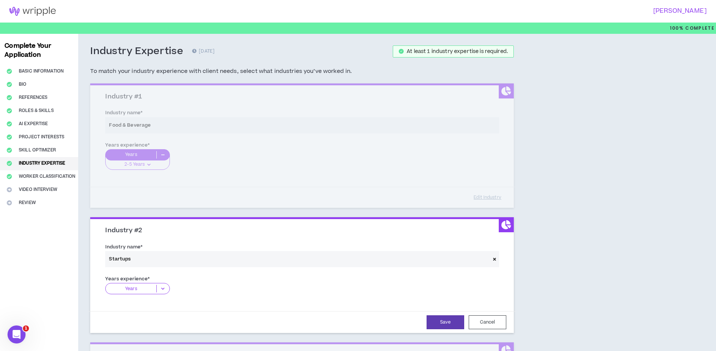
click at [135, 290] on p "Years" at bounding box center [131, 289] width 51 height 8
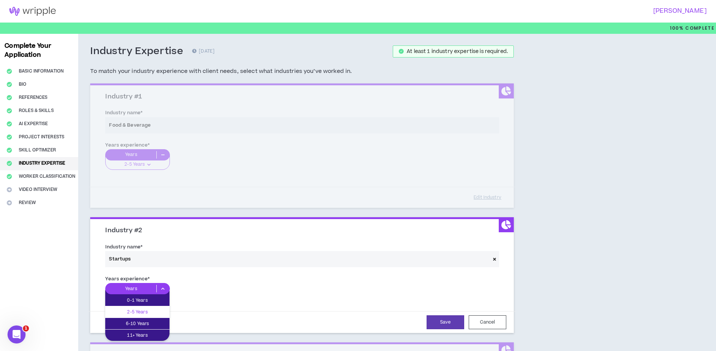
click at [138, 310] on p "2-5 Years" at bounding box center [137, 312] width 64 height 8
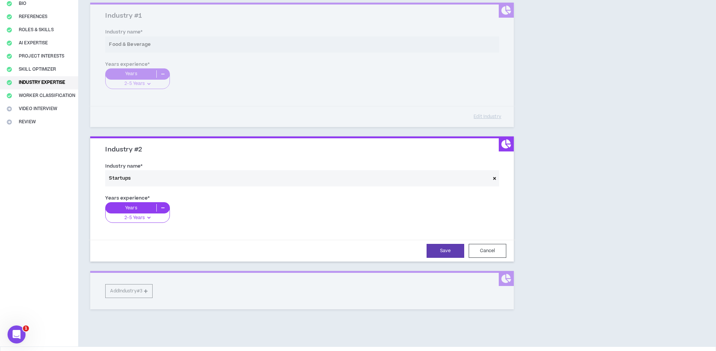
scroll to position [81, 0]
click at [141, 204] on p "Years" at bounding box center [131, 208] width 51 height 8
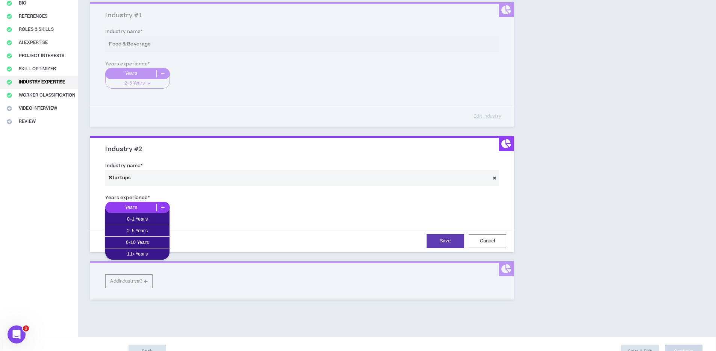
click at [216, 218] on div "Years 0-1 Years 2-5 Years 6-10 Years 11+ Years" at bounding box center [302, 210] width 394 height 17
click at [139, 230] on p "2-5 Years" at bounding box center [137, 231] width 64 height 8
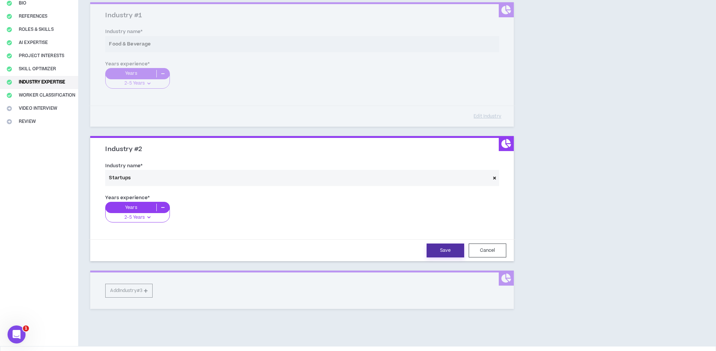
click at [455, 253] on button "Save" at bounding box center [446, 251] width 38 height 14
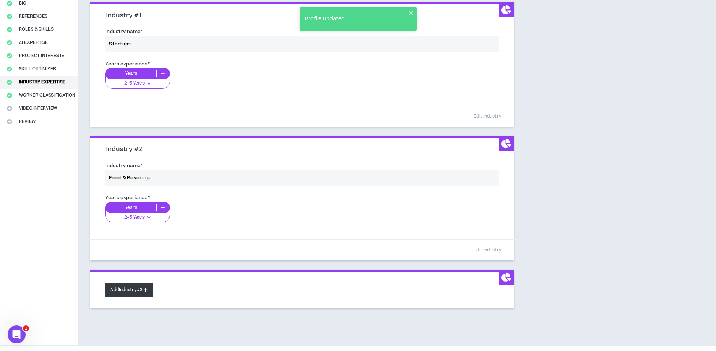
click at [140, 293] on button "Add Industry #3" at bounding box center [128, 290] width 47 height 14
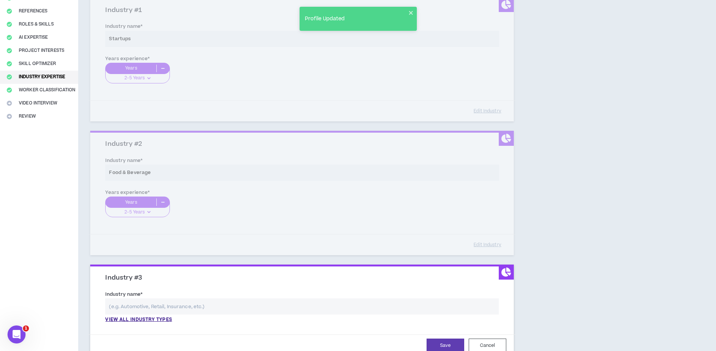
scroll to position [105, 0]
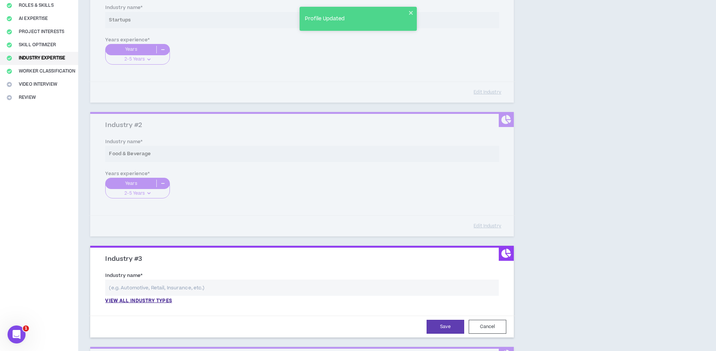
click at [138, 285] on input "text" at bounding box center [302, 288] width 394 height 16
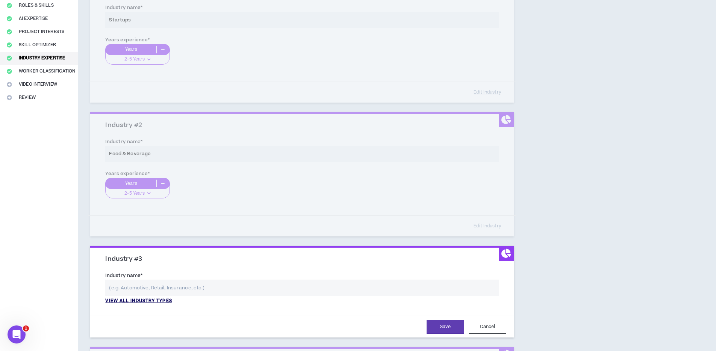
click at [139, 301] on p "View all industry types" at bounding box center [138, 301] width 67 height 7
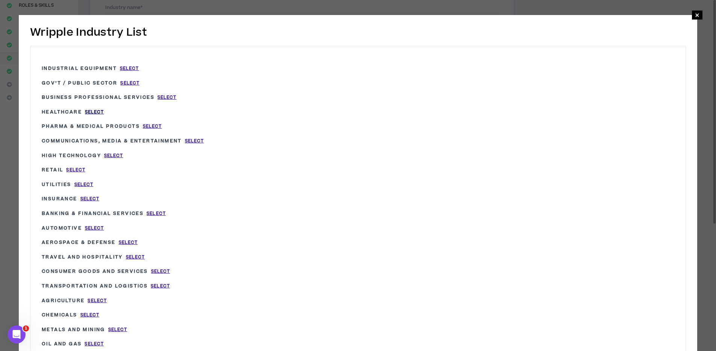
click at [94, 109] on span "Select" at bounding box center [94, 112] width 19 height 6
type input "Healthcare"
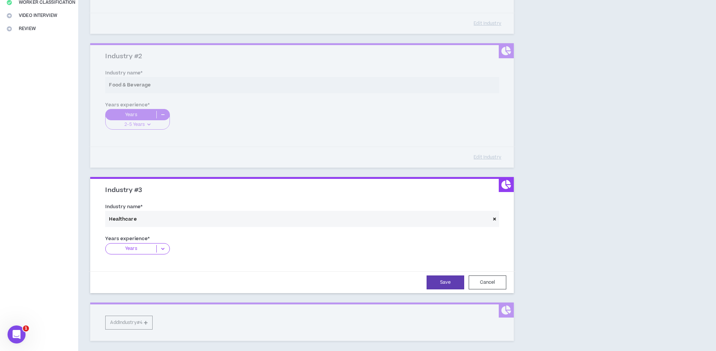
scroll to position [176, 0]
click at [133, 242] on div "Years" at bounding box center [137, 246] width 64 height 11
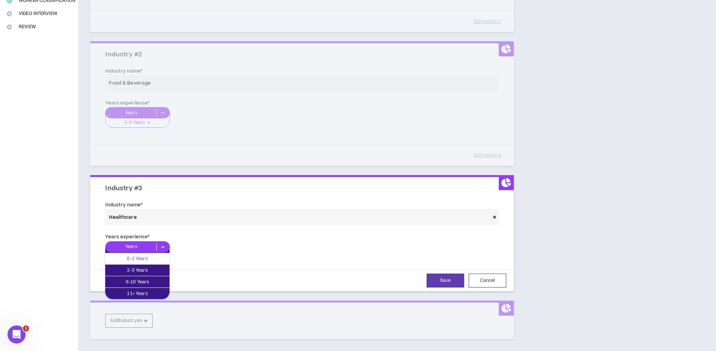
click at [135, 256] on p "0-1 Years" at bounding box center [137, 258] width 64 height 8
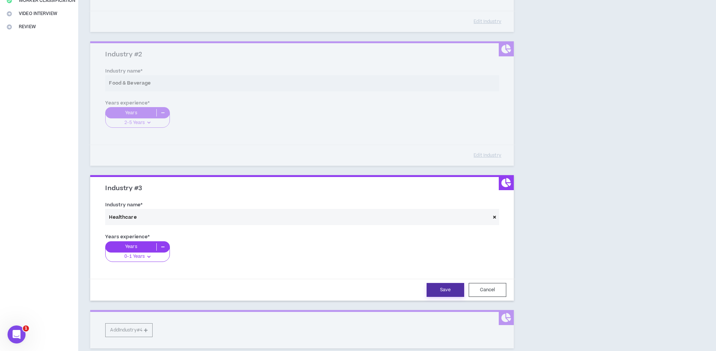
click at [440, 288] on button "Save" at bounding box center [446, 290] width 38 height 14
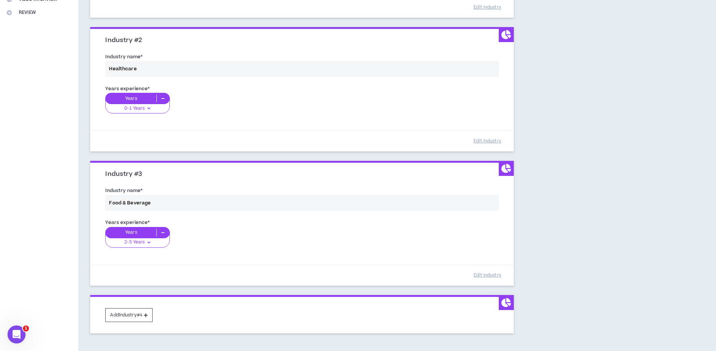
scroll to position [239, 0]
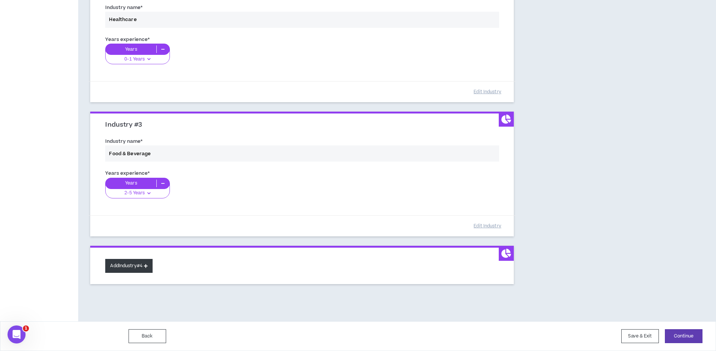
click at [131, 270] on button "Add Industry #4" at bounding box center [128, 266] width 47 height 14
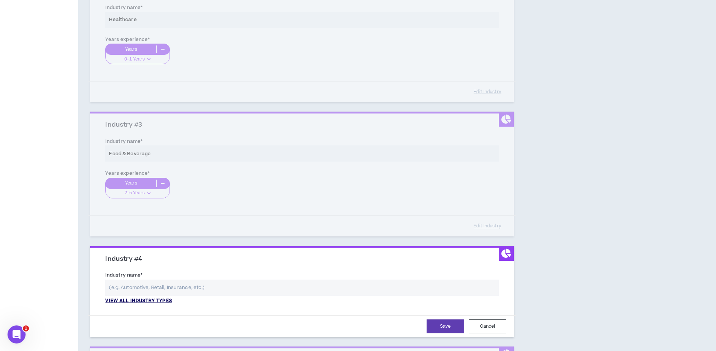
click at [149, 301] on p "View all industry types" at bounding box center [138, 301] width 67 height 7
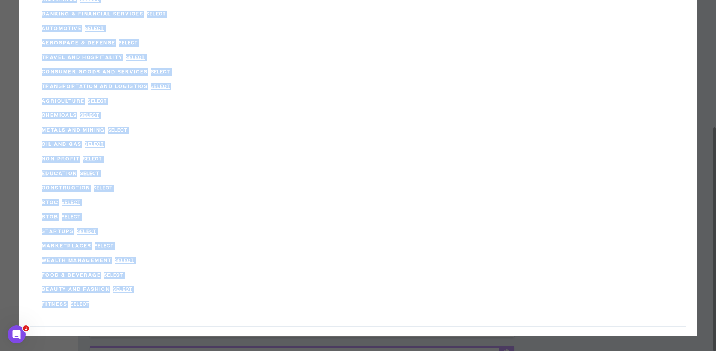
drag, startPoint x: 42, startPoint y: 67, endPoint x: 162, endPoint y: 303, distance: 265.1
click at [162, 303] on div "Industrial Equipment Select Gov’t / Public Sector Select Business Professional …" at bounding box center [357, 87] width 655 height 480
click at [197, 152] on div "Non Profit Select" at bounding box center [173, 159] width 263 height 15
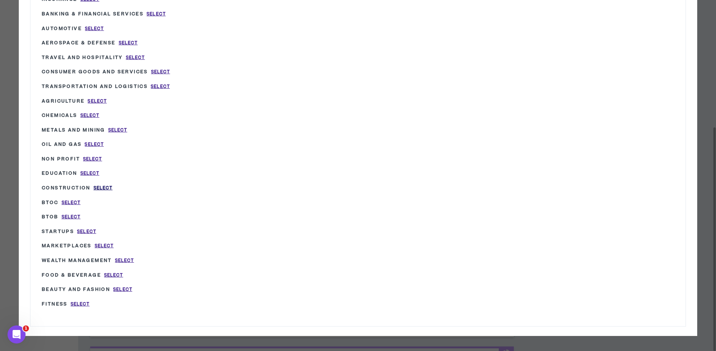
click at [105, 187] on span "Select" at bounding box center [103, 188] width 19 height 6
type input "Construction"
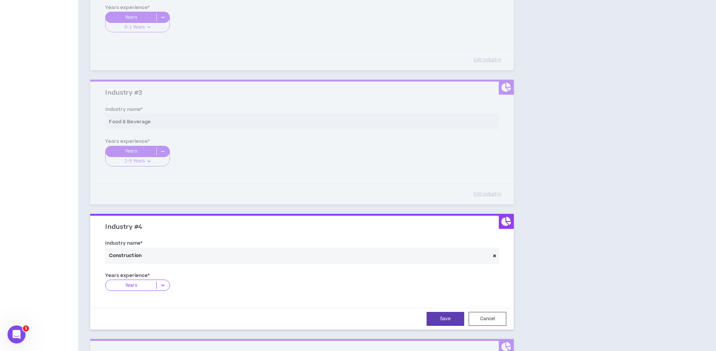
scroll to position [273, 0]
click at [130, 291] on span "Years" at bounding box center [140, 286] width 70 height 17
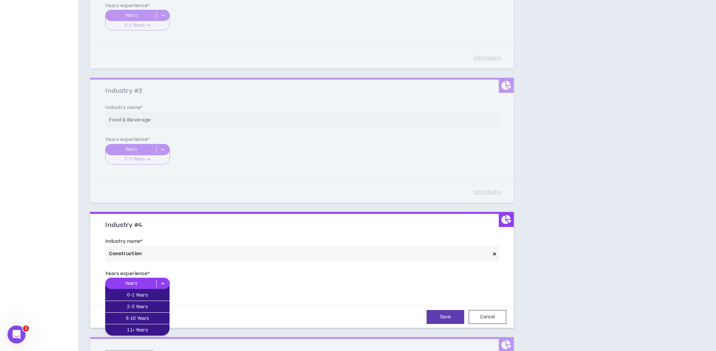
click at [133, 283] on p "Years" at bounding box center [131, 284] width 51 height 8
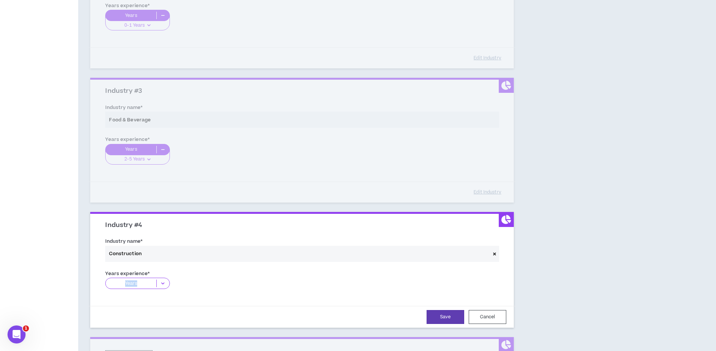
click at [133, 283] on p "Years" at bounding box center [131, 284] width 51 height 8
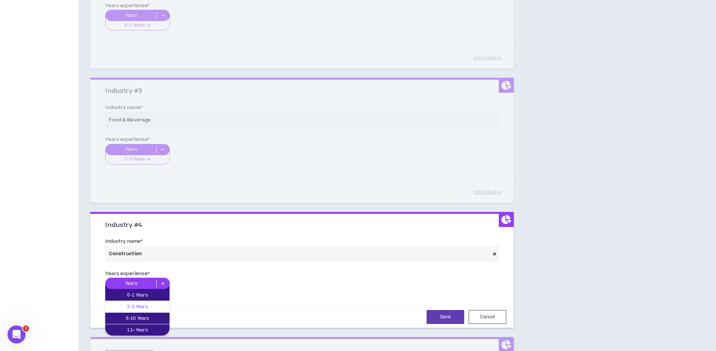
click at [133, 304] on p "2-5 Years" at bounding box center [137, 307] width 64 height 8
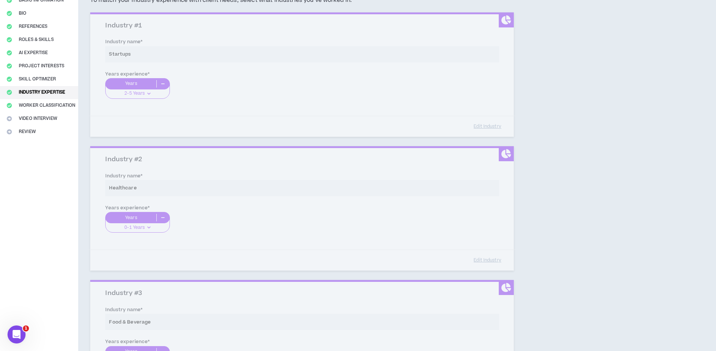
scroll to position [374, 0]
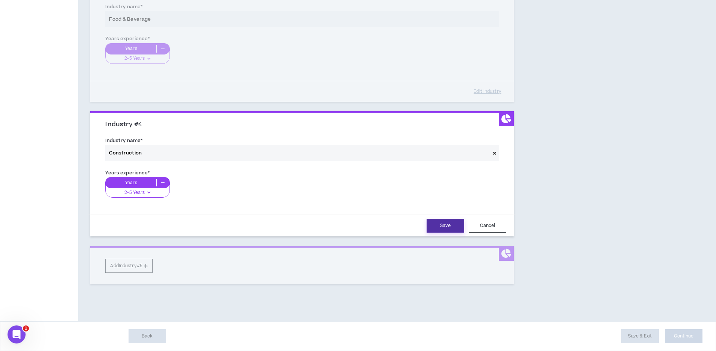
click at [436, 228] on button "Save" at bounding box center [446, 226] width 38 height 14
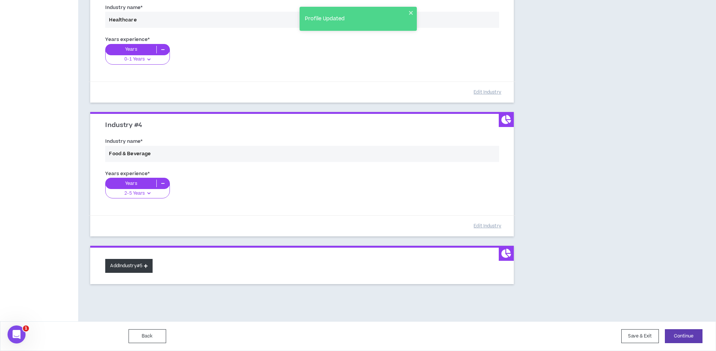
click at [147, 265] on icon at bounding box center [146, 266] width 4 height 4
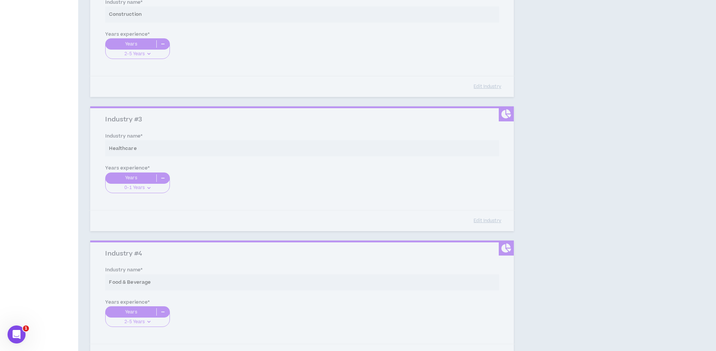
scroll to position [394, 0]
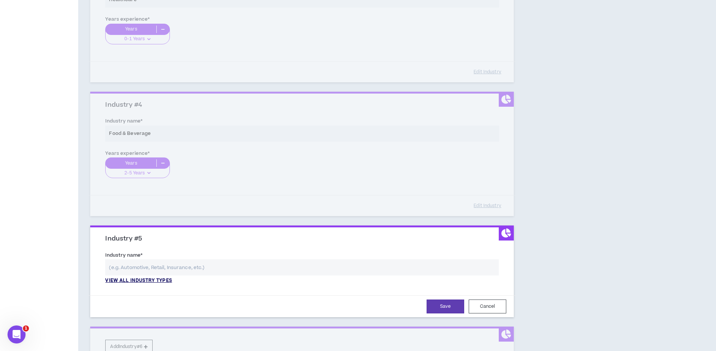
click at [139, 281] on p "View all industry types" at bounding box center [138, 280] width 67 height 7
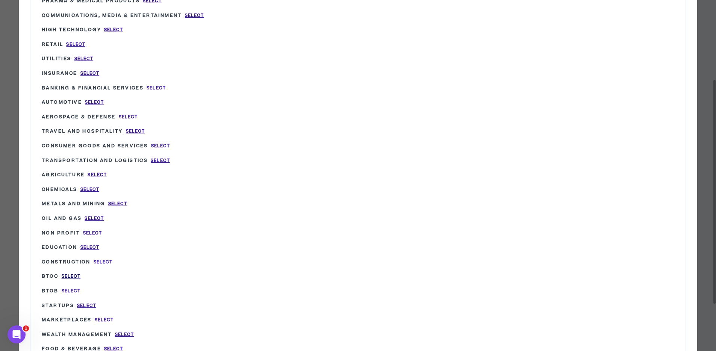
click at [69, 276] on span "Select" at bounding box center [71, 276] width 19 height 6
type input "BtoC"
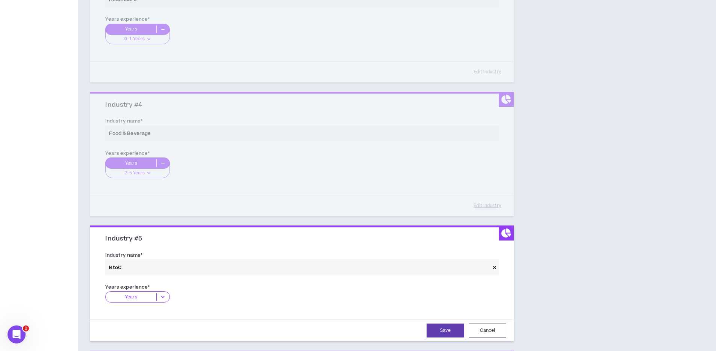
click at [125, 297] on p "Years" at bounding box center [131, 297] width 51 height 8
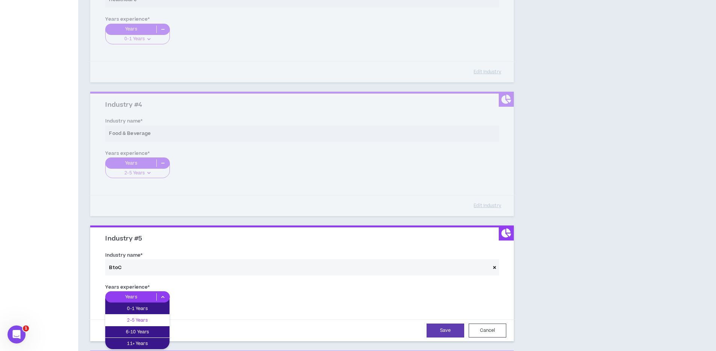
click at [136, 319] on p "2-5 Years" at bounding box center [137, 320] width 64 height 8
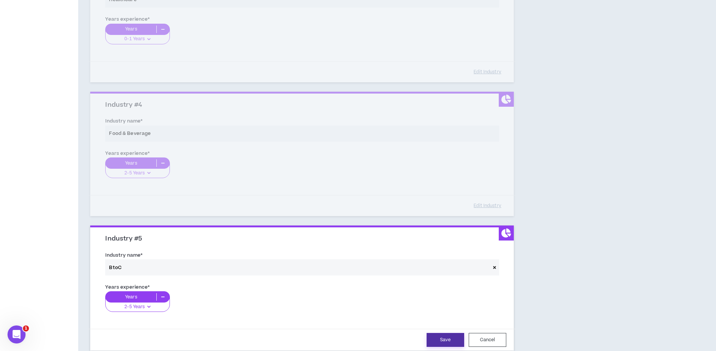
click at [447, 340] on button "Save" at bounding box center [446, 340] width 38 height 14
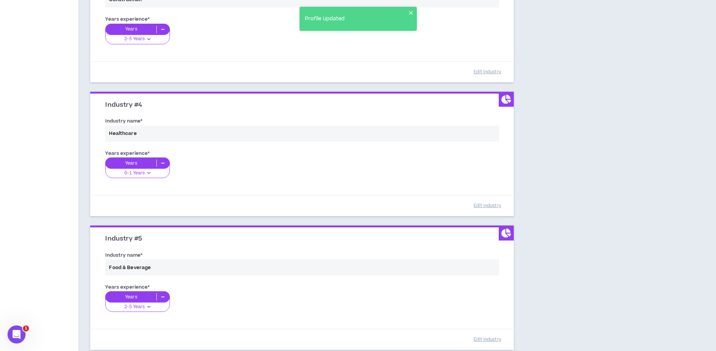
scroll to position [507, 0]
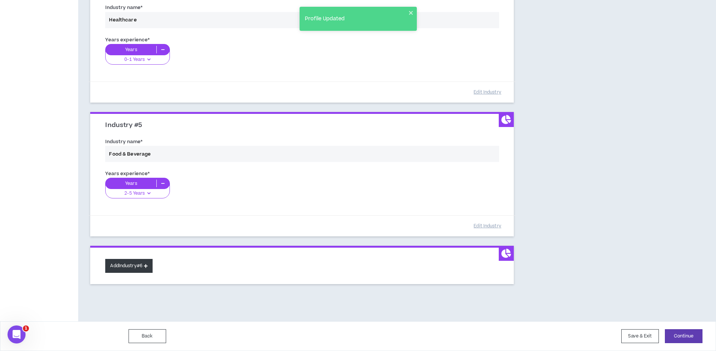
click at [139, 268] on button "Add Industry #6" at bounding box center [128, 266] width 47 height 14
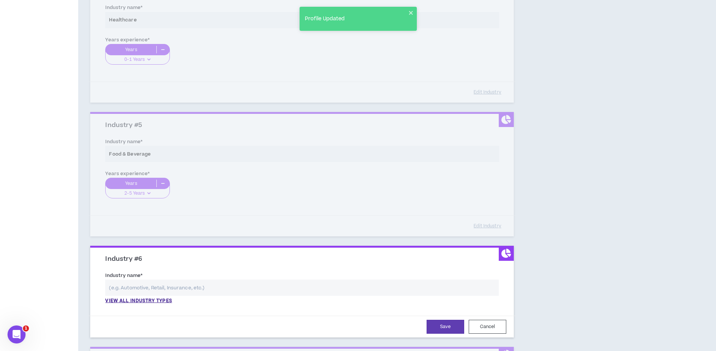
click at [127, 306] on div "Industry name * View all industry types Please select a valid industry." at bounding box center [302, 289] width 405 height 41
click at [129, 302] on p "View all industry types" at bounding box center [138, 301] width 67 height 7
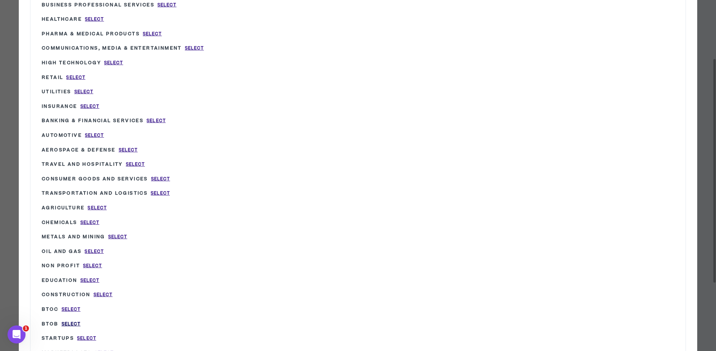
click at [68, 322] on span "Select" at bounding box center [71, 324] width 19 height 6
type input "BtoB"
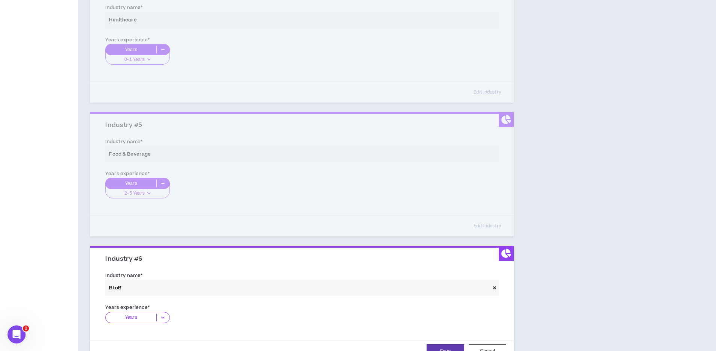
click at [131, 315] on p "Years" at bounding box center [131, 318] width 51 height 8
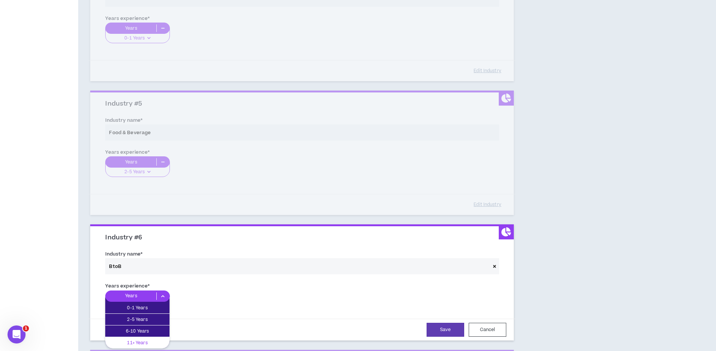
scroll to position [536, 0]
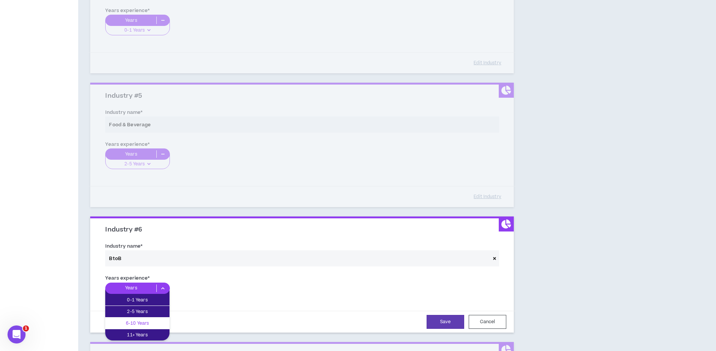
click at [142, 322] on p "6-10 Years" at bounding box center [137, 323] width 64 height 8
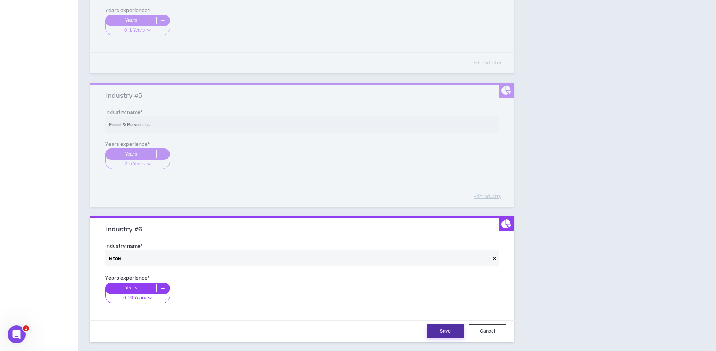
click at [434, 333] on button "Save" at bounding box center [446, 331] width 38 height 14
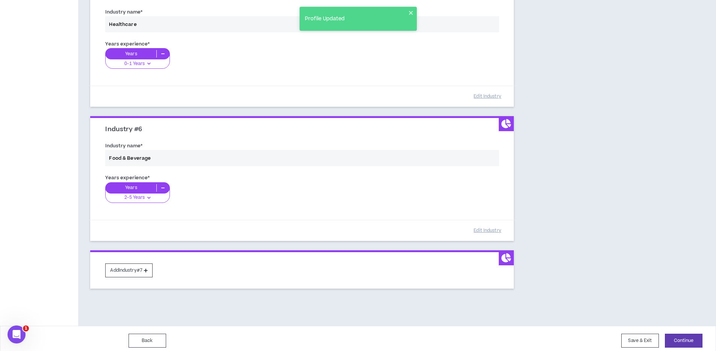
scroll to position [641, 0]
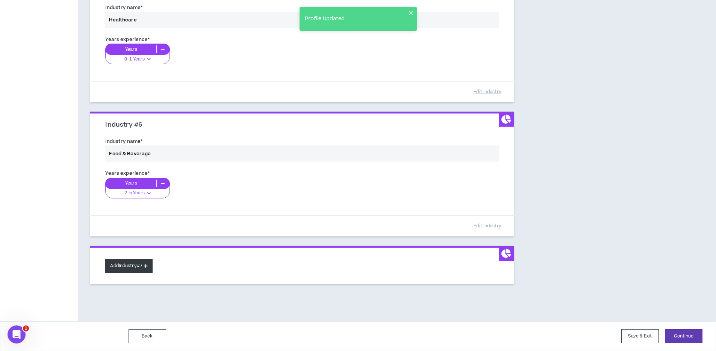
click at [127, 265] on button "Add Industry #7" at bounding box center [128, 266] width 47 height 14
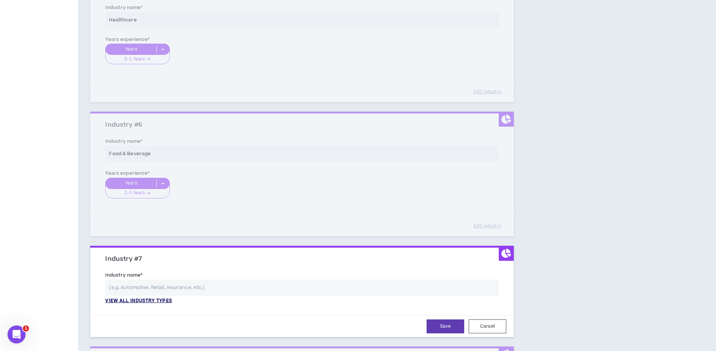
click at [127, 303] on p "View all industry types" at bounding box center [138, 301] width 67 height 7
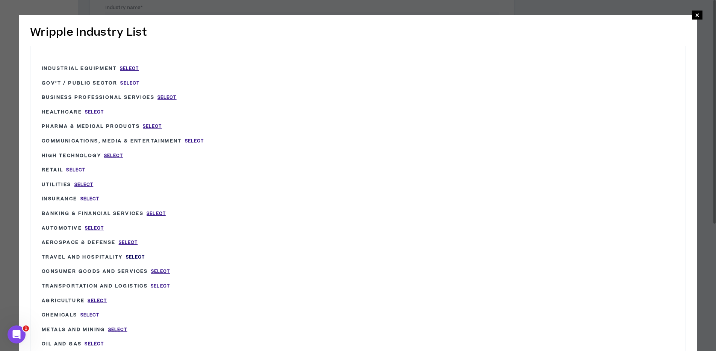
click at [135, 256] on span "Select" at bounding box center [135, 257] width 19 height 6
type input "Travel and Hospitality"
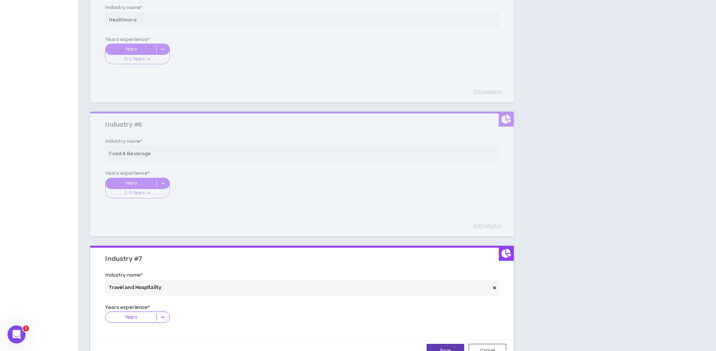
click at [138, 310] on label "Years experience *" at bounding box center [127, 307] width 44 height 12
click at [136, 316] on p "Years" at bounding box center [131, 317] width 51 height 8
click at [134, 339] on p "2-5 Years" at bounding box center [137, 340] width 64 height 8
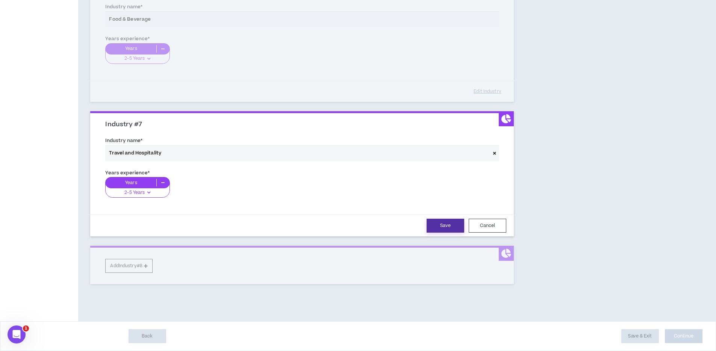
click at [436, 227] on button "Save" at bounding box center [446, 226] width 38 height 14
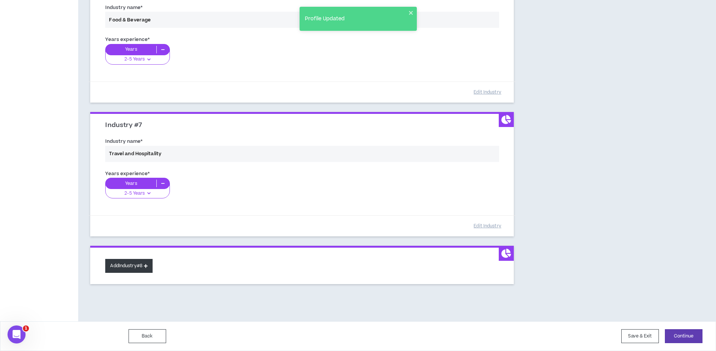
click at [119, 267] on button "Add Industry #8" at bounding box center [128, 266] width 47 height 14
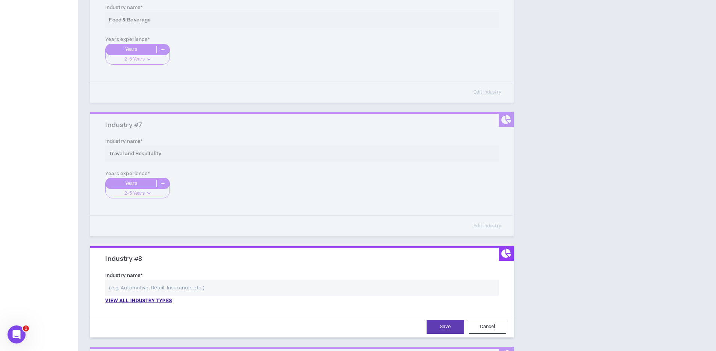
click at [328, 198] on div "Industry #7 Industry name * Travel and Hospitality Years experience * Years 2-5…" at bounding box center [302, 174] width 424 height 124
click at [487, 157] on div "Industry #7 Industry name * Travel and Hospitality Years experience * Years 2-5…" at bounding box center [302, 174] width 424 height 124
click at [280, 155] on div "Industry #7 Industry name * Travel and Hospitality Years experience * Years 2-5…" at bounding box center [302, 174] width 424 height 124
click at [486, 327] on button "Cancel" at bounding box center [488, 327] width 38 height 14
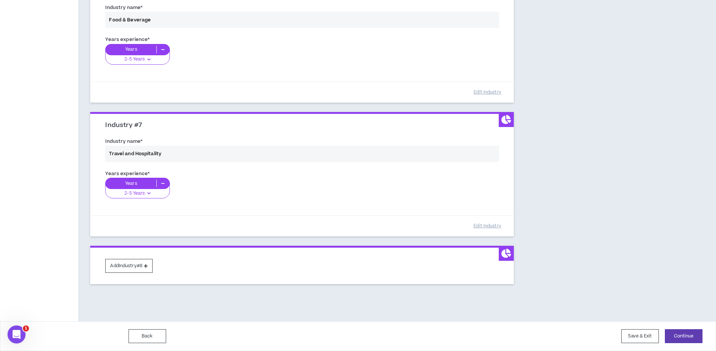
scroll to position [774, 0]
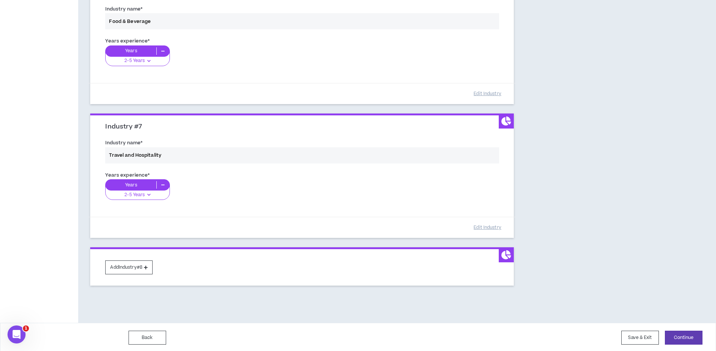
click at [194, 151] on div "Industry name * Travel and Hospitality" at bounding box center [302, 153] width 405 height 32
click at [368, 138] on div "Industry name * Travel and Hospitality" at bounding box center [302, 153] width 405 height 32
click at [507, 121] on icon at bounding box center [506, 121] width 10 height 9
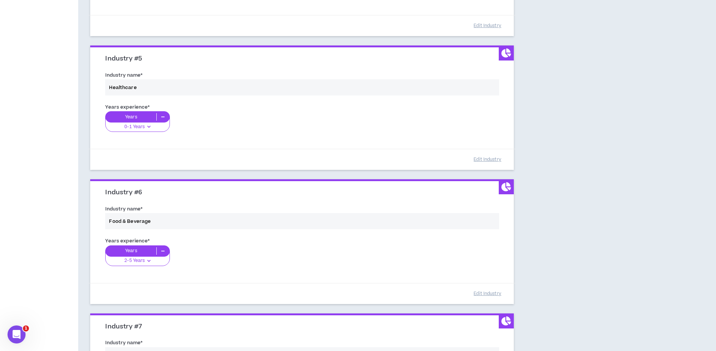
scroll to position [775, 0]
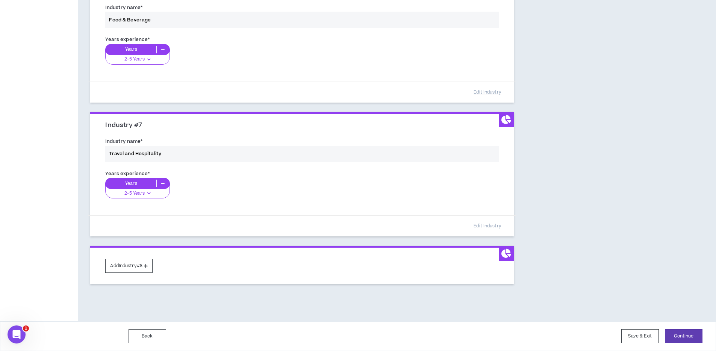
click at [223, 181] on div "Years experience * Years 2-5 Years 0-1 Years 2-5 Years 6-10 Years 11+ Years" at bounding box center [302, 189] width 405 height 42
click at [145, 183] on div "Years experience * Years 2-5 Years 0-1 Years 2-5 Years 6-10 Years 11+ Years" at bounding box center [302, 189] width 405 height 42
click at [144, 186] on div "Years experience * Years 2-5 Years 0-1 Years 2-5 Years 6-10 Years 11+ Years" at bounding box center [302, 189] width 405 height 42
click at [142, 195] on div "Years experience * Years 2-5 Years 0-1 Years 2-5 Years 6-10 Years 11+ Years" at bounding box center [302, 189] width 405 height 42
click at [159, 177] on div "Years experience * Years 2-5 Years 0-1 Years 2-5 Years 6-10 Years 11+ Years" at bounding box center [302, 189] width 405 height 42
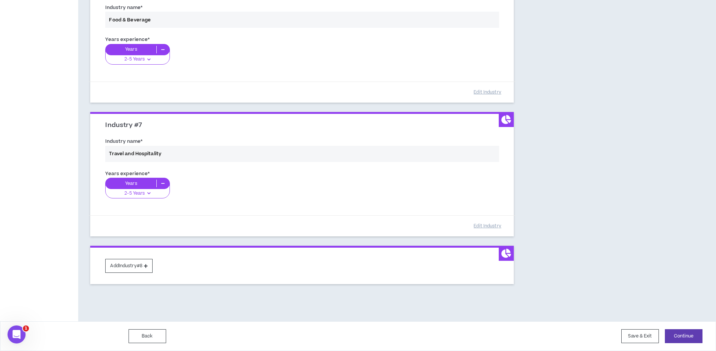
click at [163, 182] on div "Years experience * Years 2-5 Years 0-1 Years 2-5 Years 6-10 Years 11+ Years" at bounding box center [302, 189] width 405 height 42
click at [163, 185] on div "Years experience * Years 2-5 Years 0-1 Years 2-5 Years 6-10 Years 11+ Years" at bounding box center [302, 189] width 405 height 42
click at [223, 176] on div "Years experience * Years 2-5 Years 0-1 Years 2-5 Years 6-10 Years 11+ Years" at bounding box center [302, 189] width 405 height 42
click at [198, 151] on div "Industry name * Travel and Hospitality" at bounding box center [302, 151] width 405 height 32
click at [162, 152] on div "Industry name * Travel and Hospitality" at bounding box center [302, 151] width 405 height 32
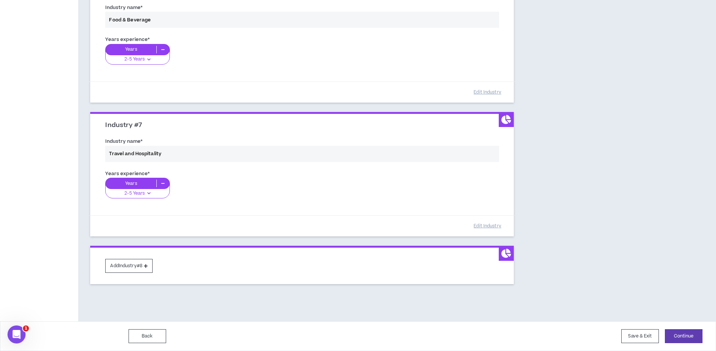
drag, startPoint x: 333, startPoint y: 171, endPoint x: 259, endPoint y: 178, distance: 74.4
click at [259, 178] on div "Years experience * Years 2-5 Years 0-1 Years 2-5 Years 6-10 Years 11+ Years" at bounding box center [302, 189] width 405 height 42
click at [478, 227] on button "Edit Industry" at bounding box center [488, 226] width 38 height 13
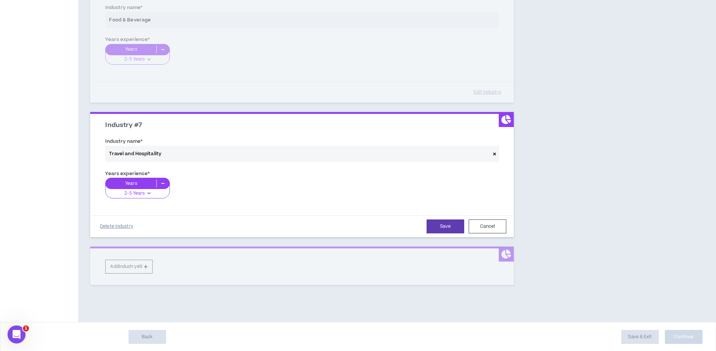
click at [117, 228] on button "Delete Industry" at bounding box center [117, 226] width 38 height 13
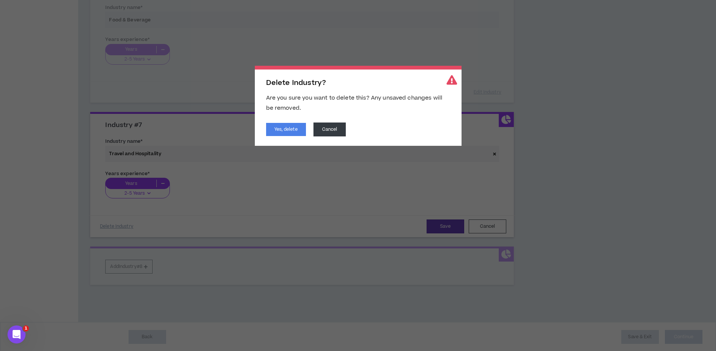
click at [272, 136] on div "Yes, delete Cancel" at bounding box center [358, 130] width 184 height 14
click at [280, 129] on button "Yes, delete" at bounding box center [286, 129] width 40 height 13
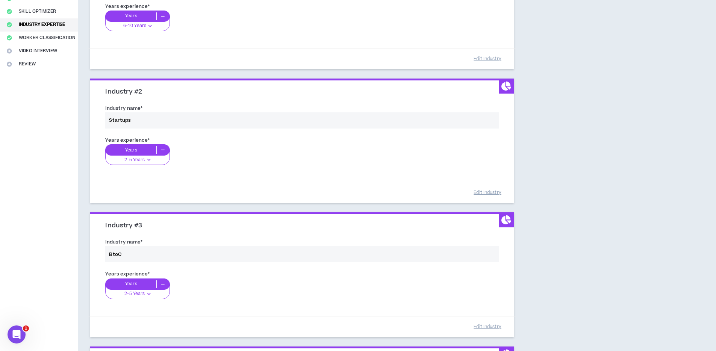
scroll to position [155, 0]
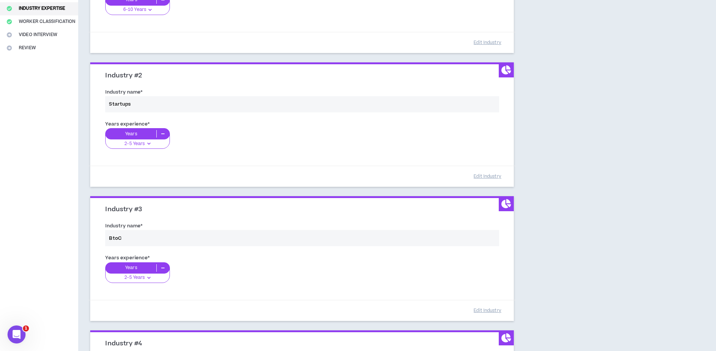
click at [134, 279] on div "Years experience * Years 2-5 Years 0-1 Years 2-5 Years 6-10 Years 11+ Years" at bounding box center [302, 273] width 405 height 42
click at [139, 277] on div "Years experience * Years 2-5 Years 0-1 Years 2-5 Years 6-10 Years 11+ Years" at bounding box center [302, 273] width 405 height 42
click at [143, 268] on div "Years experience * Years 2-5 Years 0-1 Years 2-5 Years 6-10 Years 11+ Years" at bounding box center [302, 273] width 405 height 42
click at [495, 311] on button "Edit Industry" at bounding box center [488, 310] width 38 height 13
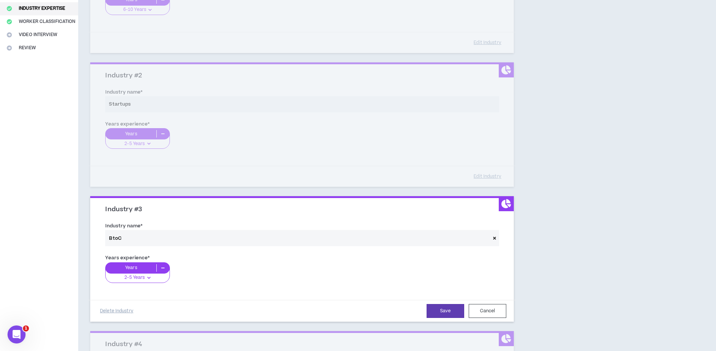
click at [138, 281] on div "2-5 Years" at bounding box center [137, 275] width 64 height 15
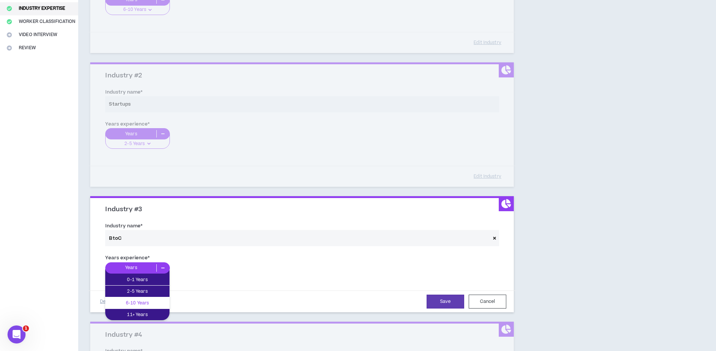
click at [136, 302] on p "6-10 Years" at bounding box center [137, 303] width 64 height 8
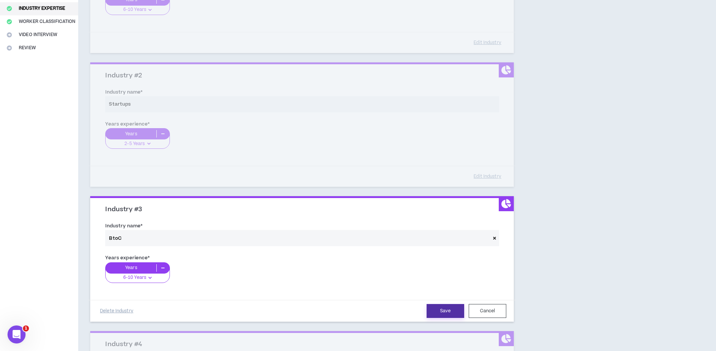
click at [450, 313] on button "Save" at bounding box center [446, 311] width 38 height 14
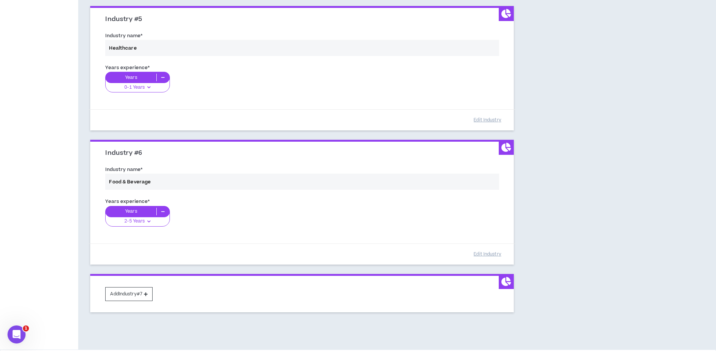
scroll to position [641, 0]
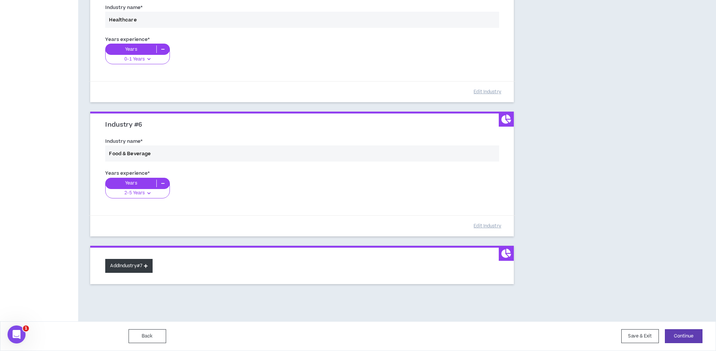
click at [118, 269] on button "Add Industry #7" at bounding box center [128, 266] width 47 height 14
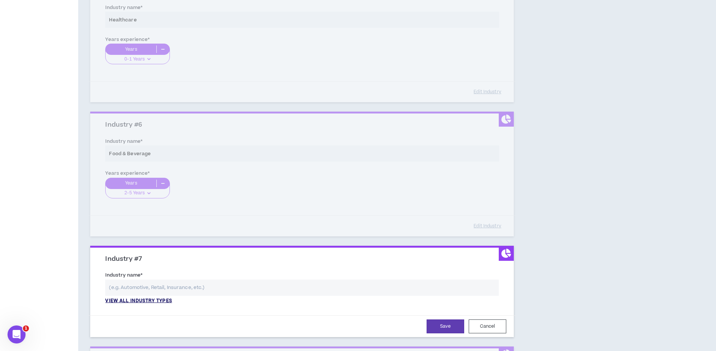
click at [136, 298] on p "View all industry types" at bounding box center [138, 301] width 67 height 7
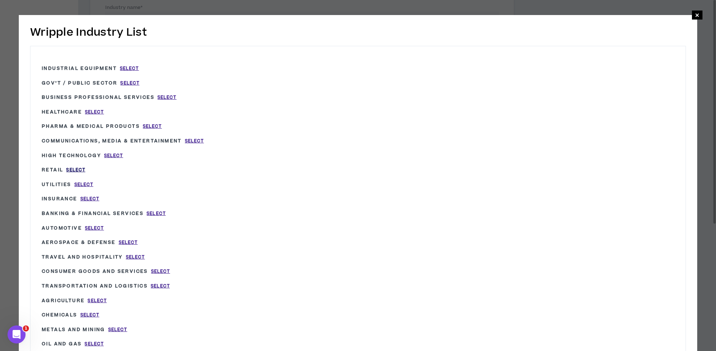
click at [79, 169] on span "Select" at bounding box center [75, 170] width 19 height 6
type input "Retail"
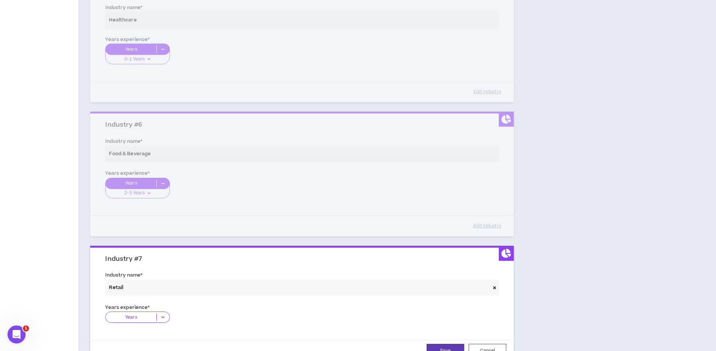
click at [144, 313] on div "Years" at bounding box center [137, 317] width 64 height 11
click at [134, 342] on p "2-5 Years" at bounding box center [137, 340] width 64 height 8
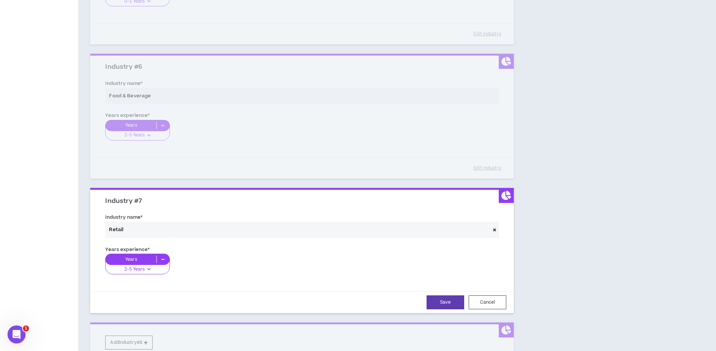
scroll to position [706, 0]
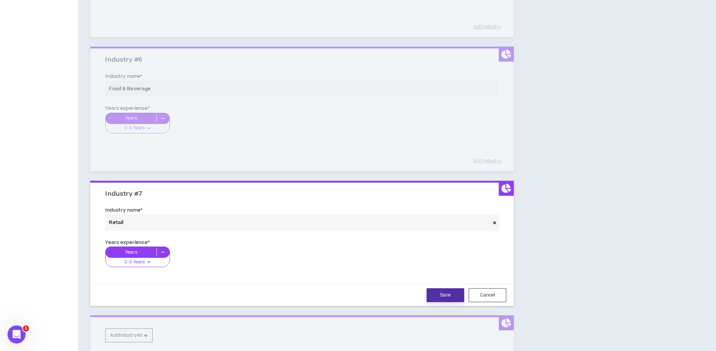
click at [442, 294] on button "Save" at bounding box center [446, 295] width 38 height 14
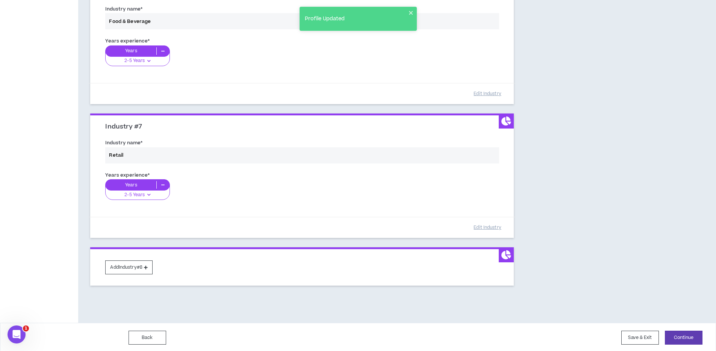
scroll to position [775, 0]
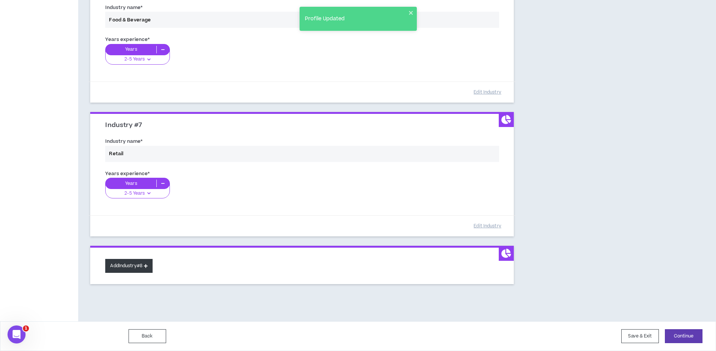
click at [124, 263] on button "Add Industry #8" at bounding box center [128, 266] width 47 height 14
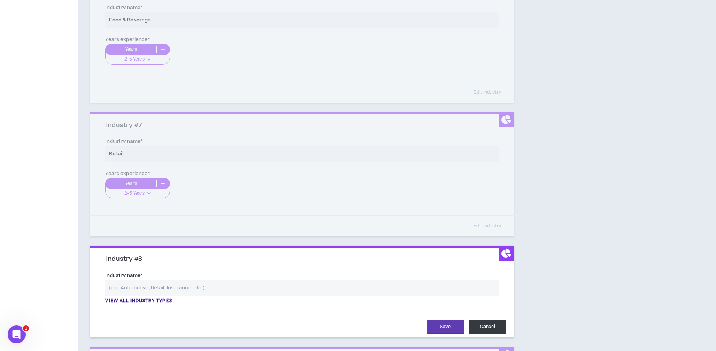
click at [494, 329] on button "Cancel" at bounding box center [488, 327] width 38 height 14
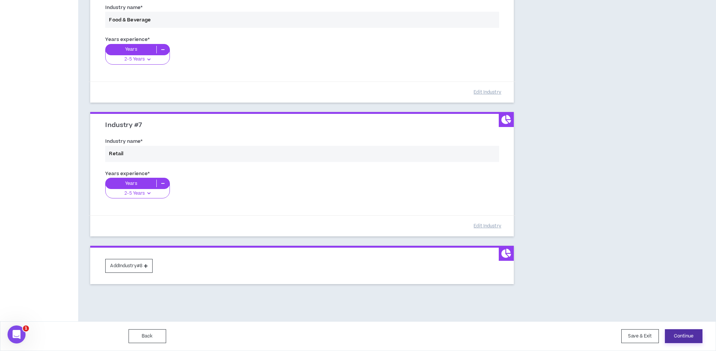
click at [689, 334] on button "Continue" at bounding box center [684, 336] width 38 height 14
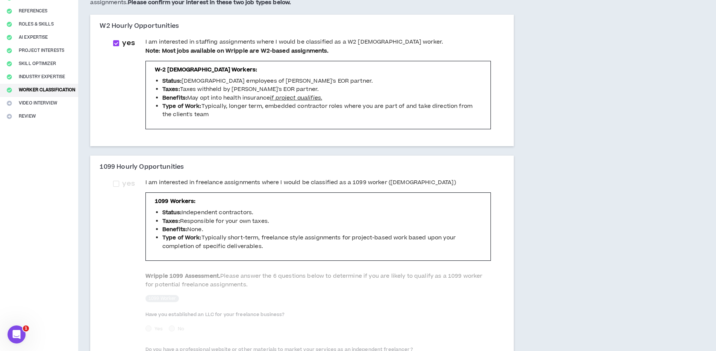
scroll to position [96, 0]
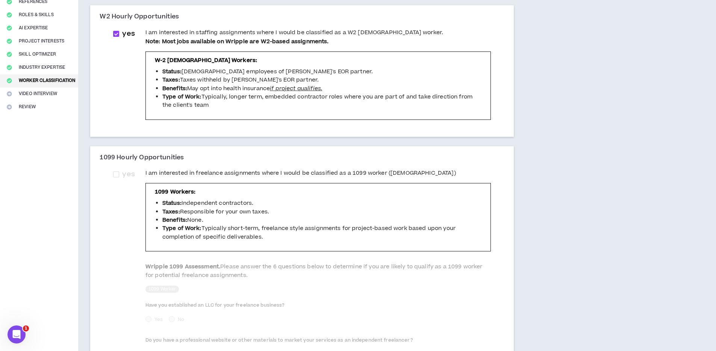
click at [202, 219] on li "Benefits: None." at bounding box center [321, 220] width 319 height 8
click at [126, 172] on span "yes" at bounding box center [128, 174] width 12 height 10
checkbox input "****"
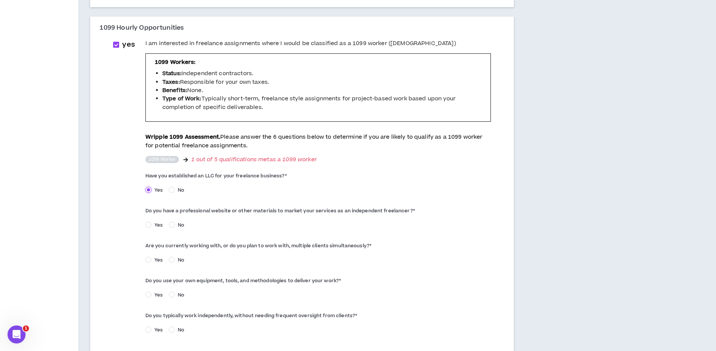
scroll to position [244, 0]
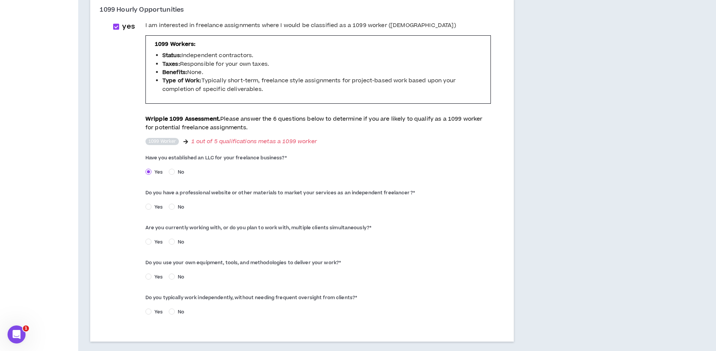
click at [176, 207] on span "No" at bounding box center [181, 207] width 12 height 7
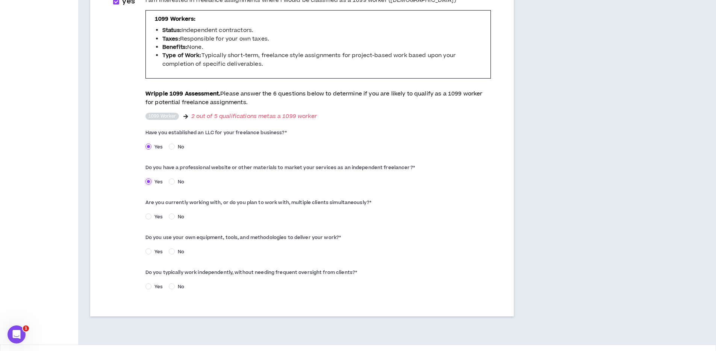
scroll to position [271, 0]
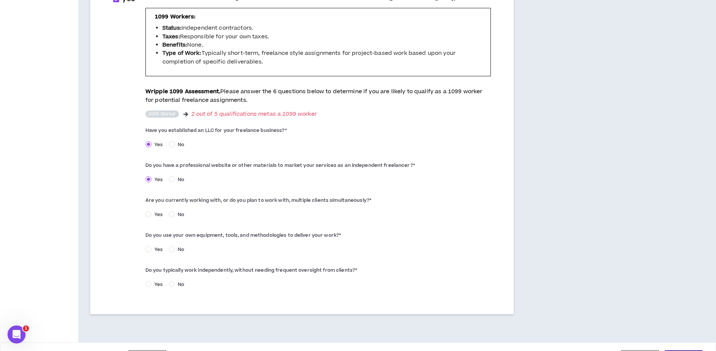
click at [154, 213] on span "Yes" at bounding box center [158, 214] width 14 height 7
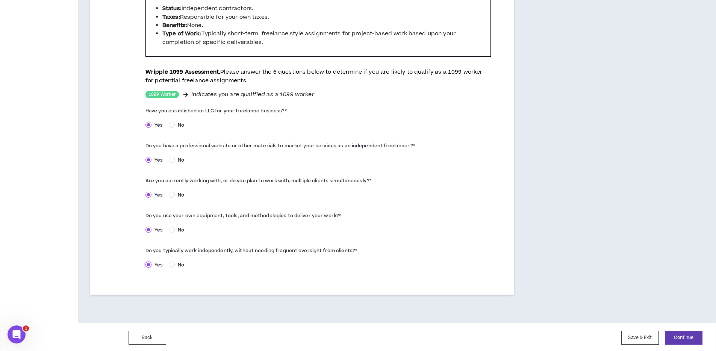
scroll to position [292, 0]
click at [684, 333] on button "Continue" at bounding box center [684, 336] width 38 height 14
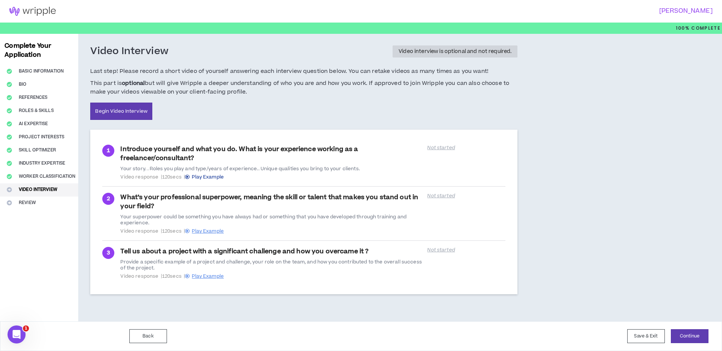
click at [212, 179] on span "Play Example" at bounding box center [208, 177] width 32 height 7
click at [207, 232] on span "Play Example" at bounding box center [208, 231] width 32 height 7
click at [298, 214] on div "Your superpower could be something you have always had or something that you ha…" at bounding box center [271, 220] width 302 height 12
click at [167, 176] on span "Video response | 120 secs | Play Example" at bounding box center [271, 177] width 302 height 6
click at [149, 157] on div "Introduce yourself and what you do. What is your experience working as a freela…" at bounding box center [271, 162] width 302 height 35
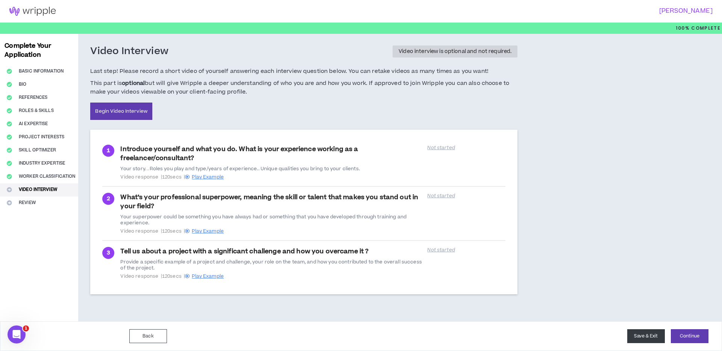
click at [641, 338] on button "Save & Exit" at bounding box center [646, 336] width 38 height 14
